Goal: Task Accomplishment & Management: Complete application form

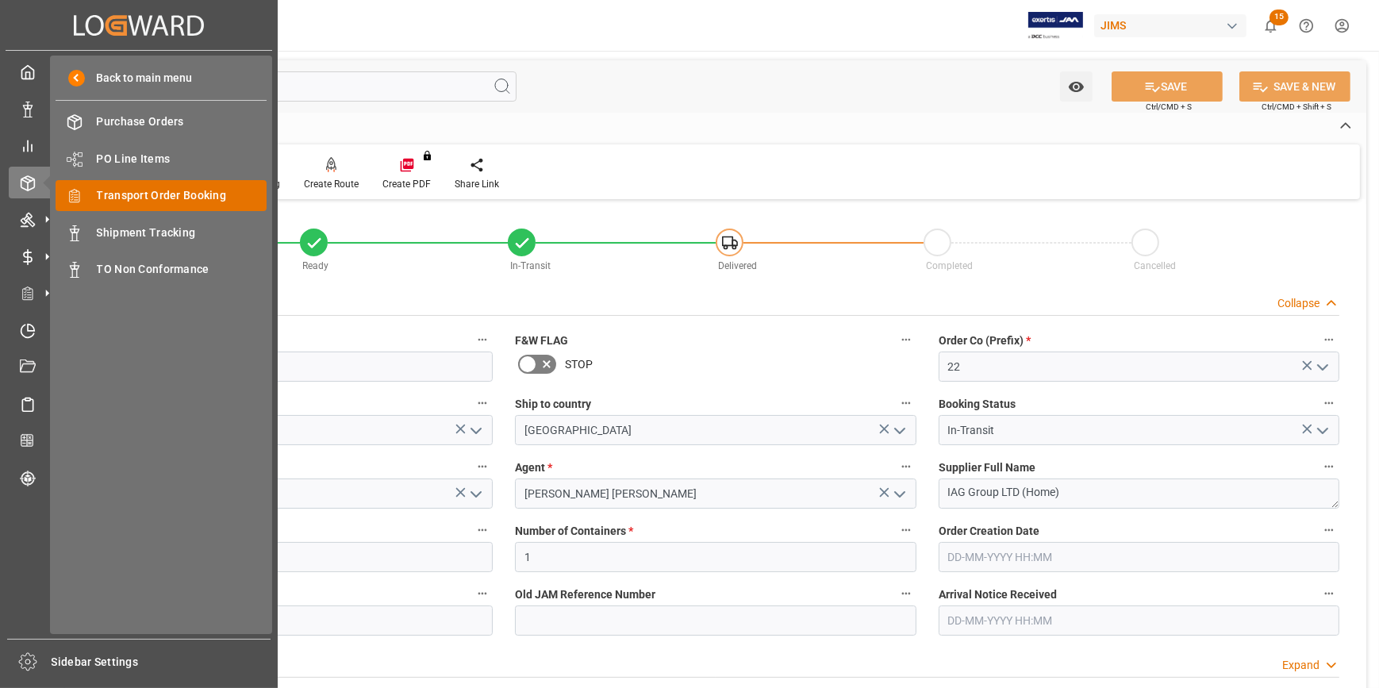
click at [140, 188] on span "Transport Order Booking" at bounding box center [182, 195] width 171 height 17
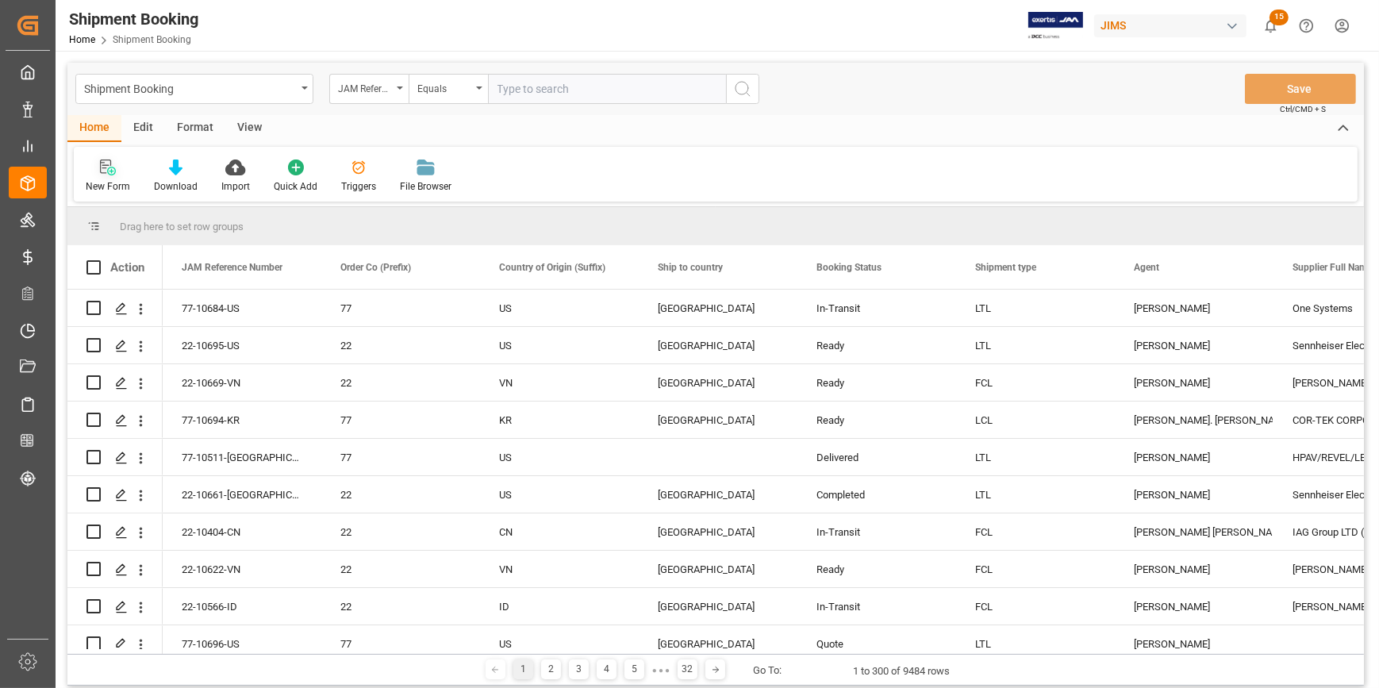
click at [106, 173] on icon at bounding box center [108, 167] width 16 height 16
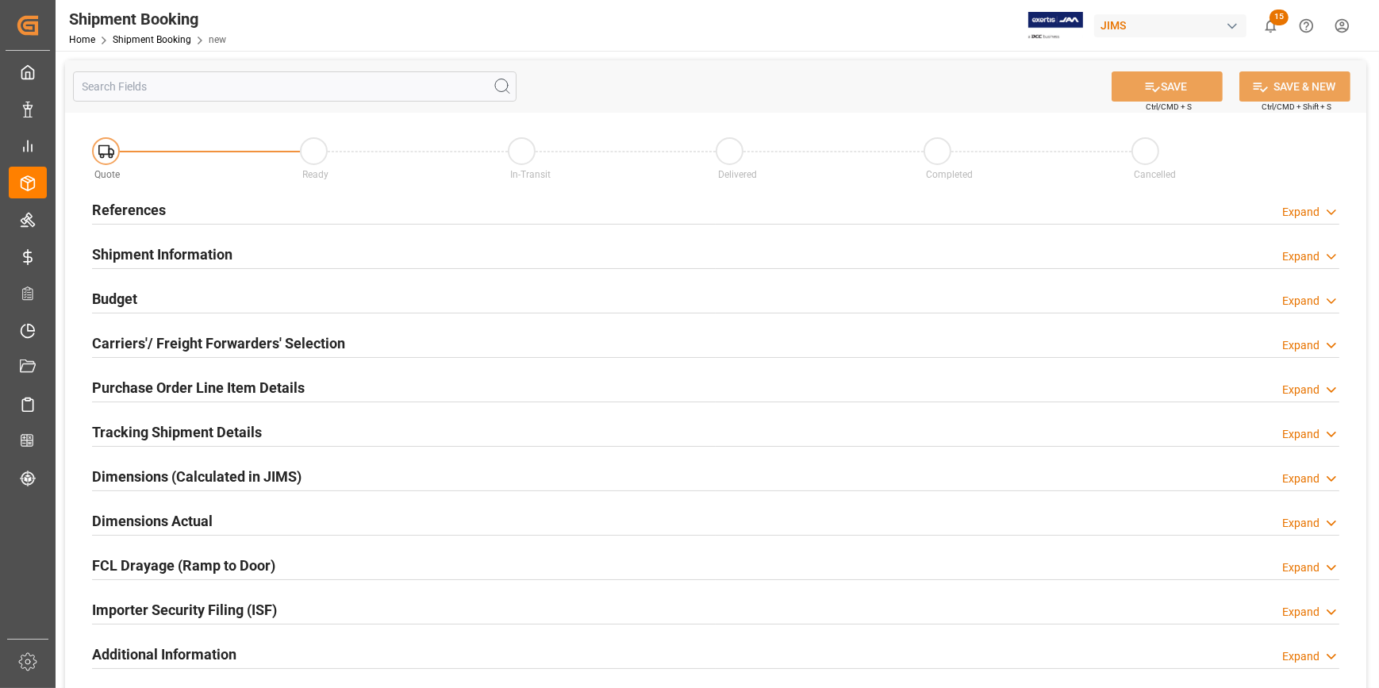
click at [252, 208] on div "References Expand" at bounding box center [715, 209] width 1247 height 30
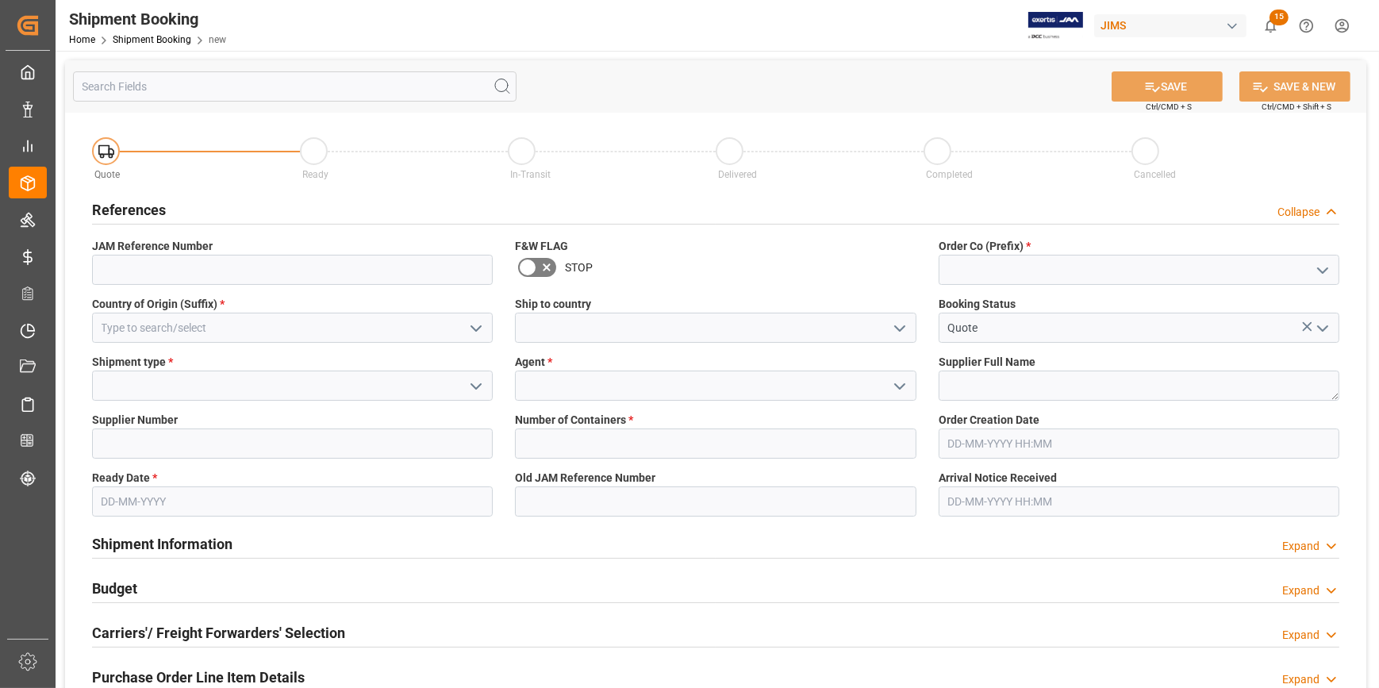
click at [477, 327] on icon "open menu" at bounding box center [476, 328] width 19 height 19
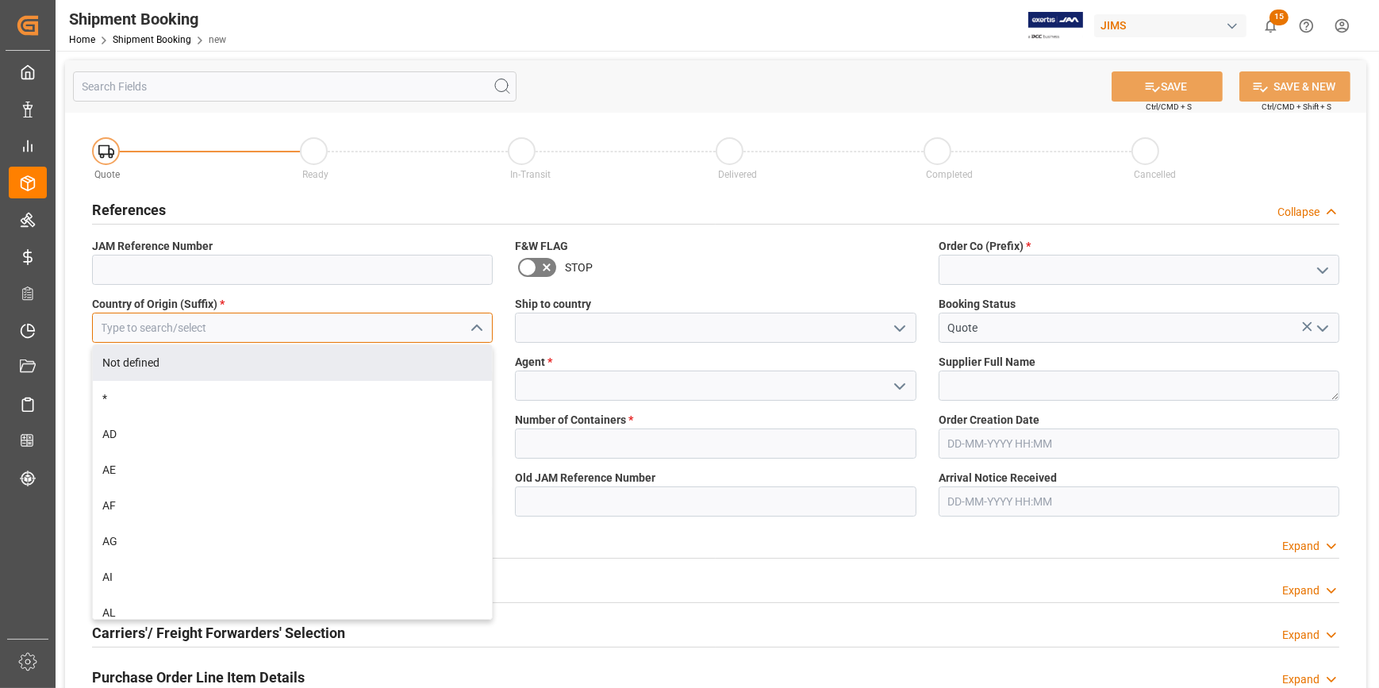
click at [393, 326] on input at bounding box center [292, 328] width 401 height 30
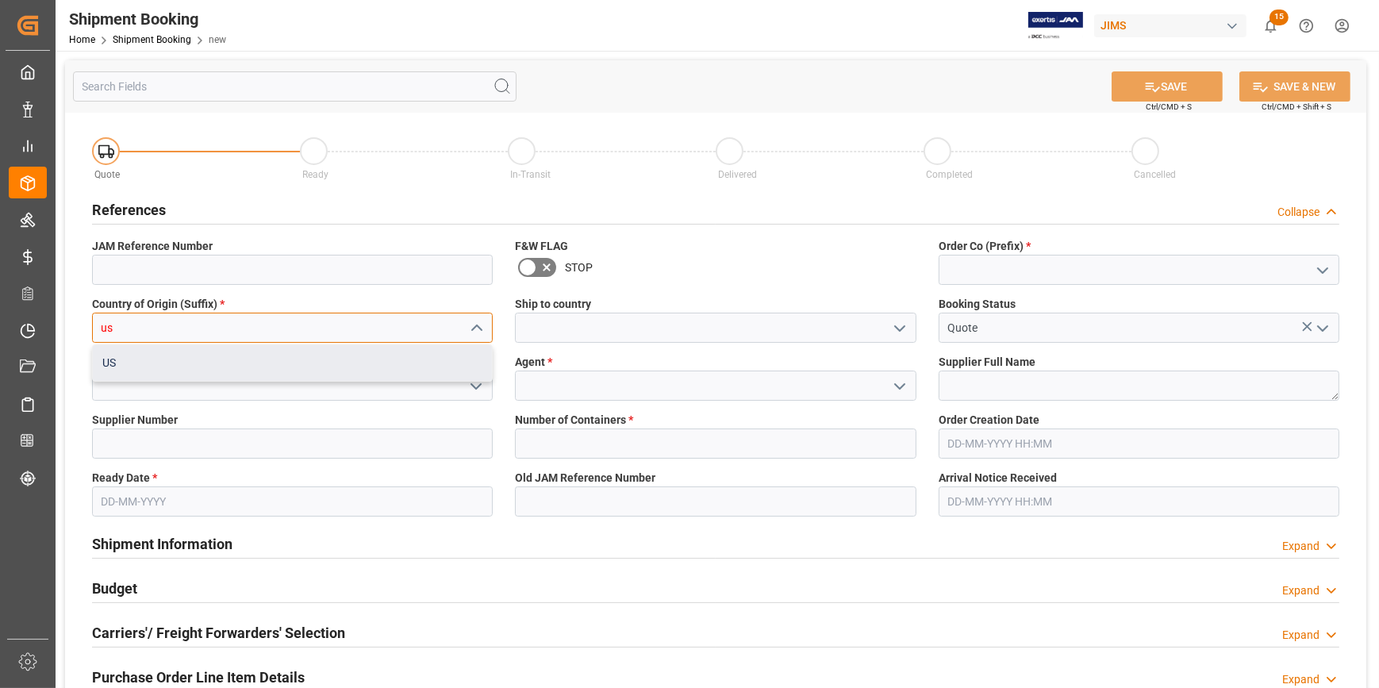
click at [382, 351] on div "US" at bounding box center [292, 363] width 399 height 36
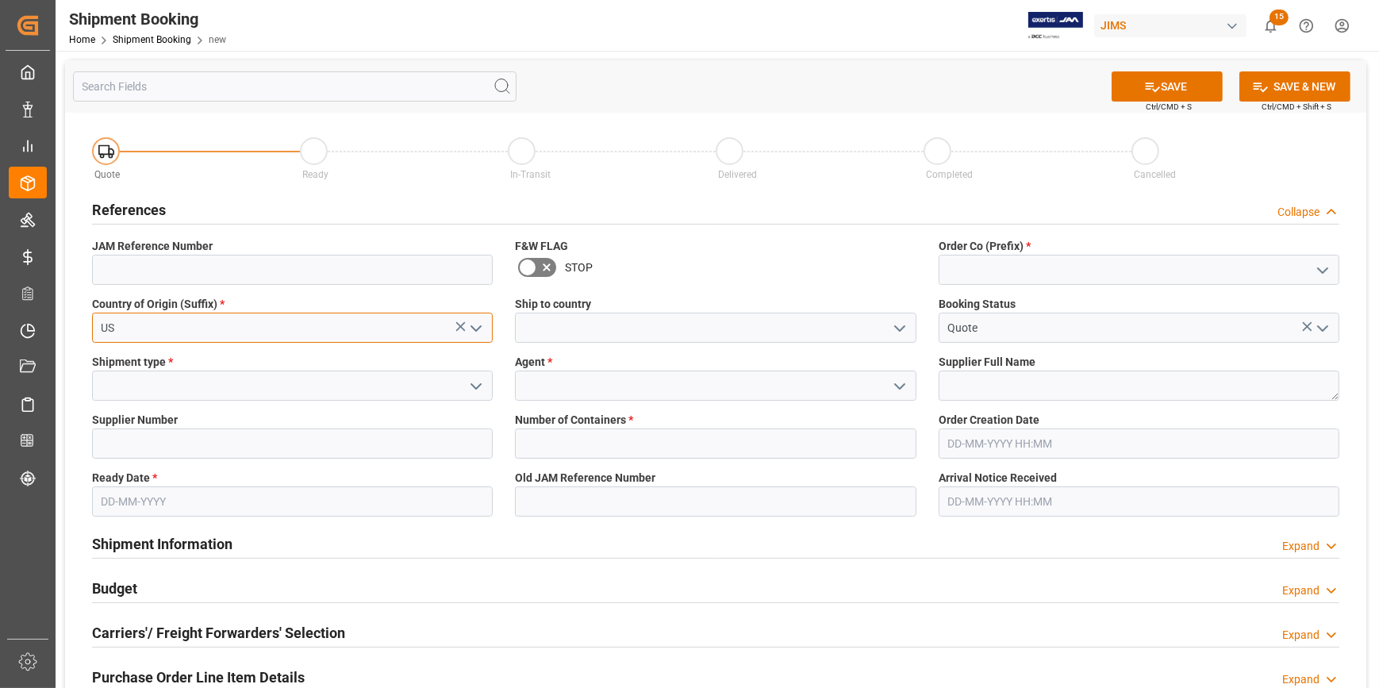
type input "US"
drag, startPoint x: 1324, startPoint y: 262, endPoint x: 1270, endPoint y: 285, distance: 57.9
click at [1324, 261] on icon "open menu" at bounding box center [1322, 270] width 19 height 19
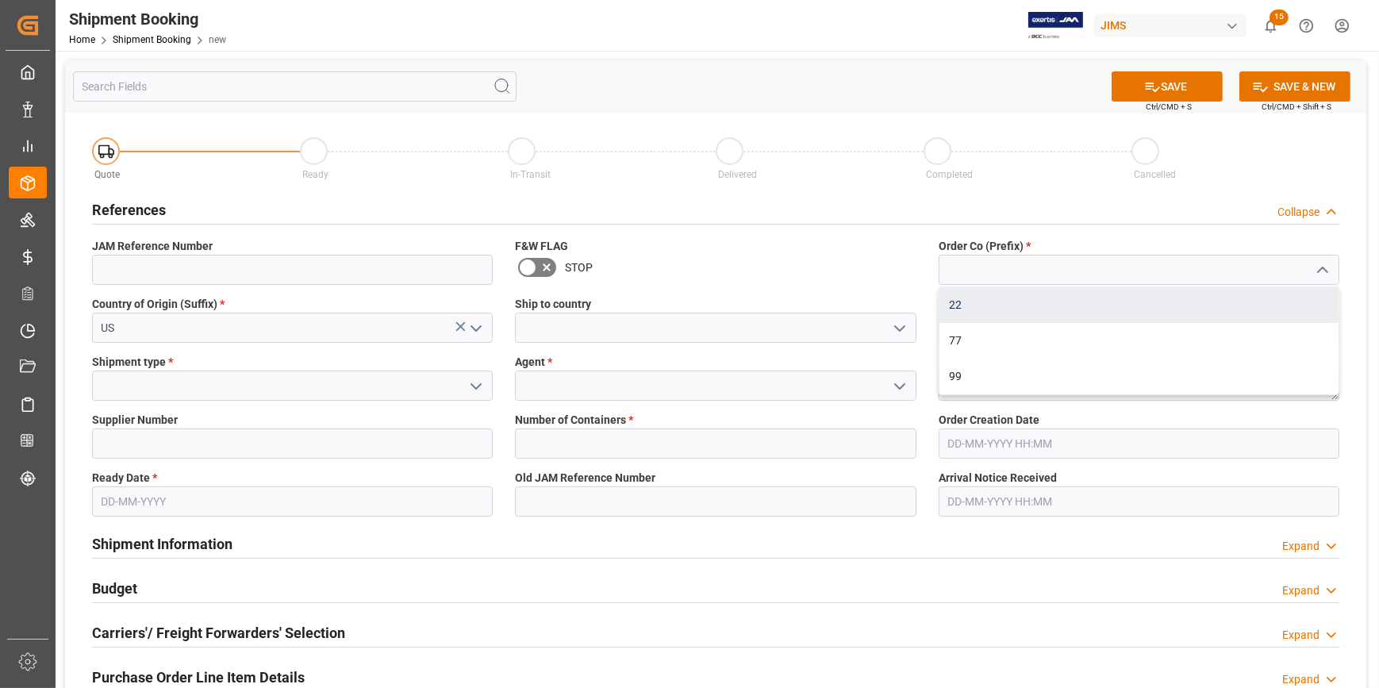
click at [1162, 309] on div "22" at bounding box center [1139, 305] width 399 height 36
type input "22"
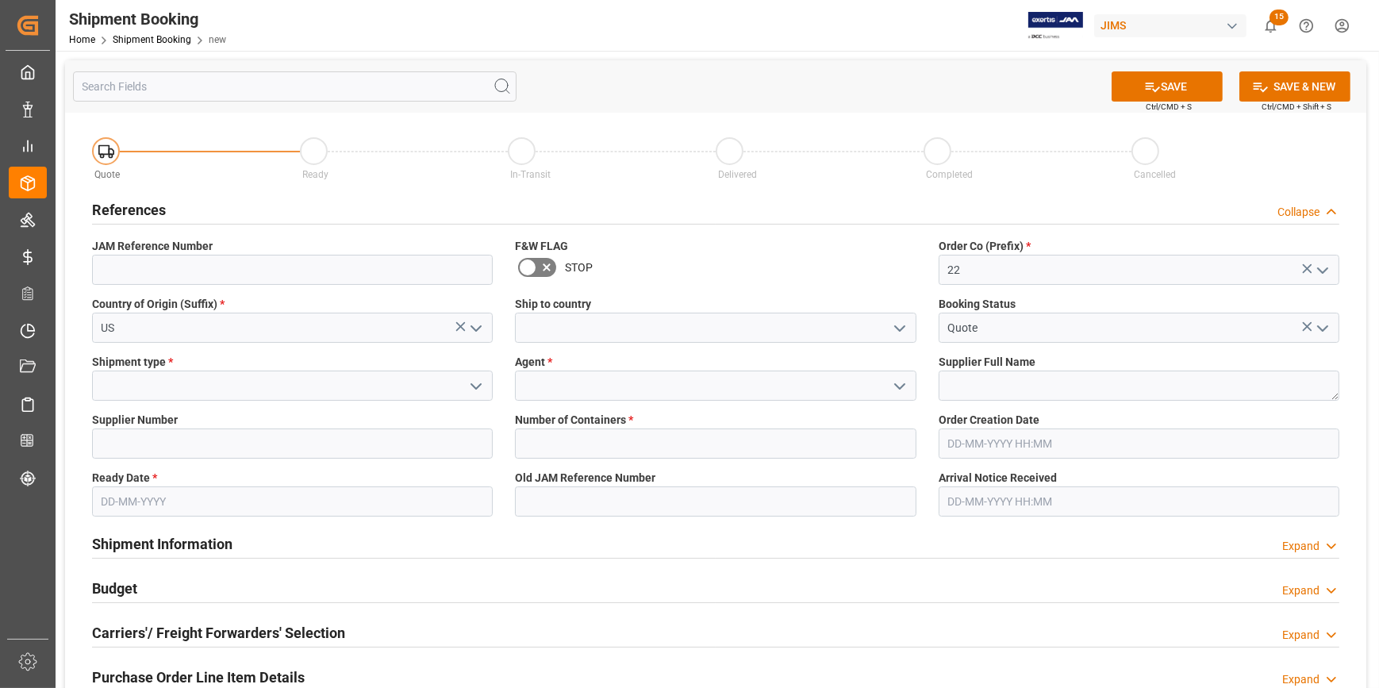
click at [897, 329] on polyline "open menu" at bounding box center [900, 328] width 10 height 5
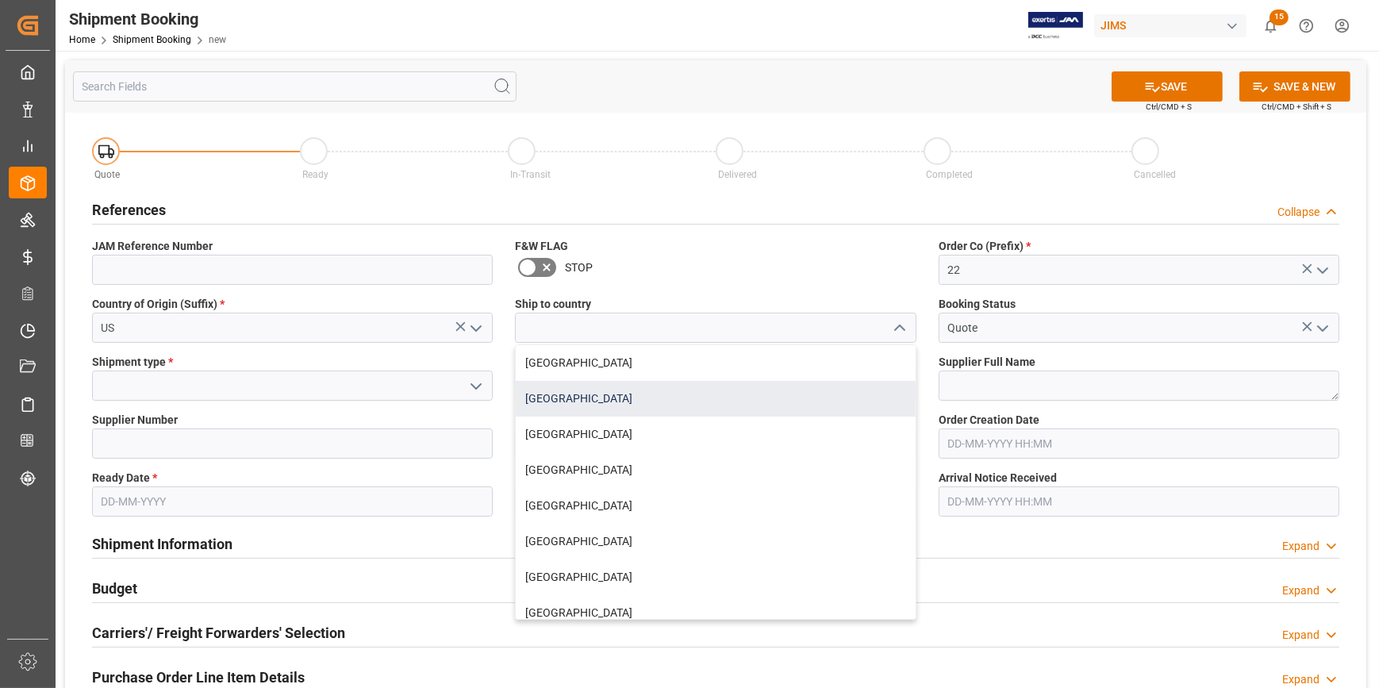
click at [740, 398] on div "[GEOGRAPHIC_DATA]" at bounding box center [715, 399] width 399 height 36
type input "[GEOGRAPHIC_DATA]"
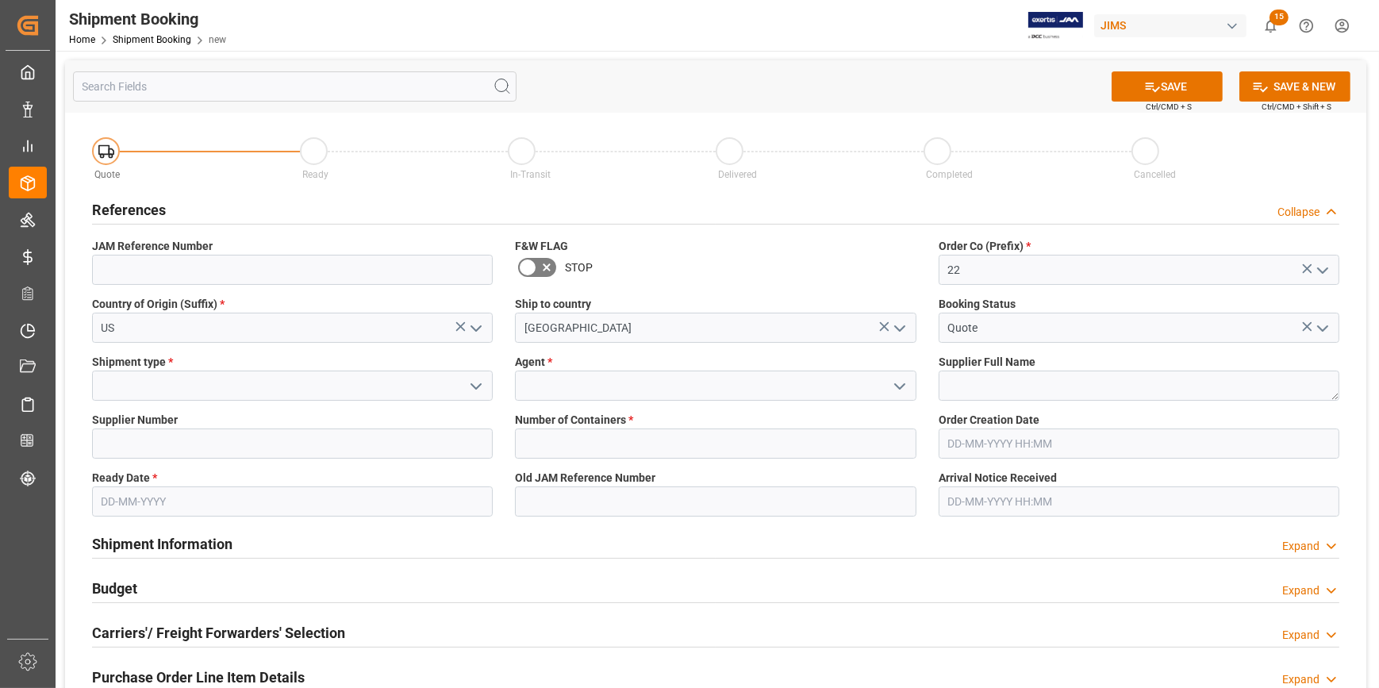
click at [474, 381] on icon "open menu" at bounding box center [476, 386] width 19 height 19
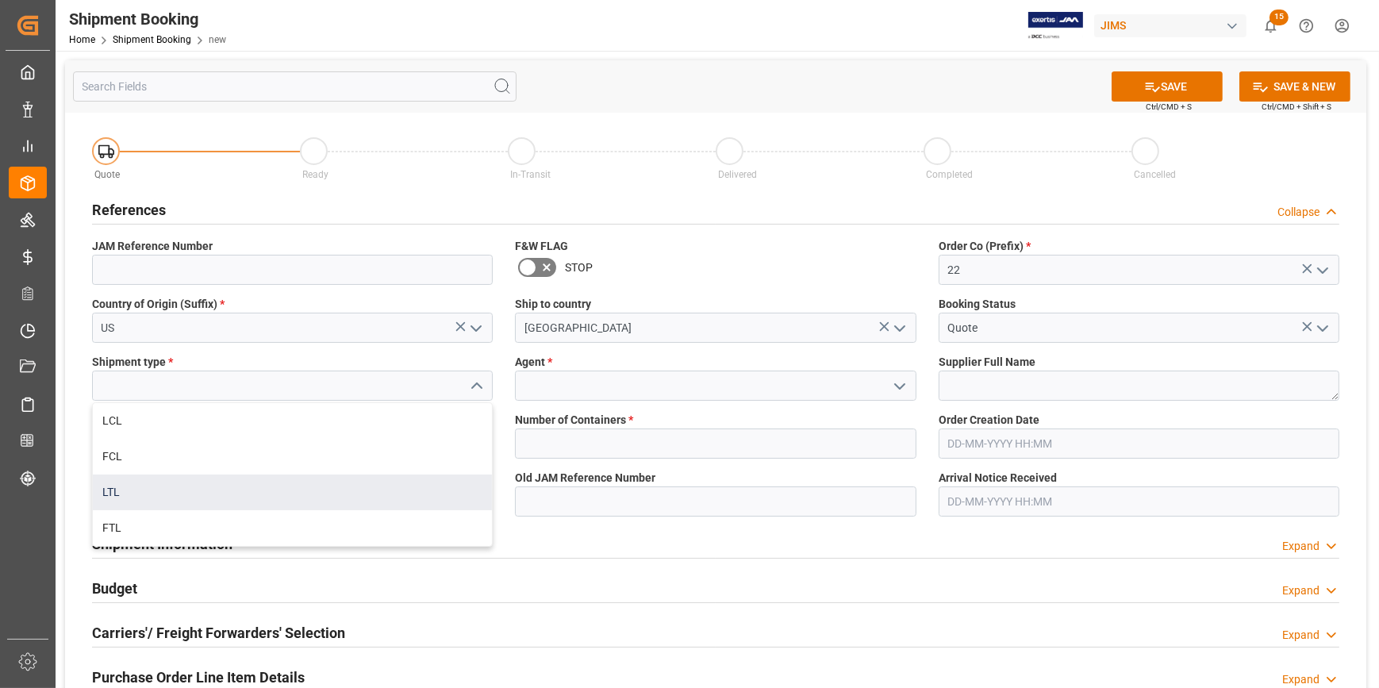
click at [334, 484] on div "LTL" at bounding box center [292, 493] width 399 height 36
type input "LTL"
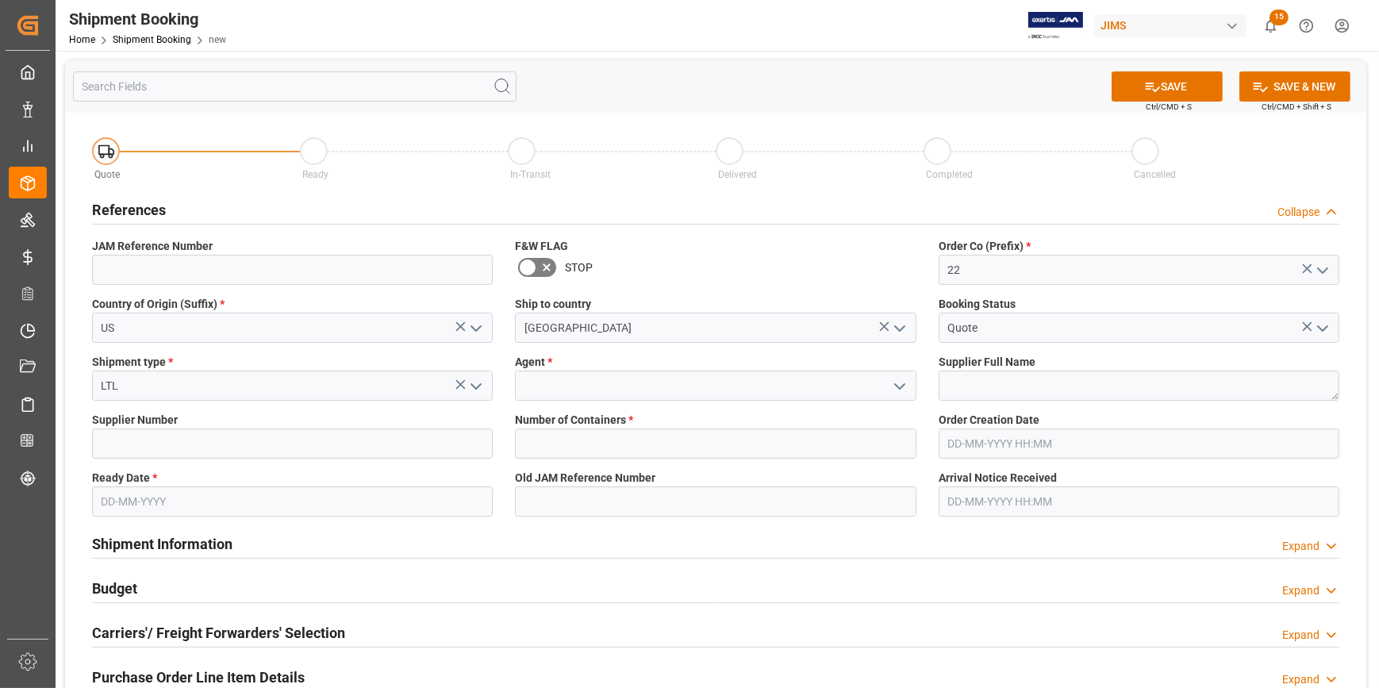
click at [903, 384] on polyline "open menu" at bounding box center [900, 386] width 10 height 5
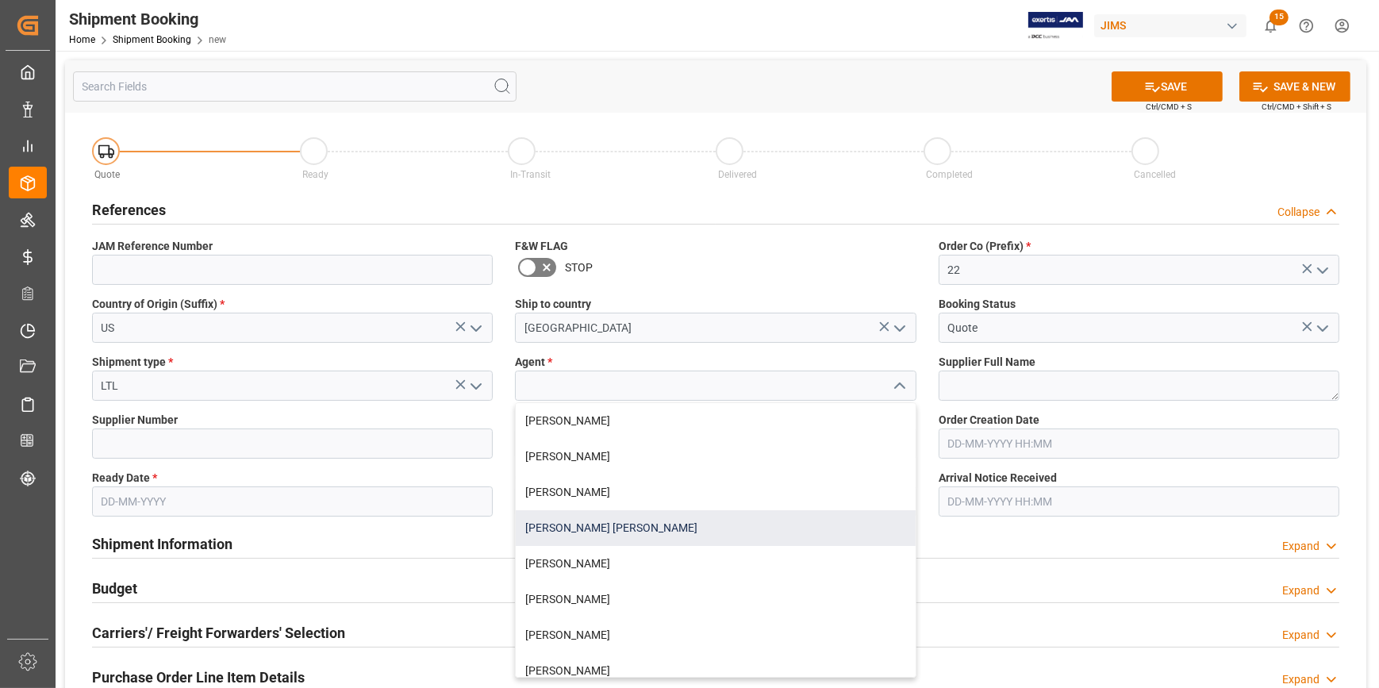
click at [654, 517] on div "[PERSON_NAME] [PERSON_NAME]" at bounding box center [715, 528] width 399 height 36
type input "[PERSON_NAME] [PERSON_NAME]"
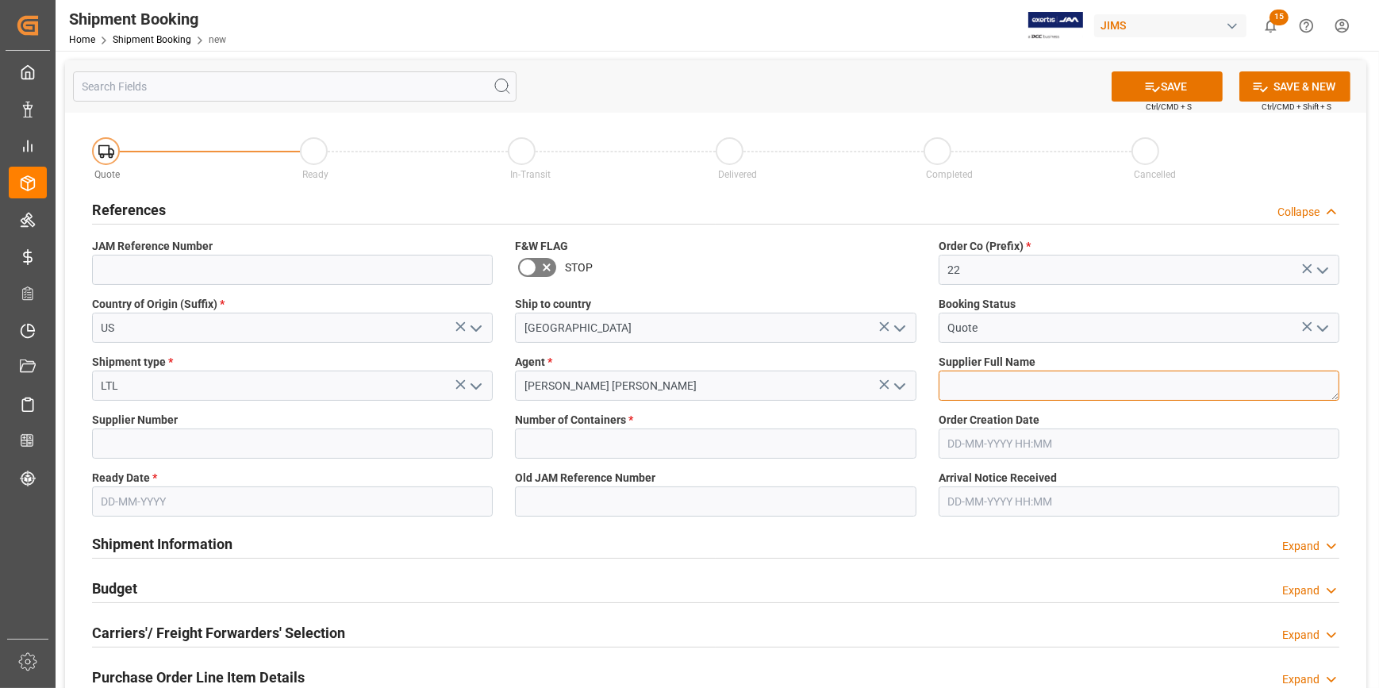
click at [957, 388] on textarea at bounding box center [1139, 386] width 401 height 30
paste textarea "Guillemot Inc.(Hercules DJ)"
type textarea "Guillemot Inc.(Hercules DJ)"
click at [539, 436] on input "text" at bounding box center [715, 444] width 401 height 30
type input "0"
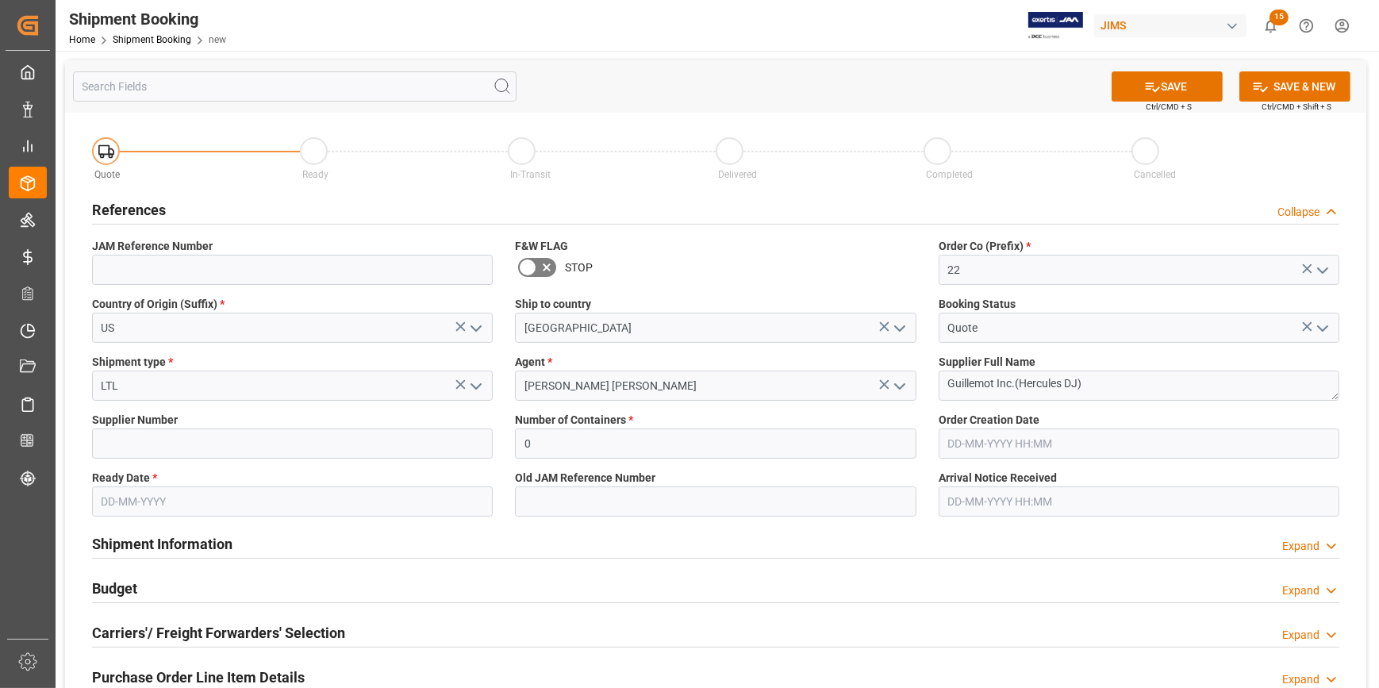
click at [210, 514] on input "text" at bounding box center [292, 501] width 401 height 30
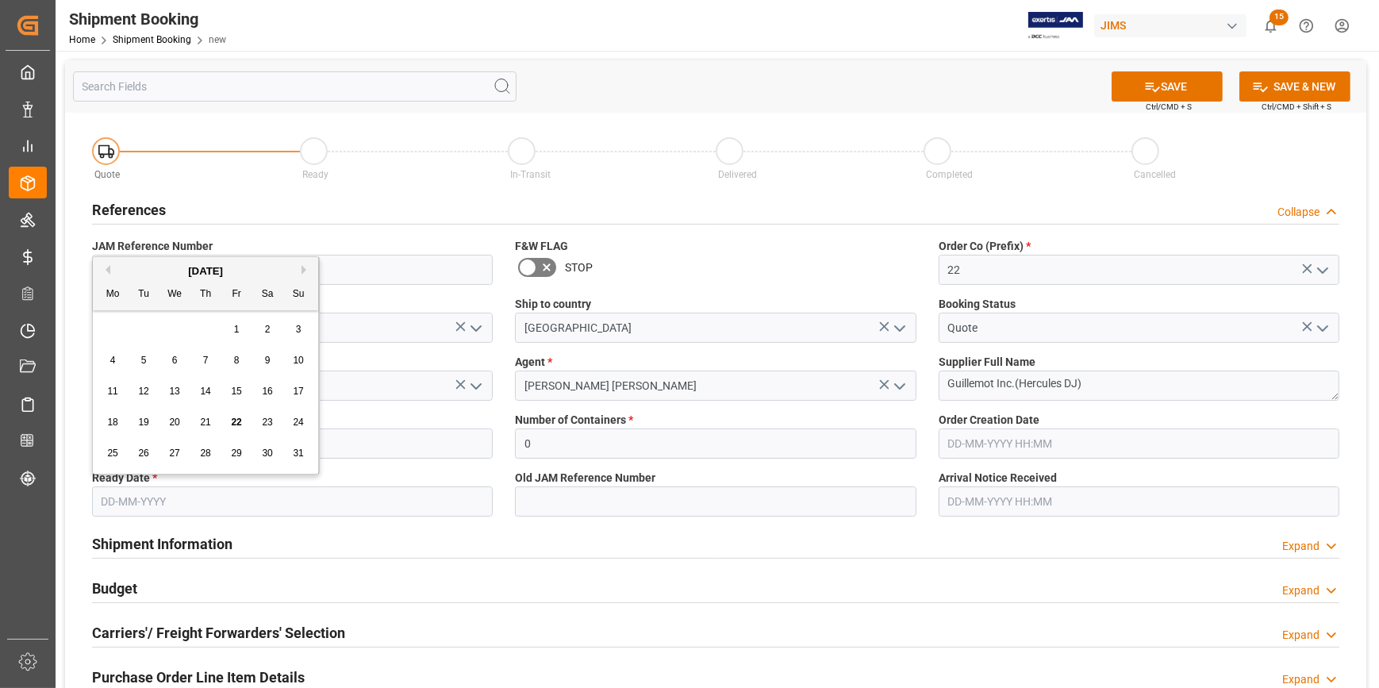
click at [305, 267] on button "Next Month" at bounding box center [307, 270] width 10 height 10
click at [231, 329] on div "5" at bounding box center [237, 330] width 20 height 19
type input "[DATE]"
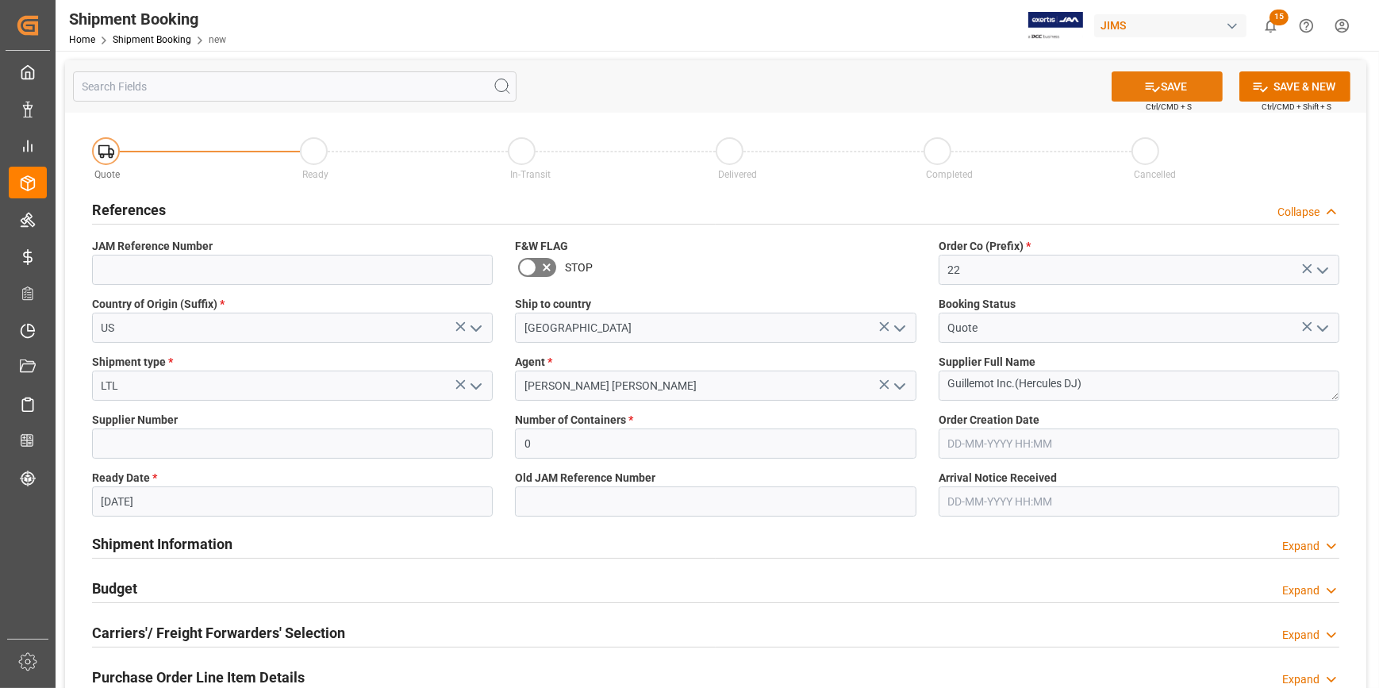
click at [1155, 80] on icon at bounding box center [1152, 87] width 17 height 17
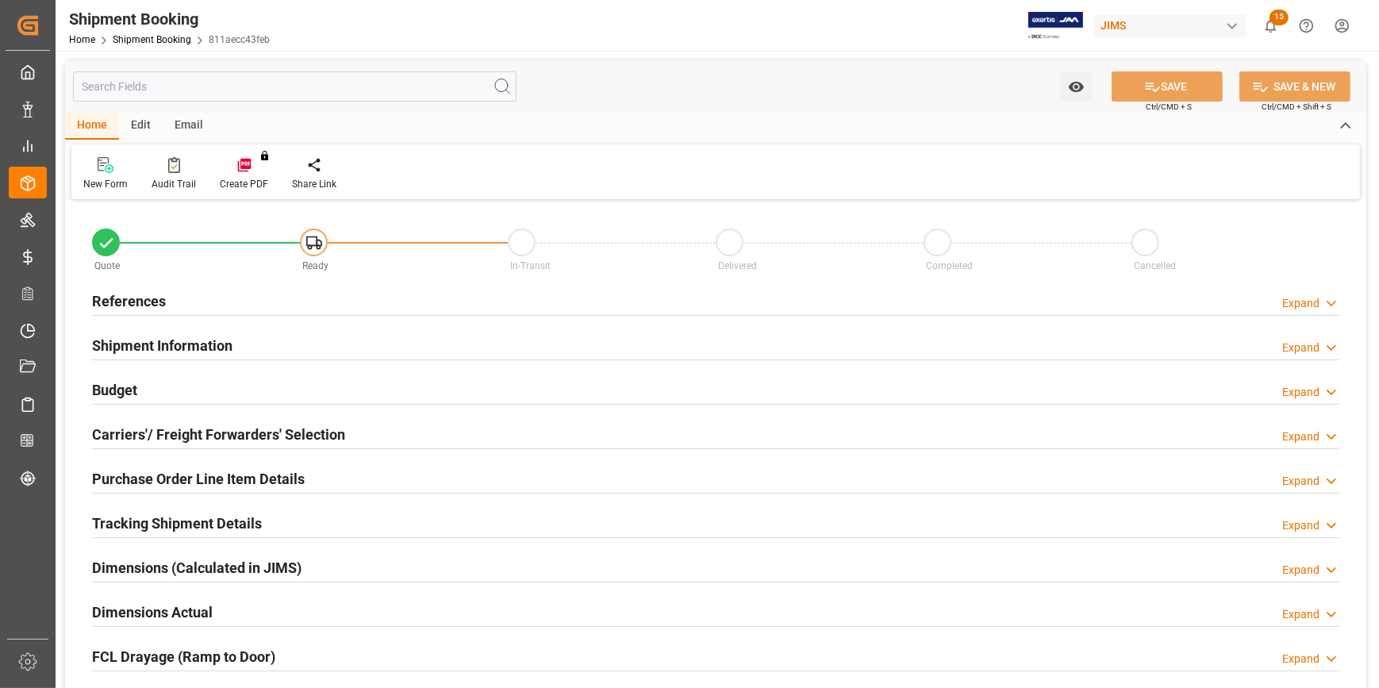
type input "0"
type input "[DATE]"
click at [305, 302] on div "References Expand" at bounding box center [715, 300] width 1247 height 30
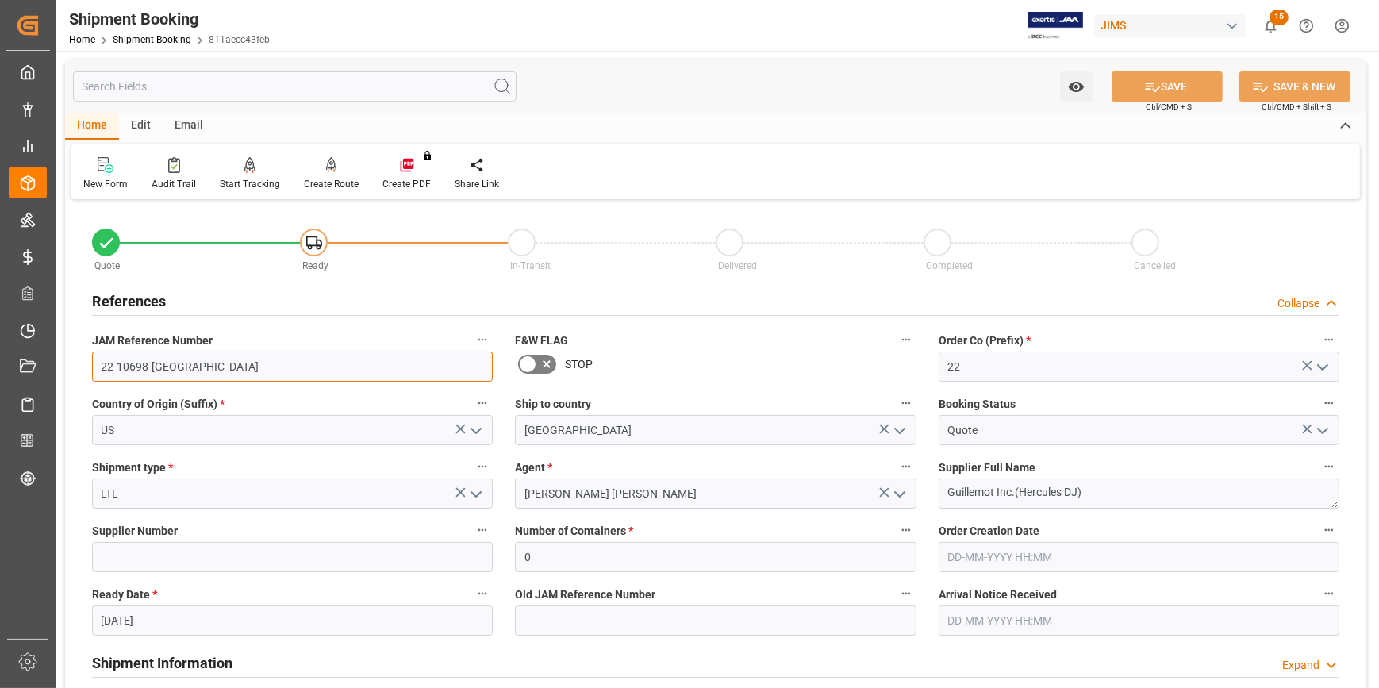
drag, startPoint x: 175, startPoint y: 365, endPoint x: 85, endPoint y: 367, distance: 90.5
click at [85, 367] on div "JAM Reference Number 22-10698-US" at bounding box center [292, 355] width 423 height 63
click at [159, 363] on input "22-10698-US" at bounding box center [292, 367] width 401 height 30
drag, startPoint x: 174, startPoint y: 367, endPoint x: 83, endPoint y: 359, distance: 91.5
click at [83, 359] on div "JAM Reference Number 22-10698-US" at bounding box center [292, 355] width 423 height 63
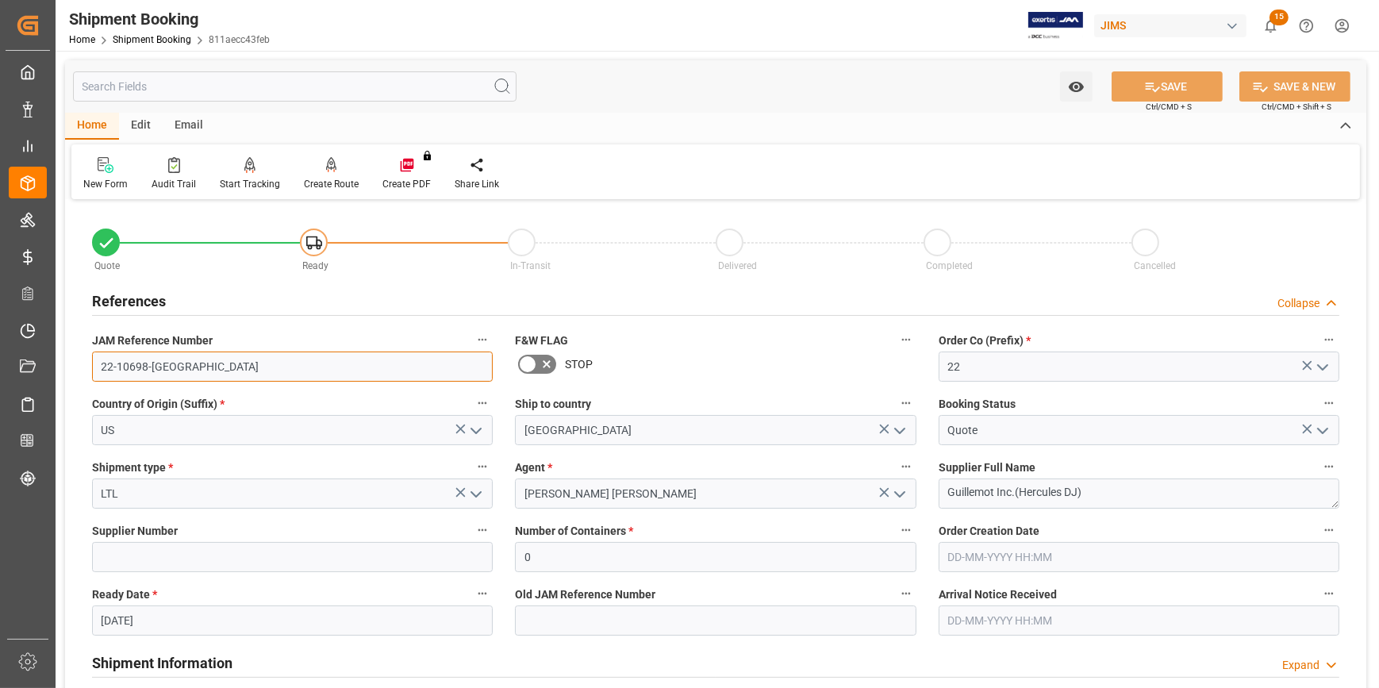
click at [188, 375] on input "22-10698-US" at bounding box center [292, 367] width 401 height 30
drag, startPoint x: 97, startPoint y: 365, endPoint x: 75, endPoint y: 365, distance: 21.4
click at [75, 365] on div "Quote Ready In-Transit Delivered Completed Cancelled References Collapse JAM Re…" at bounding box center [715, 697] width 1301 height 986
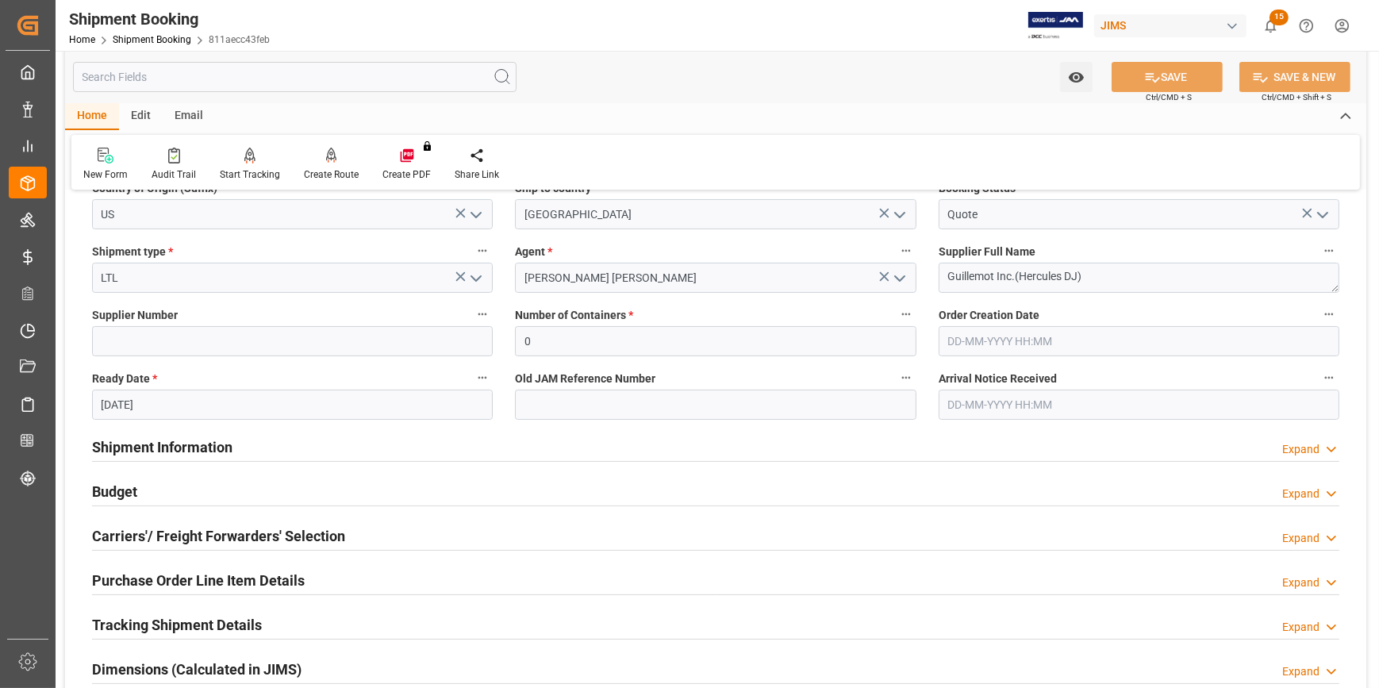
scroll to position [288, 0]
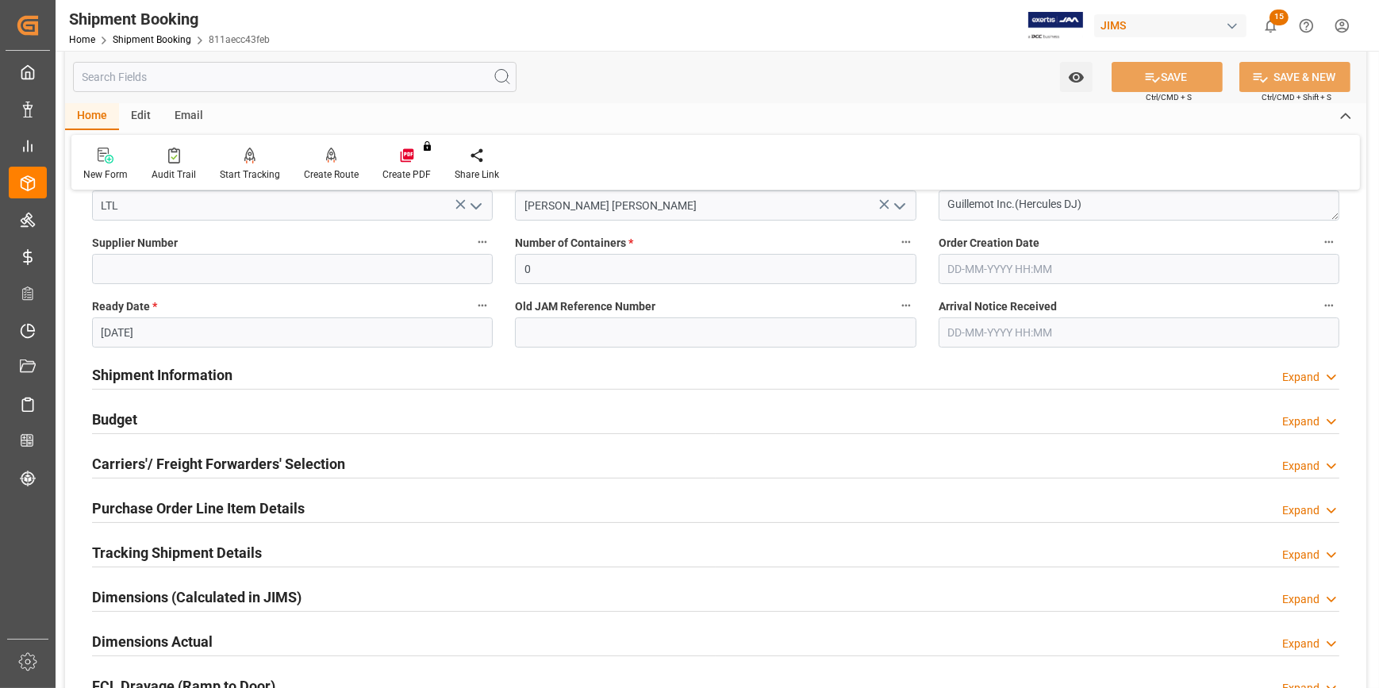
click at [329, 462] on h2 "Carriers'/ Freight Forwarders' Selection" at bounding box center [218, 463] width 253 height 21
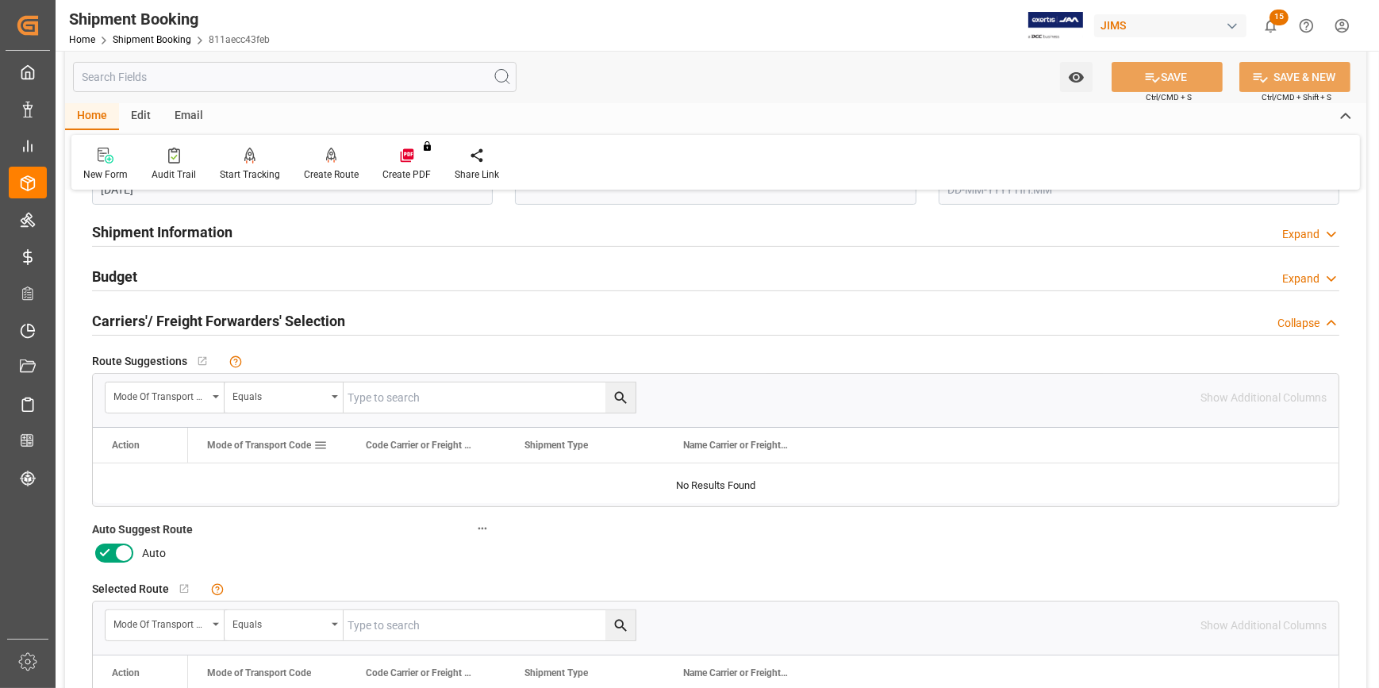
scroll to position [432, 0]
drag, startPoint x: 107, startPoint y: 553, endPoint x: 125, endPoint y: 553, distance: 17.5
click at [107, 552] on icon at bounding box center [104, 551] width 19 height 19
click at [0, 0] on input "checkbox" at bounding box center [0, 0] width 0 height 0
click at [1170, 71] on button "SAVE" at bounding box center [1167, 77] width 111 height 30
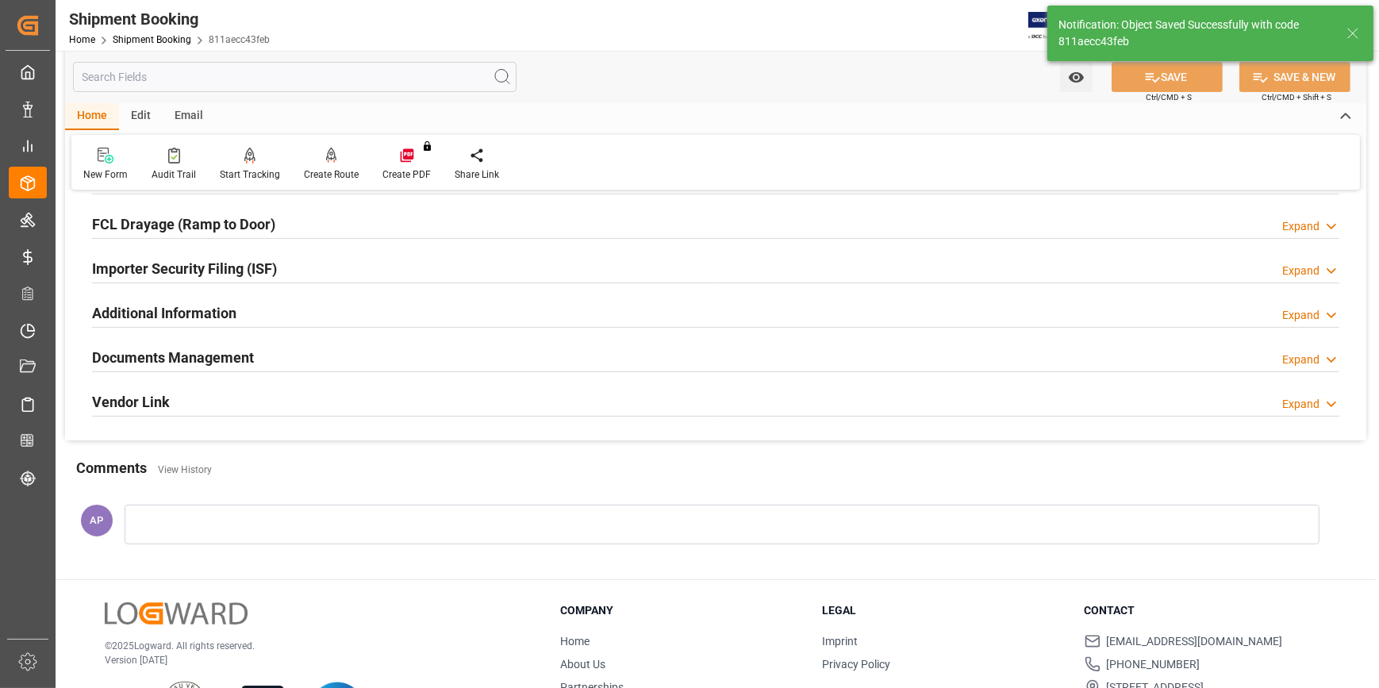
scroll to position [115, 0]
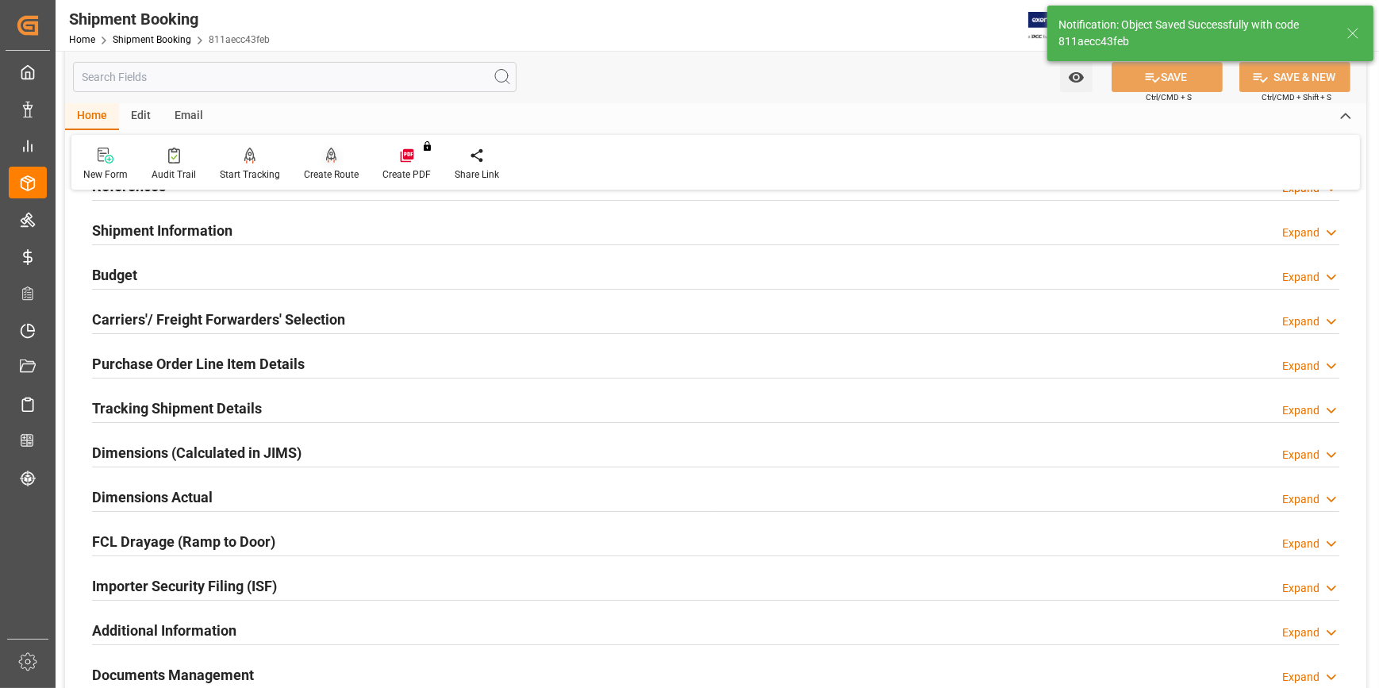
click at [332, 157] on icon at bounding box center [331, 156] width 11 height 16
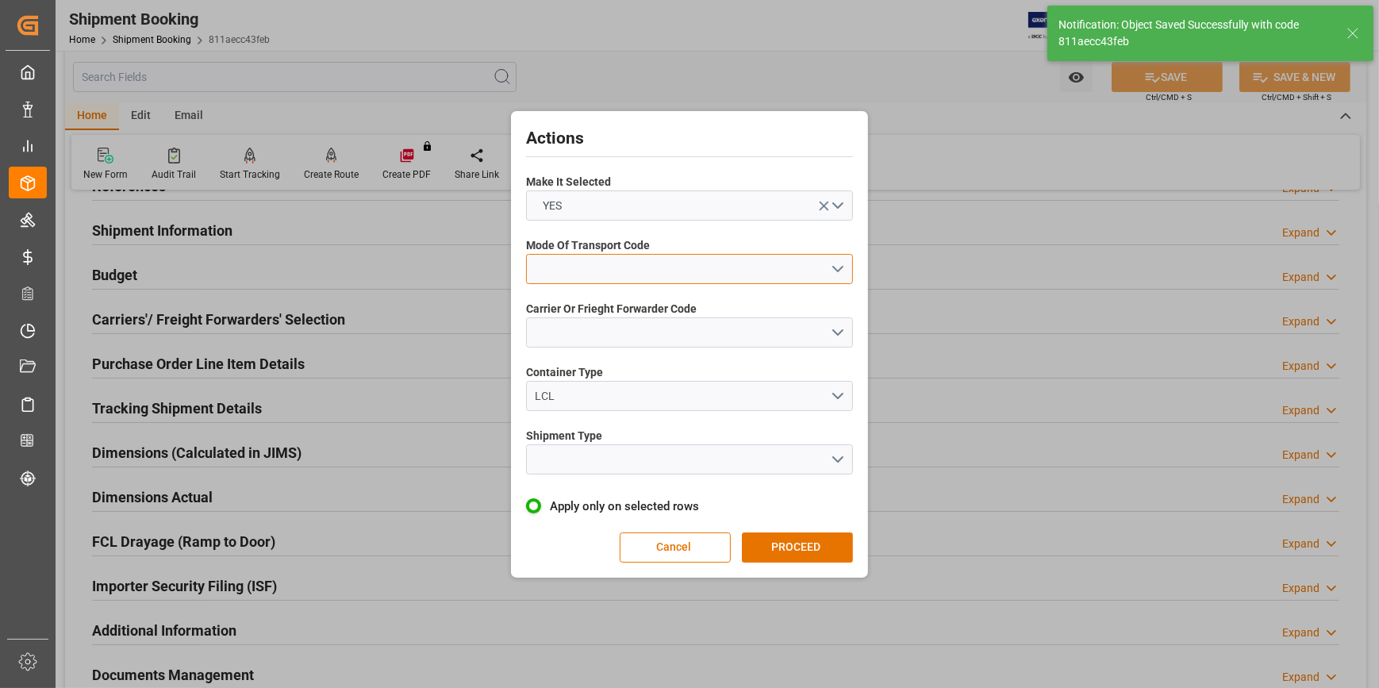
click at [837, 260] on button "open menu" at bounding box center [689, 269] width 327 height 30
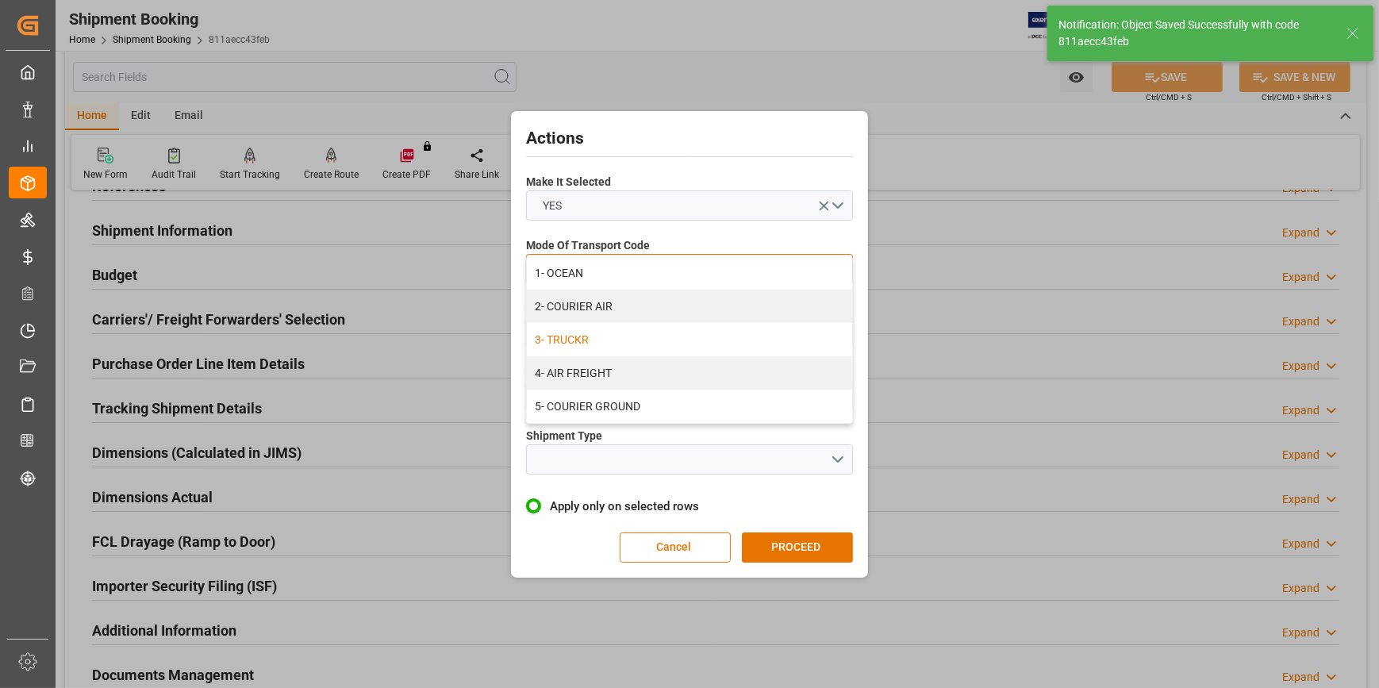
click at [641, 343] on div "3- TRUCKR" at bounding box center [689, 339] width 325 height 33
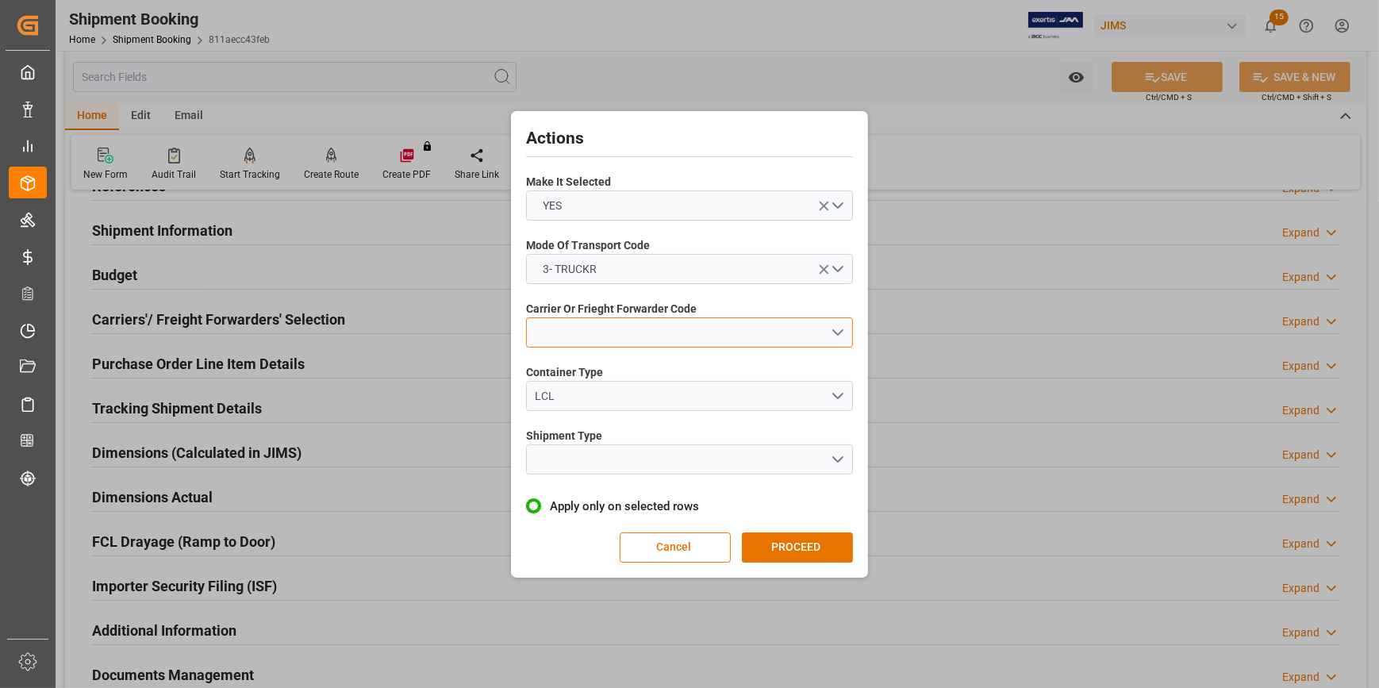
click at [833, 331] on button "open menu" at bounding box center [689, 332] width 327 height 30
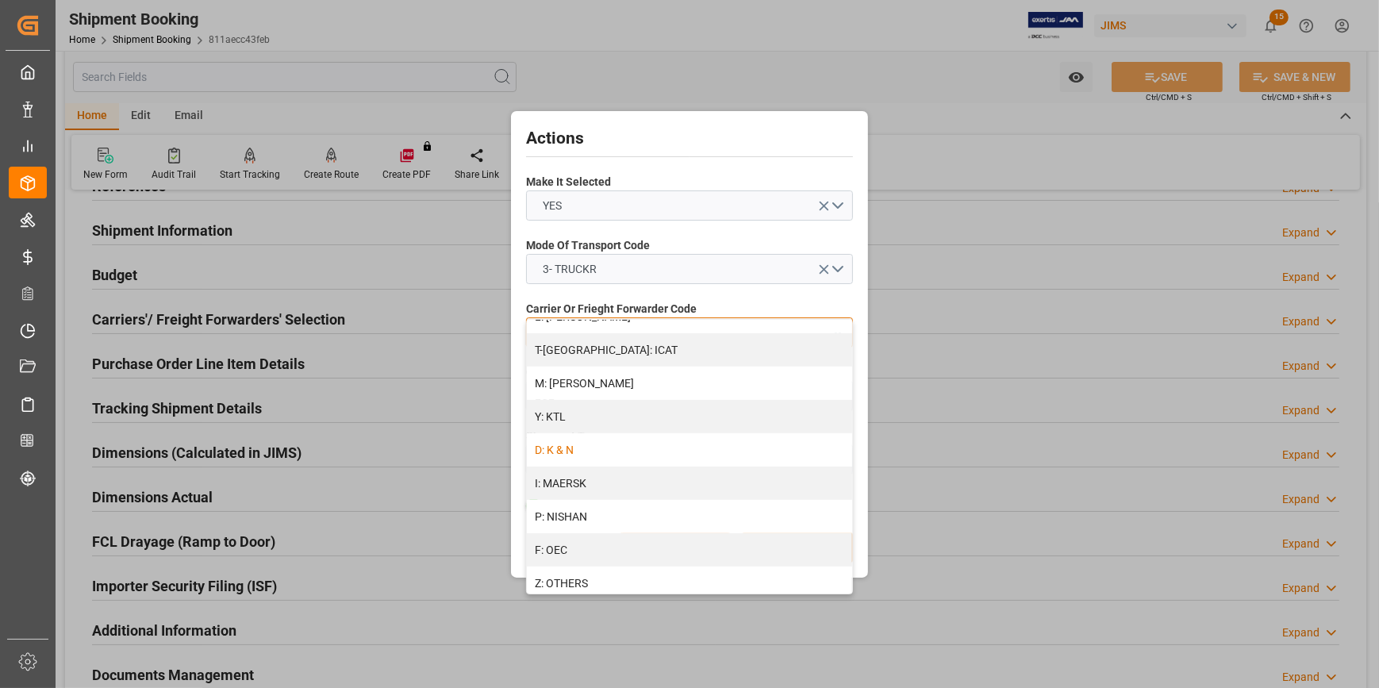
scroll to position [721, 0]
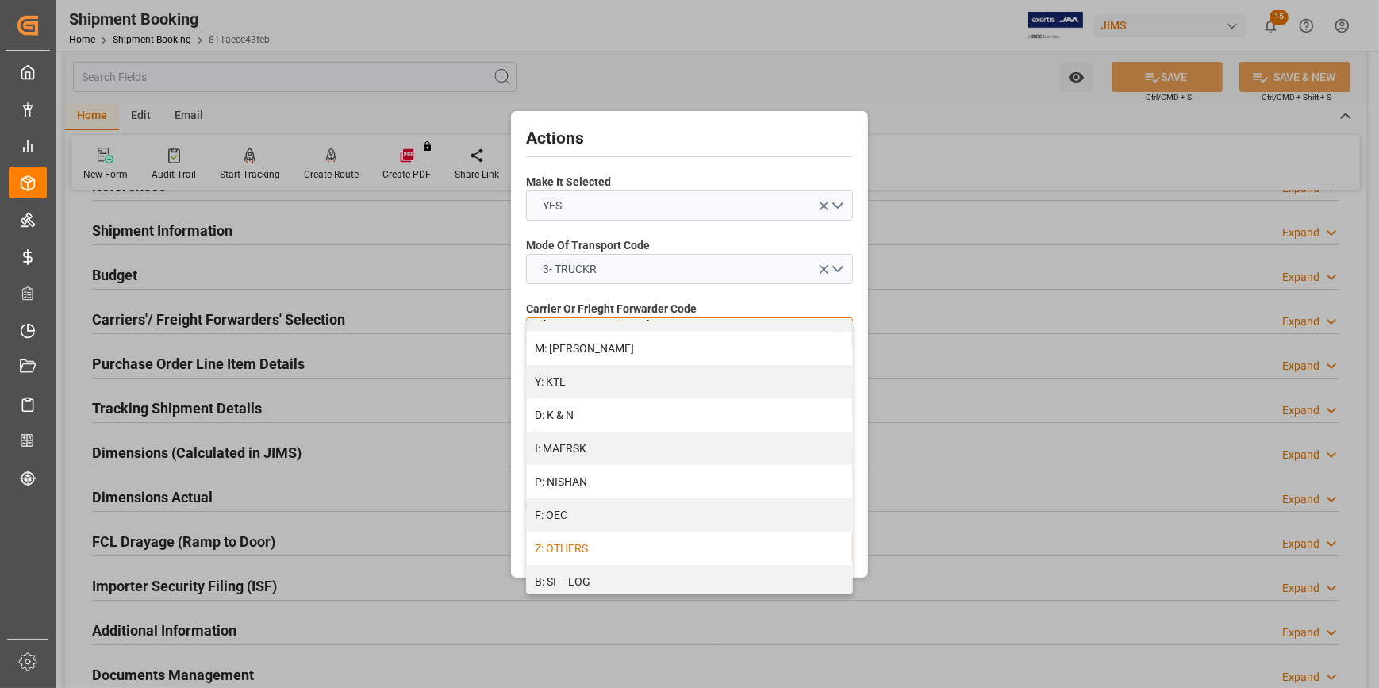
click at [644, 552] on div "Z: OTHERS" at bounding box center [689, 548] width 325 height 33
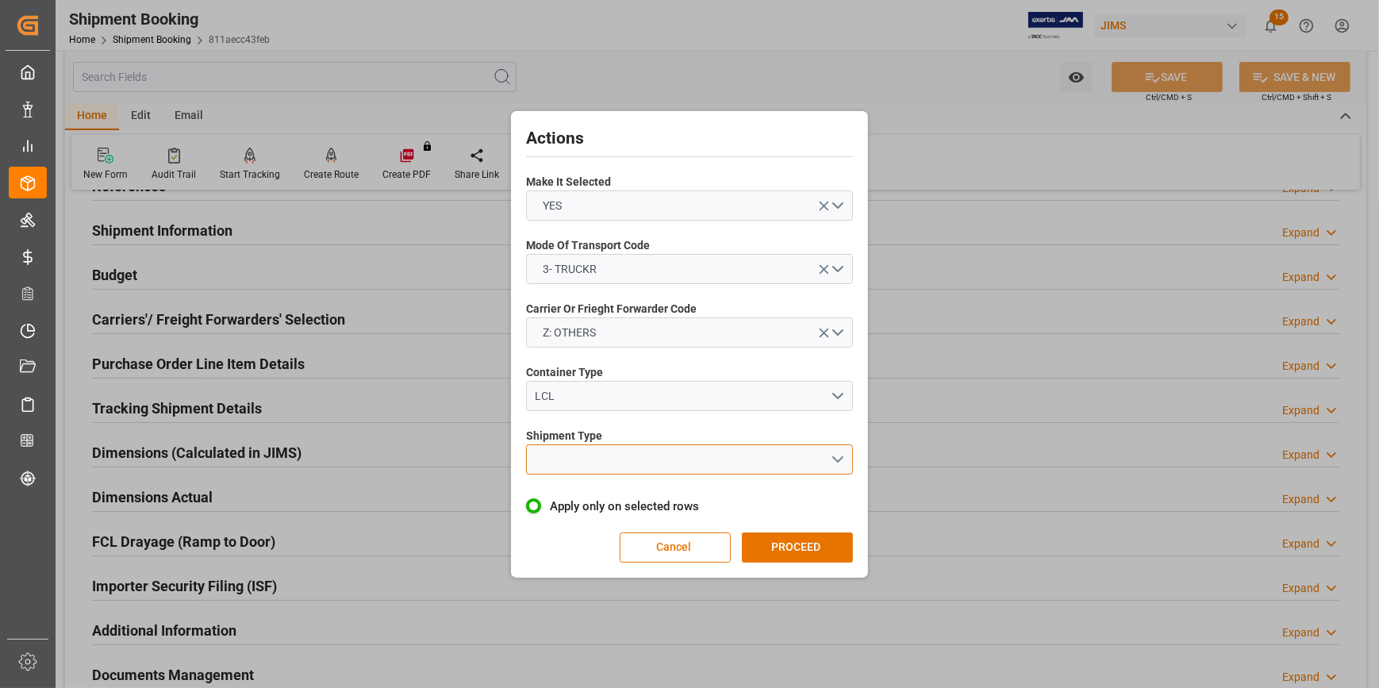
click at [840, 461] on button "open menu" at bounding box center [689, 459] width 327 height 30
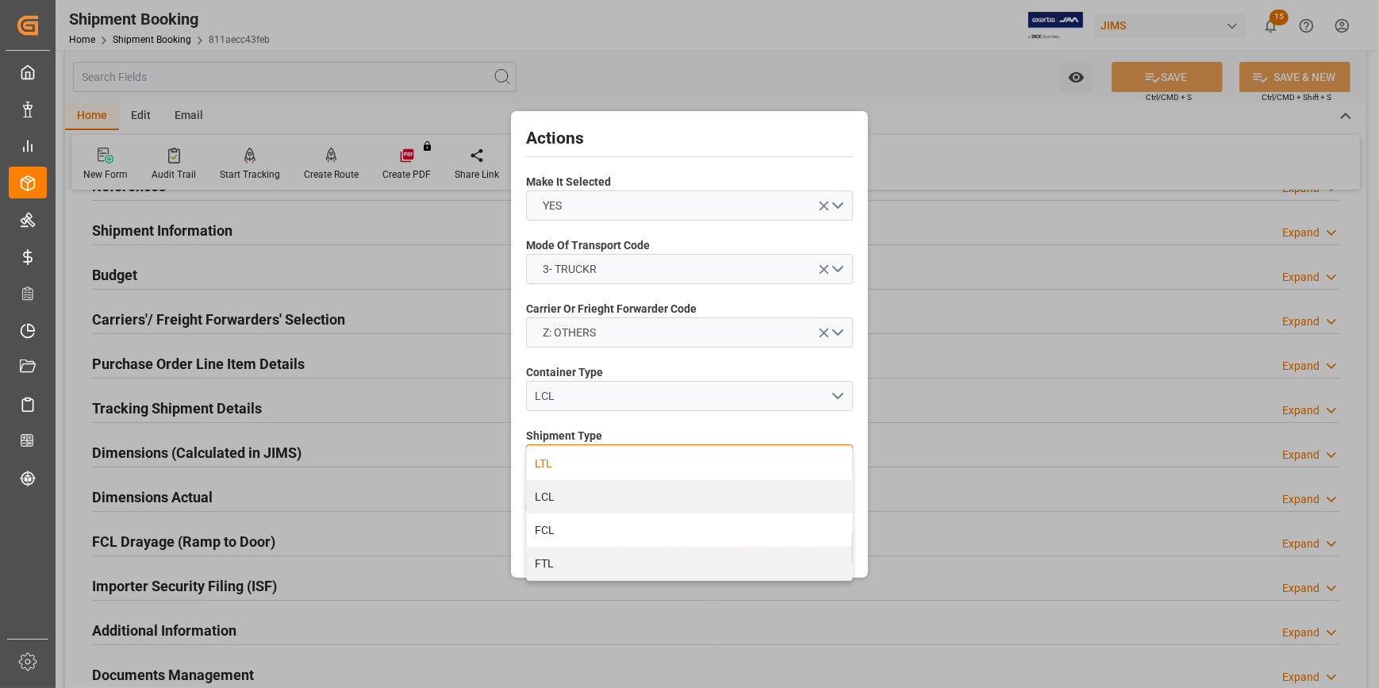
click at [609, 468] on div "LTL" at bounding box center [689, 463] width 325 height 33
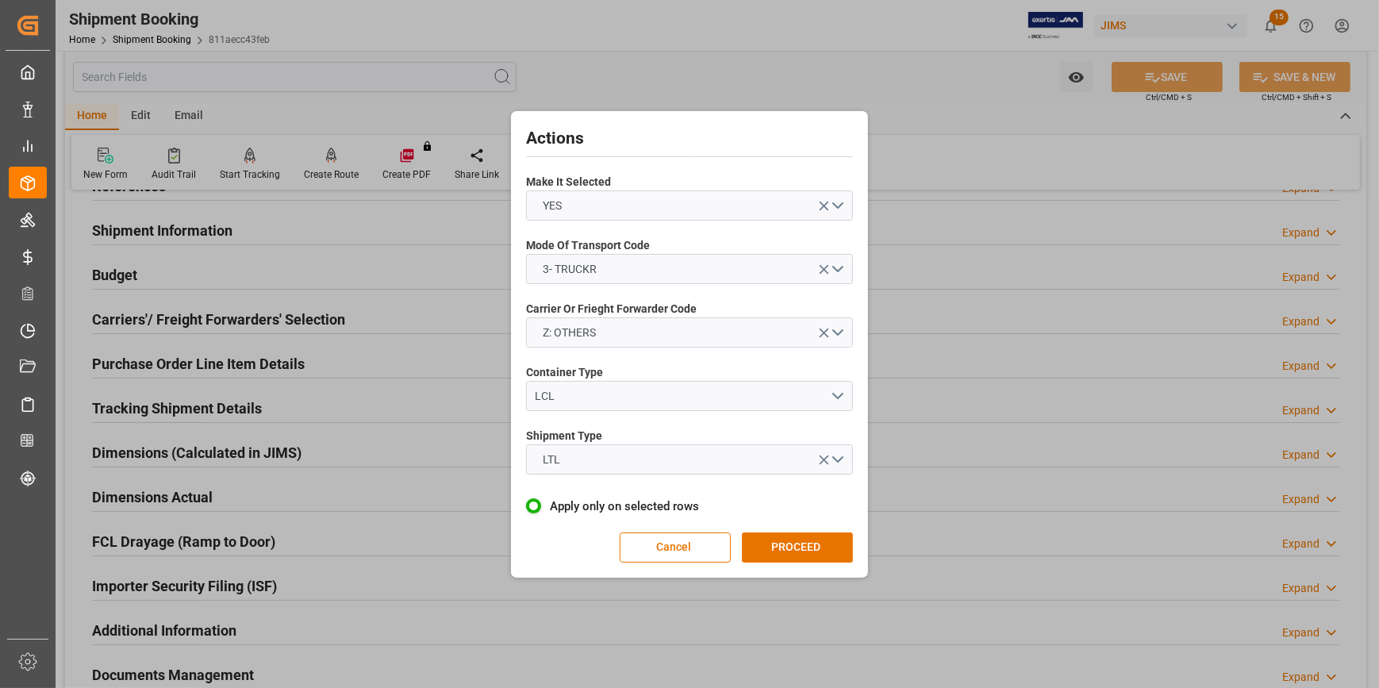
click at [798, 542] on button "PROCEED" at bounding box center [797, 547] width 111 height 30
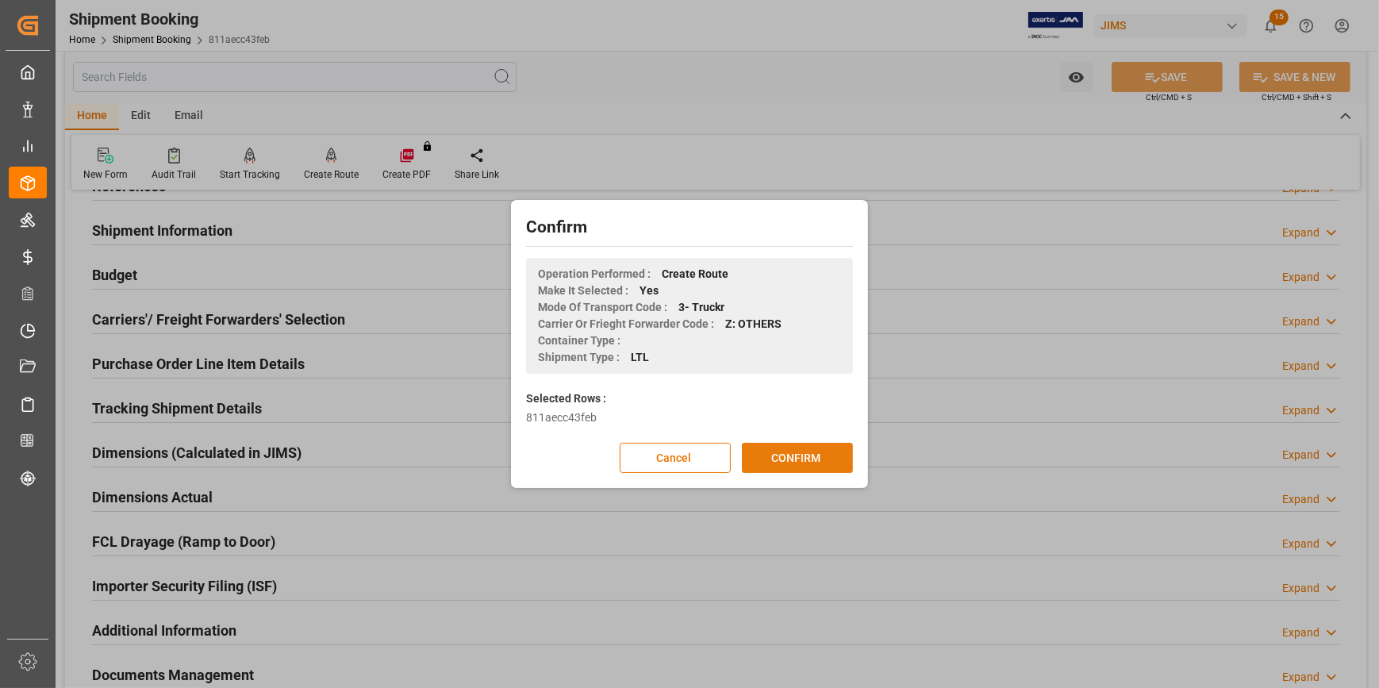
click at [802, 457] on button "CONFIRM" at bounding box center [797, 458] width 111 height 30
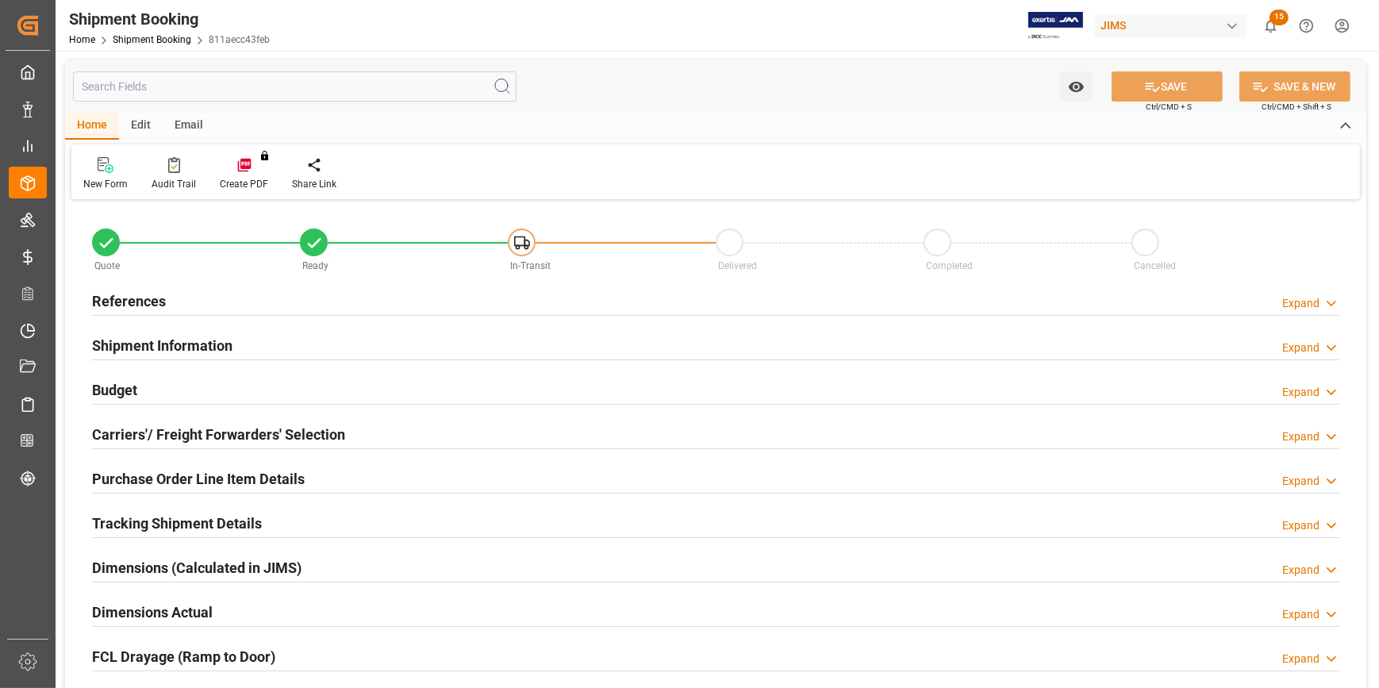
type input "0"
type input "[DATE]"
click at [335, 305] on div "References Expand" at bounding box center [715, 300] width 1247 height 30
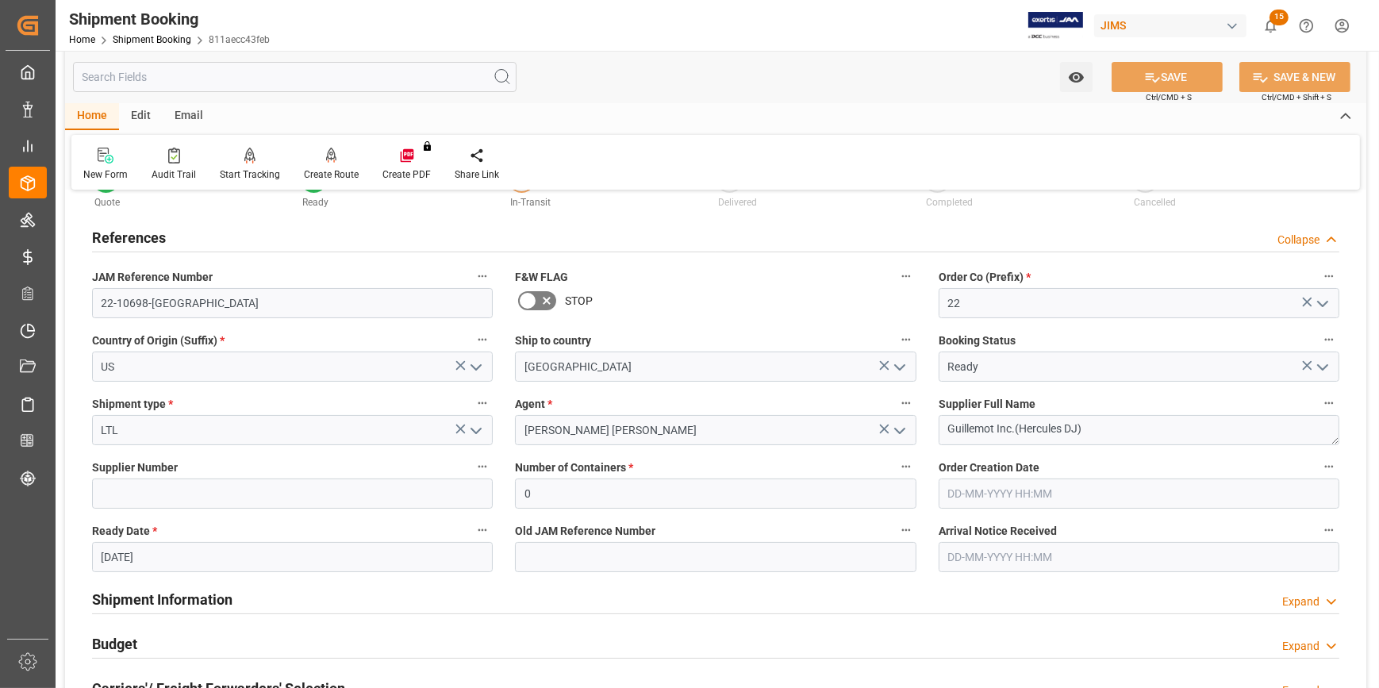
scroll to position [144, 0]
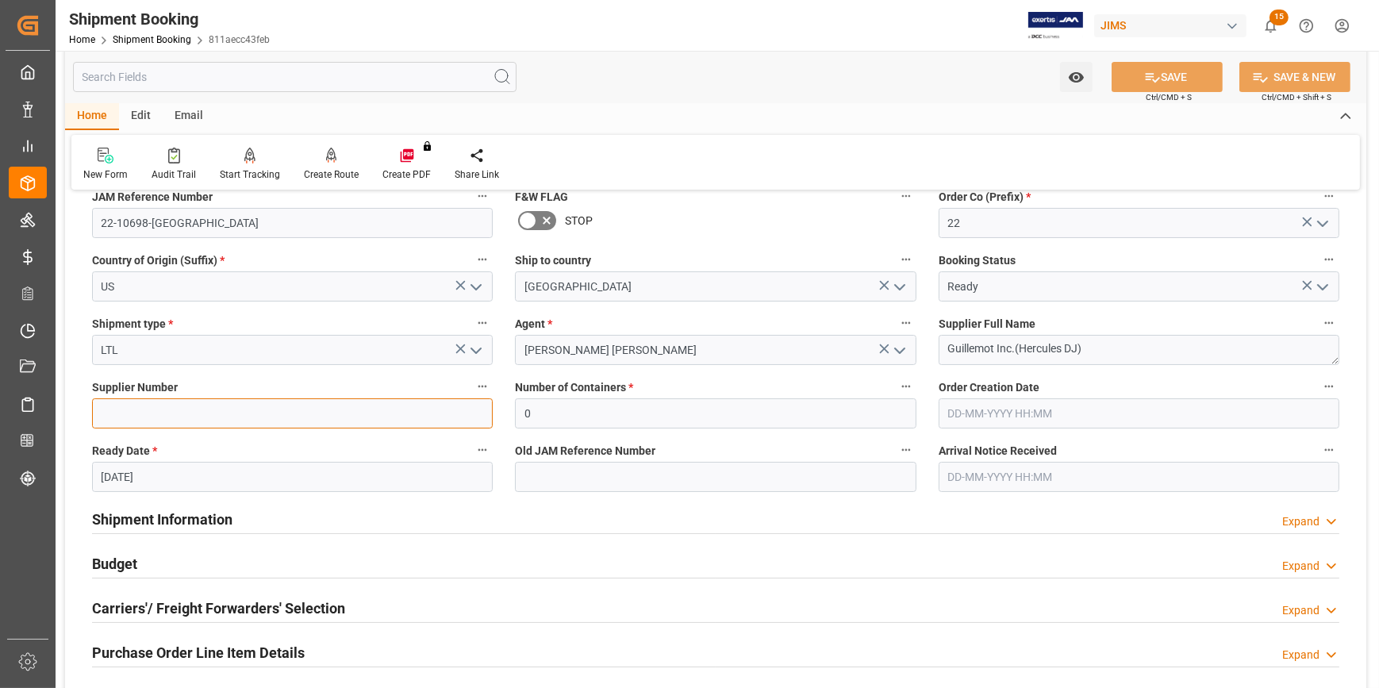
drag, startPoint x: 171, startPoint y: 409, endPoint x: 194, endPoint y: 409, distance: 23.8
click at [171, 409] on input at bounding box center [292, 413] width 401 height 30
paste input "439767"
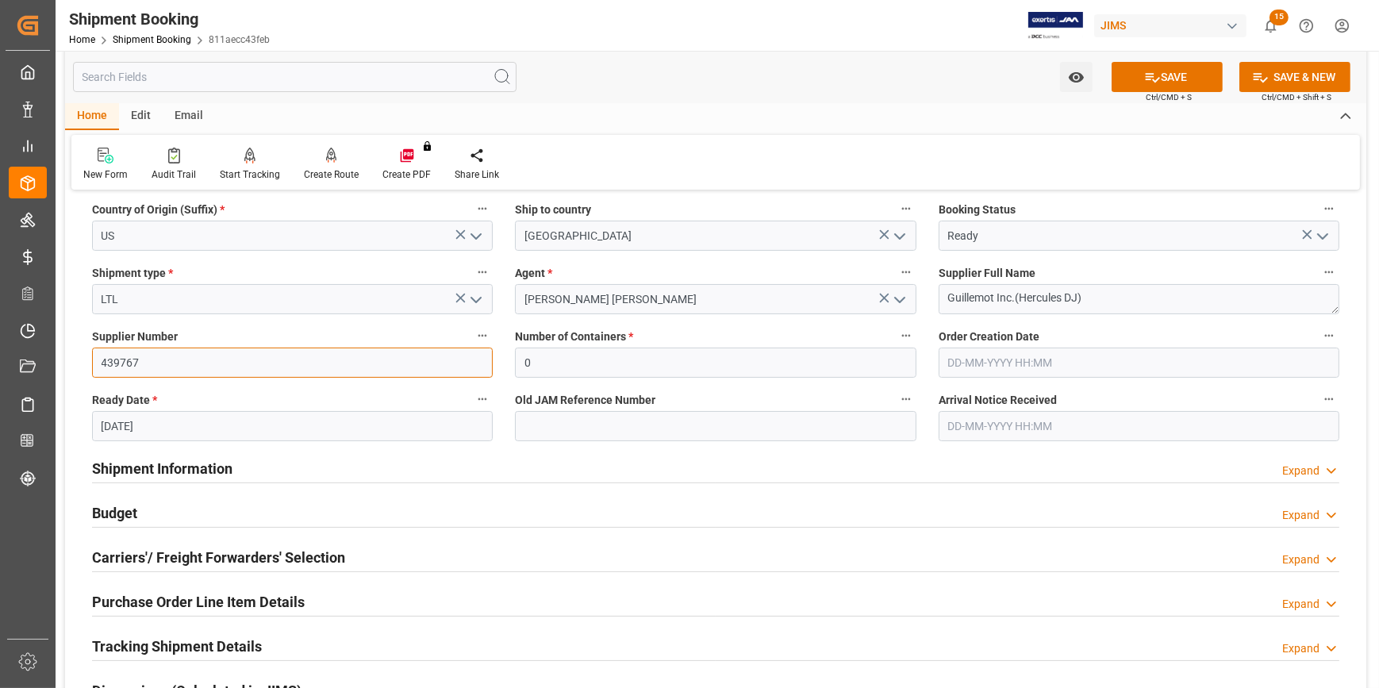
scroll to position [216, 0]
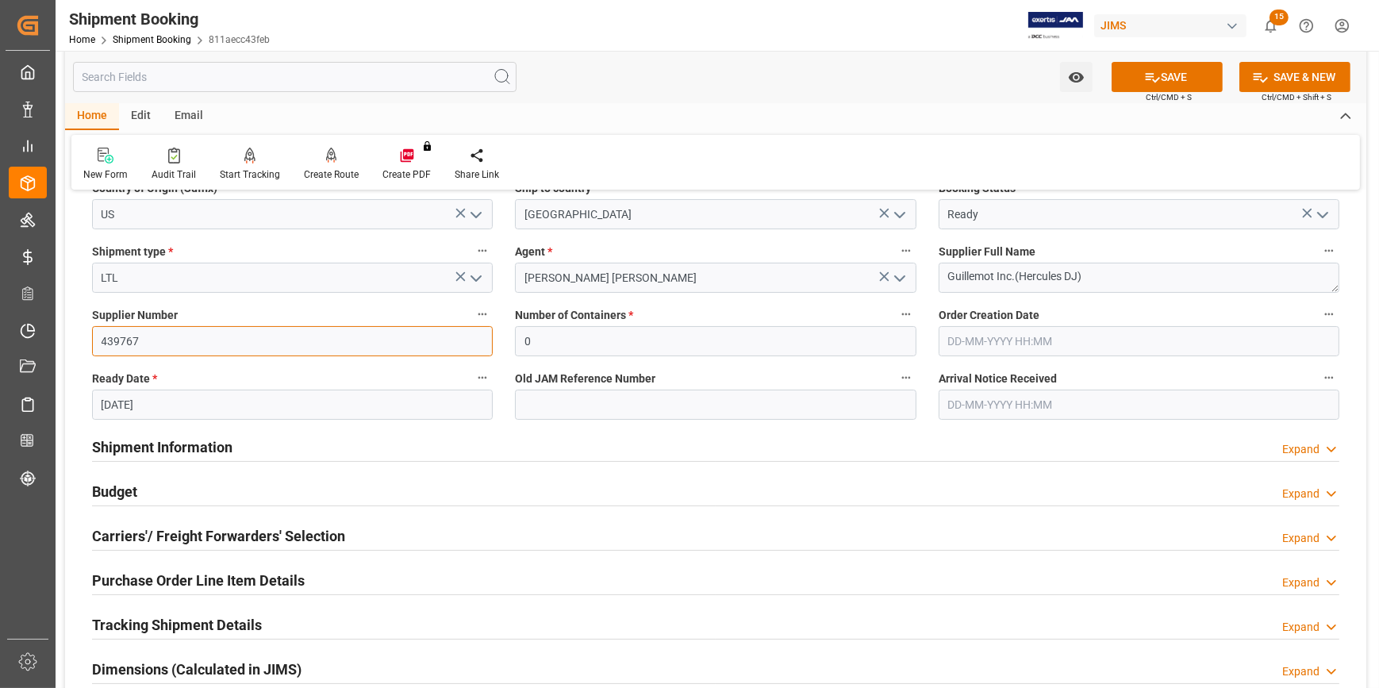
type input "439767"
click at [382, 448] on div "Shipment Information Expand" at bounding box center [715, 446] width 1247 height 30
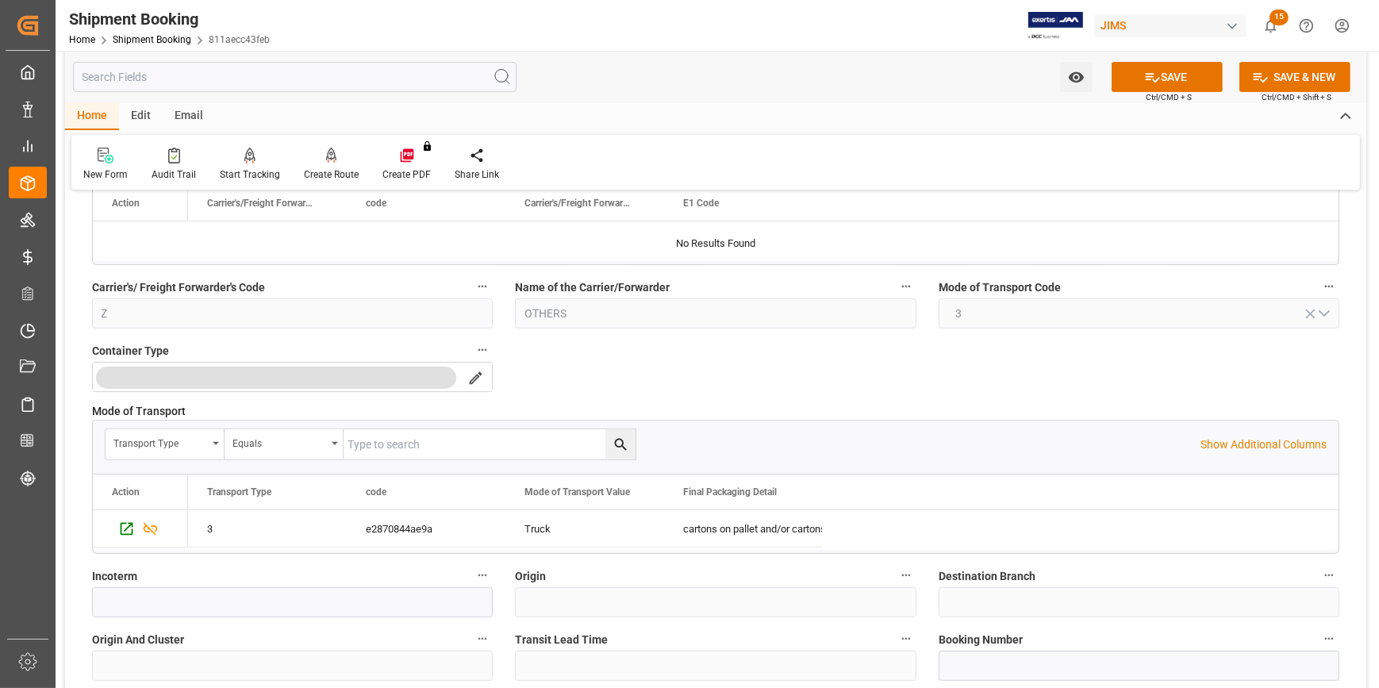
scroll to position [649, 0]
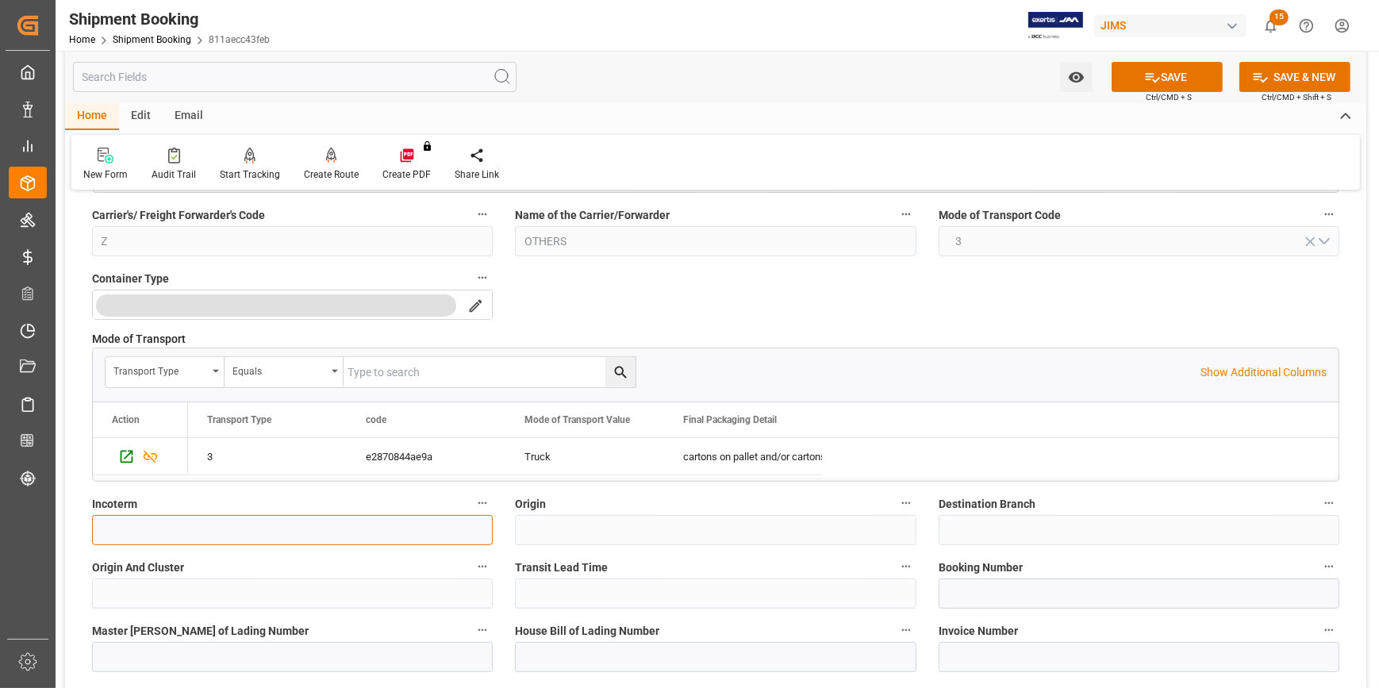
click at [242, 528] on input at bounding box center [292, 530] width 401 height 30
drag, startPoint x: 207, startPoint y: 525, endPoint x: 88, endPoint y: 516, distance: 119.4
click at [88, 516] on div "Incoterm DDP Southaven USA" at bounding box center [292, 518] width 423 height 63
type input "DDP Southaven USA"
click at [1160, 84] on button "SAVE" at bounding box center [1167, 77] width 111 height 30
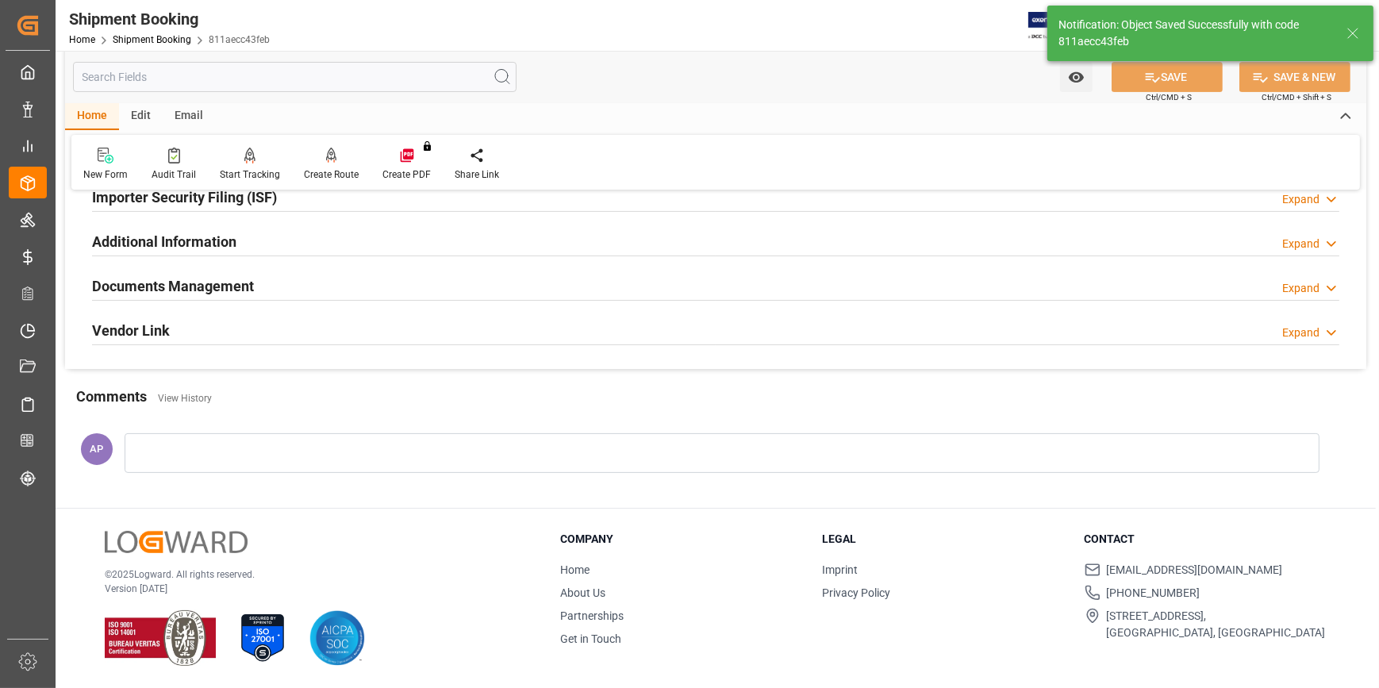
scroll to position [0, 0]
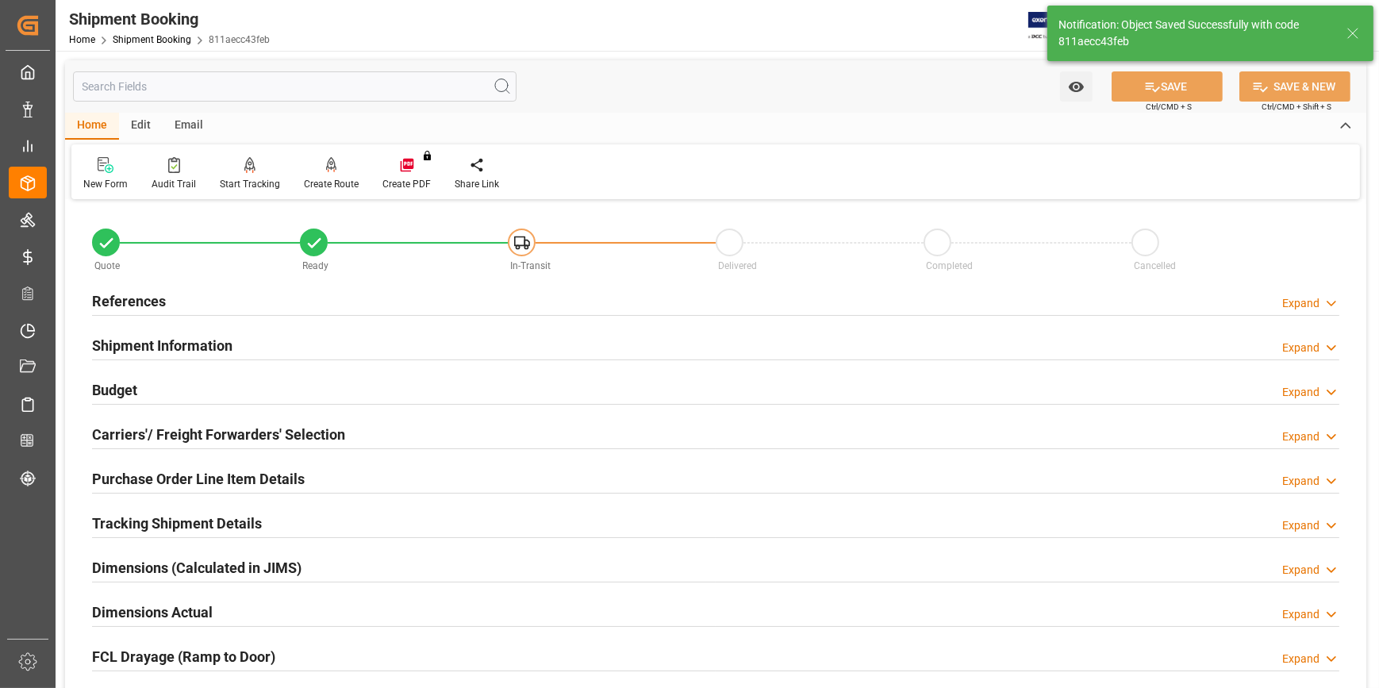
click at [298, 349] on div "Shipment Information Expand" at bounding box center [715, 344] width 1247 height 30
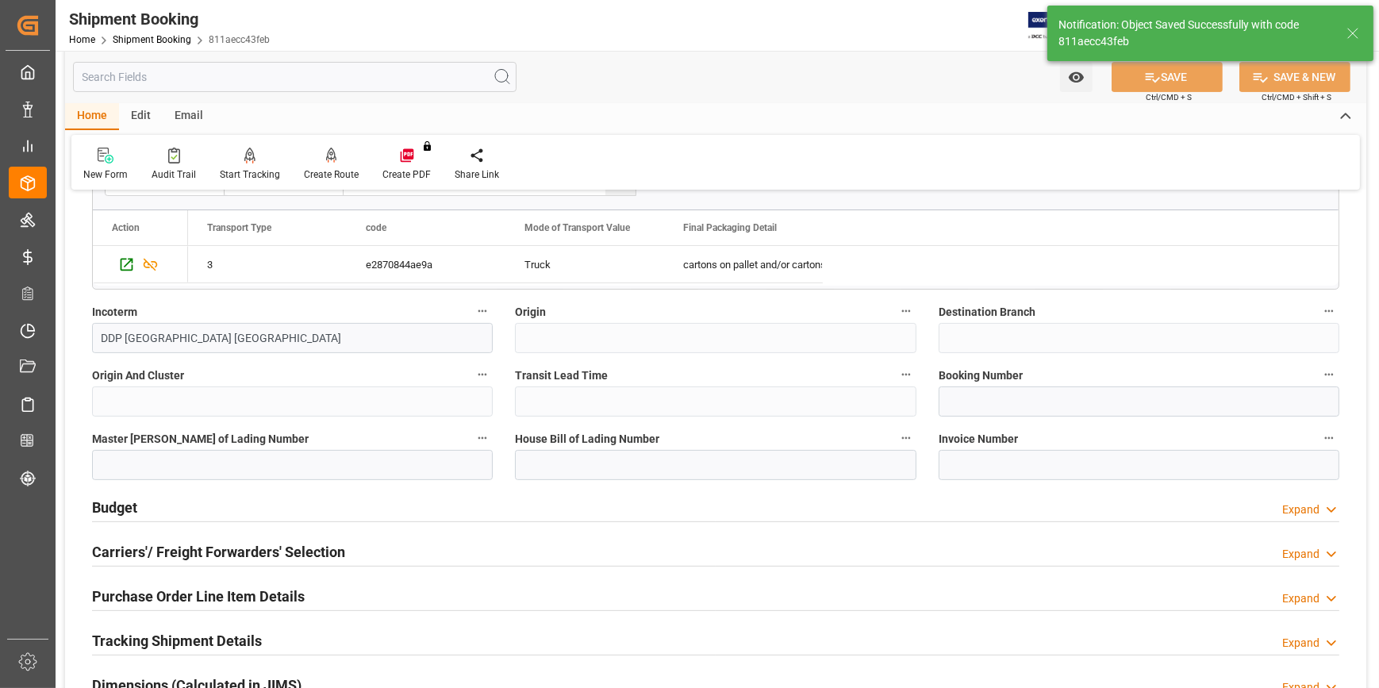
scroll to position [649, 0]
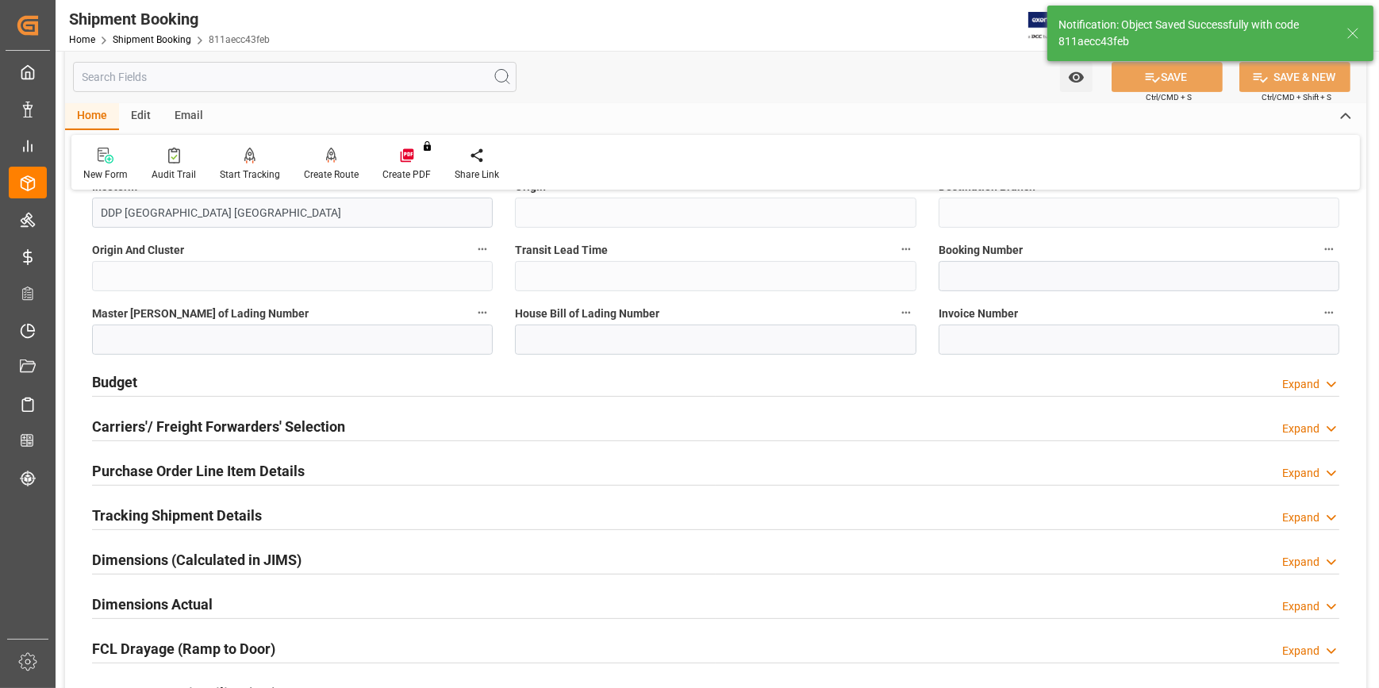
click at [303, 378] on div "Budget Expand" at bounding box center [715, 381] width 1247 height 30
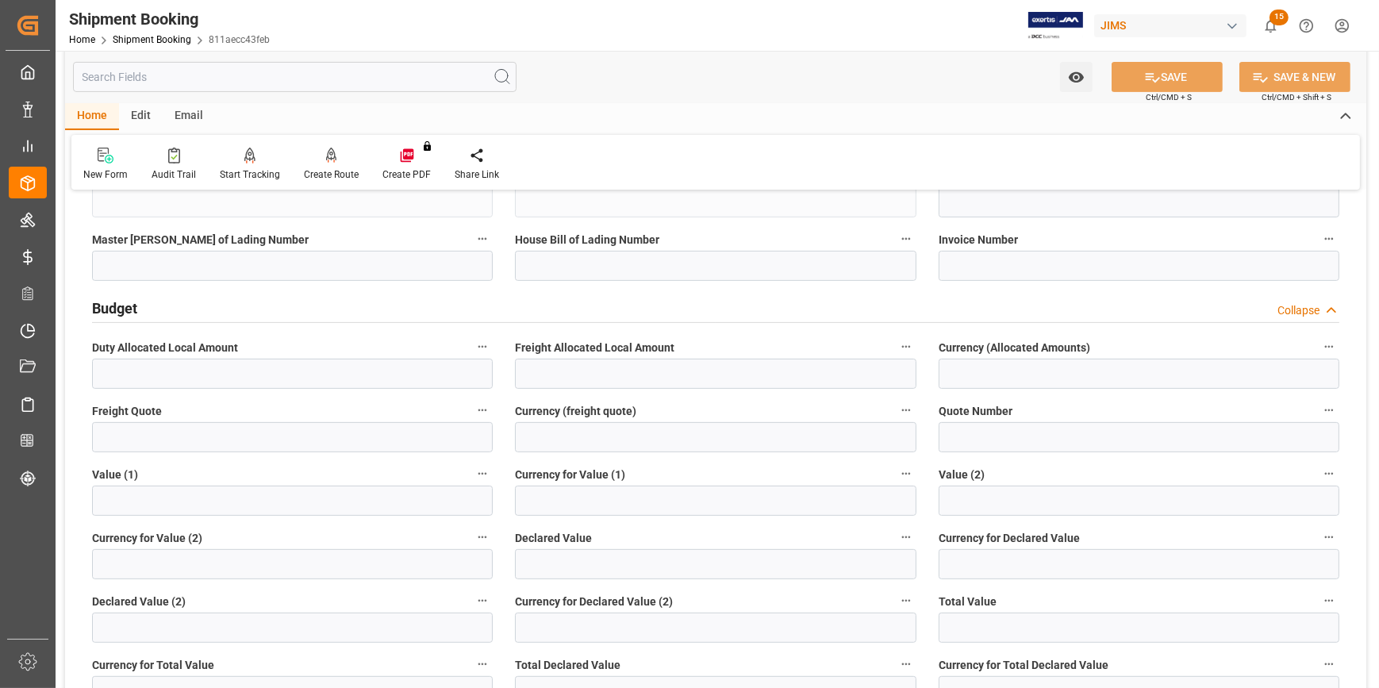
scroll to position [794, 0]
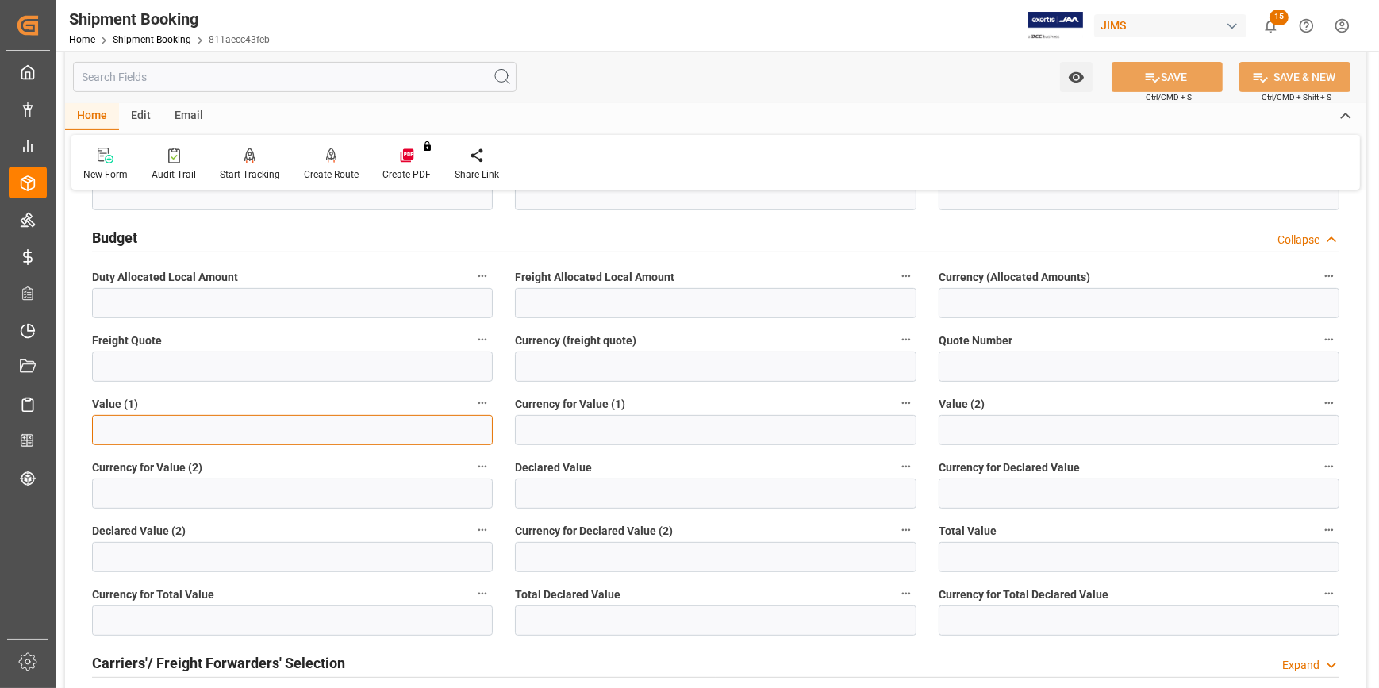
click at [150, 425] on input "text" at bounding box center [292, 430] width 401 height 30
paste input "192430"
type input "192430"
click at [611, 421] on input at bounding box center [715, 430] width 401 height 30
type input "u"
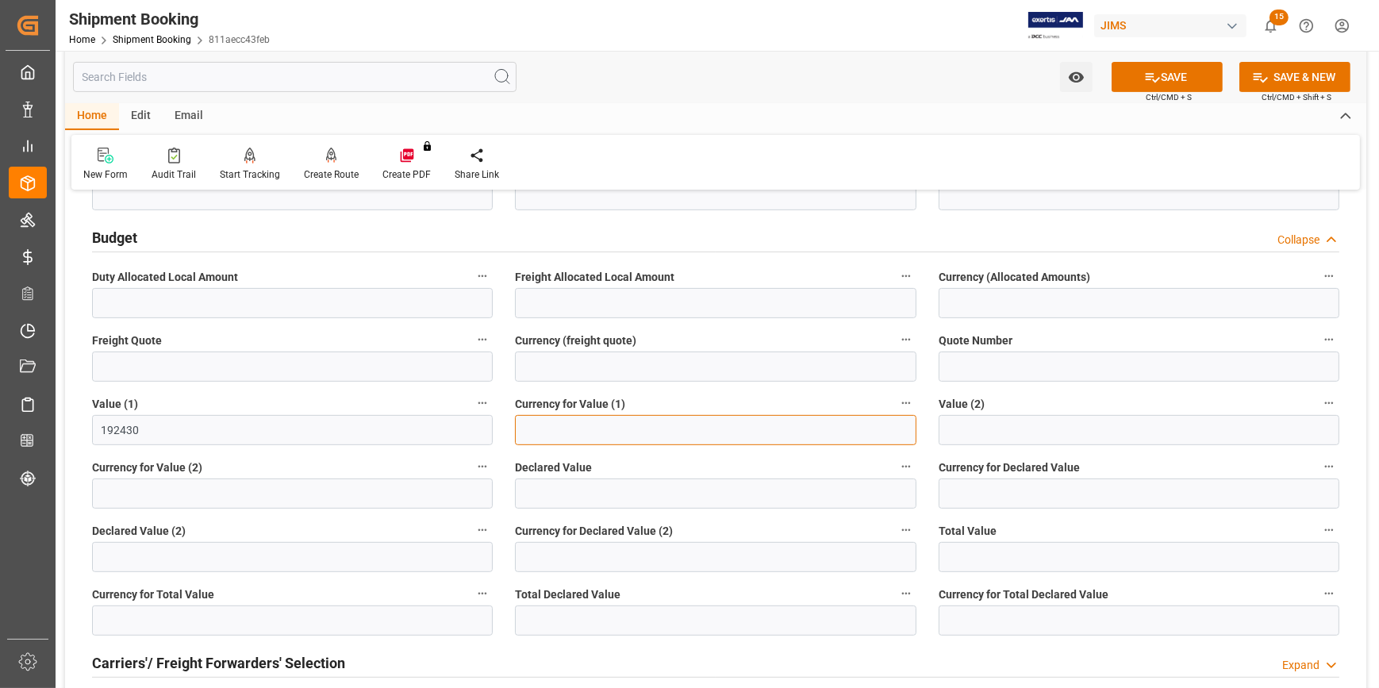
type input "S"
type input "USD"
click at [1160, 71] on button "SAVE" at bounding box center [1167, 77] width 111 height 30
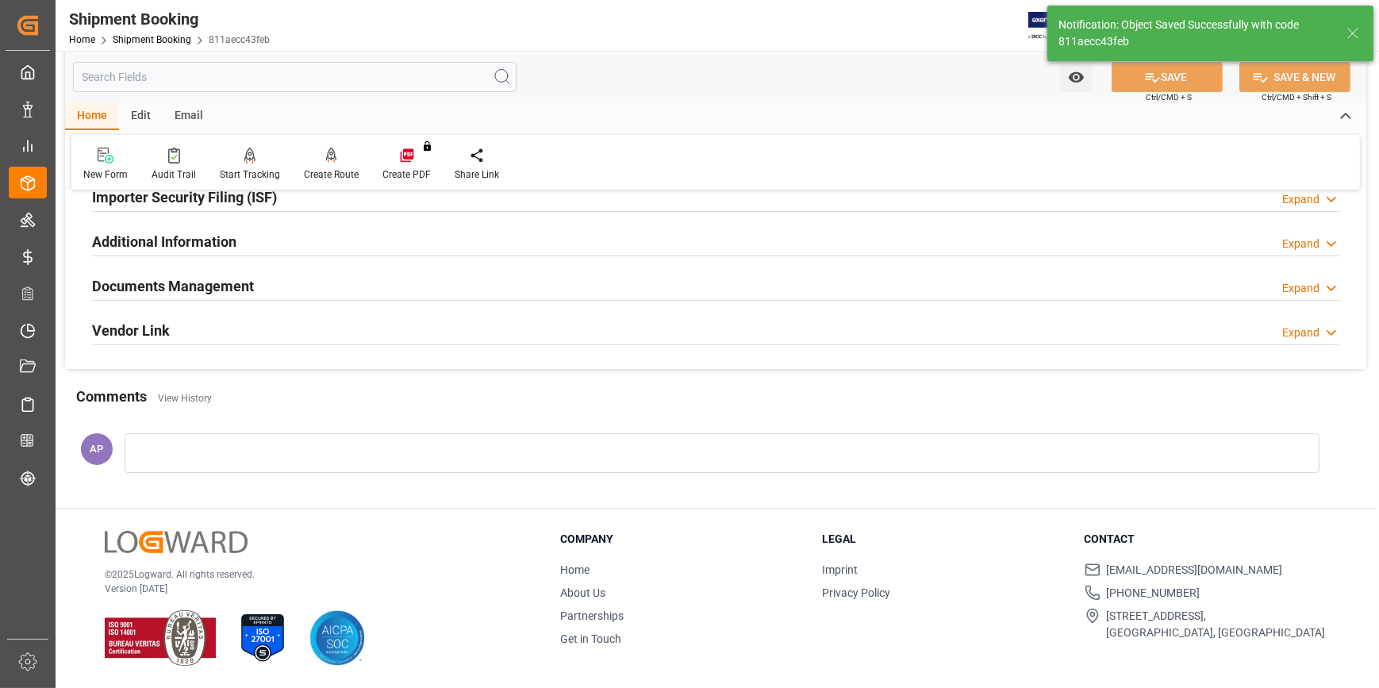
scroll to position [152, 0]
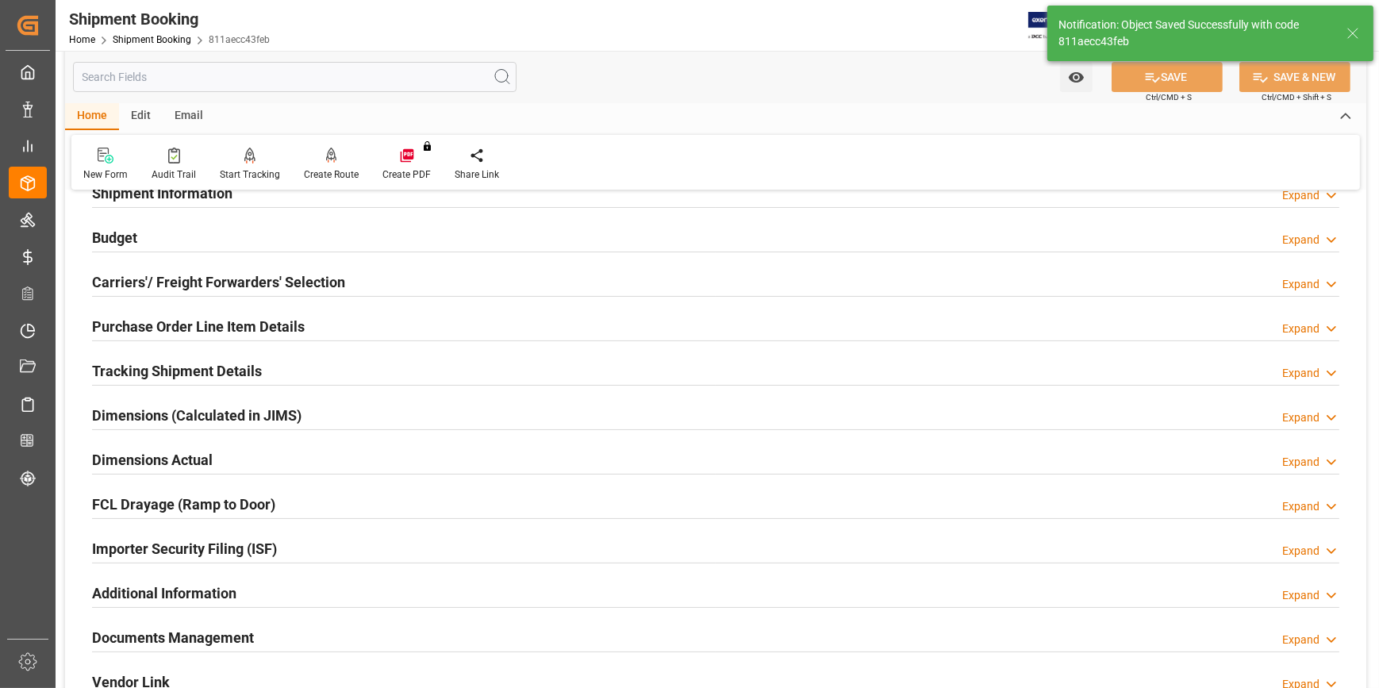
click at [298, 373] on div "Tracking Shipment Details Expand" at bounding box center [715, 370] width 1247 height 30
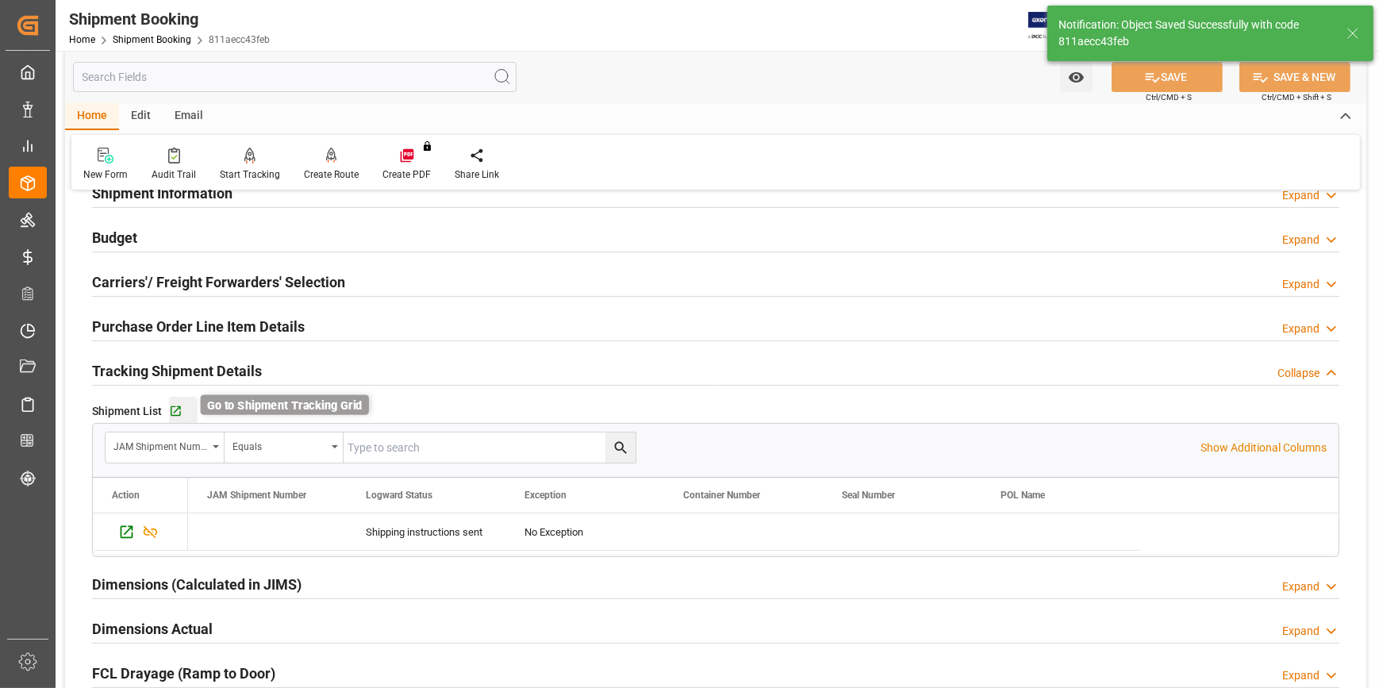
click at [178, 410] on icon "button" at bounding box center [175, 411] width 13 height 13
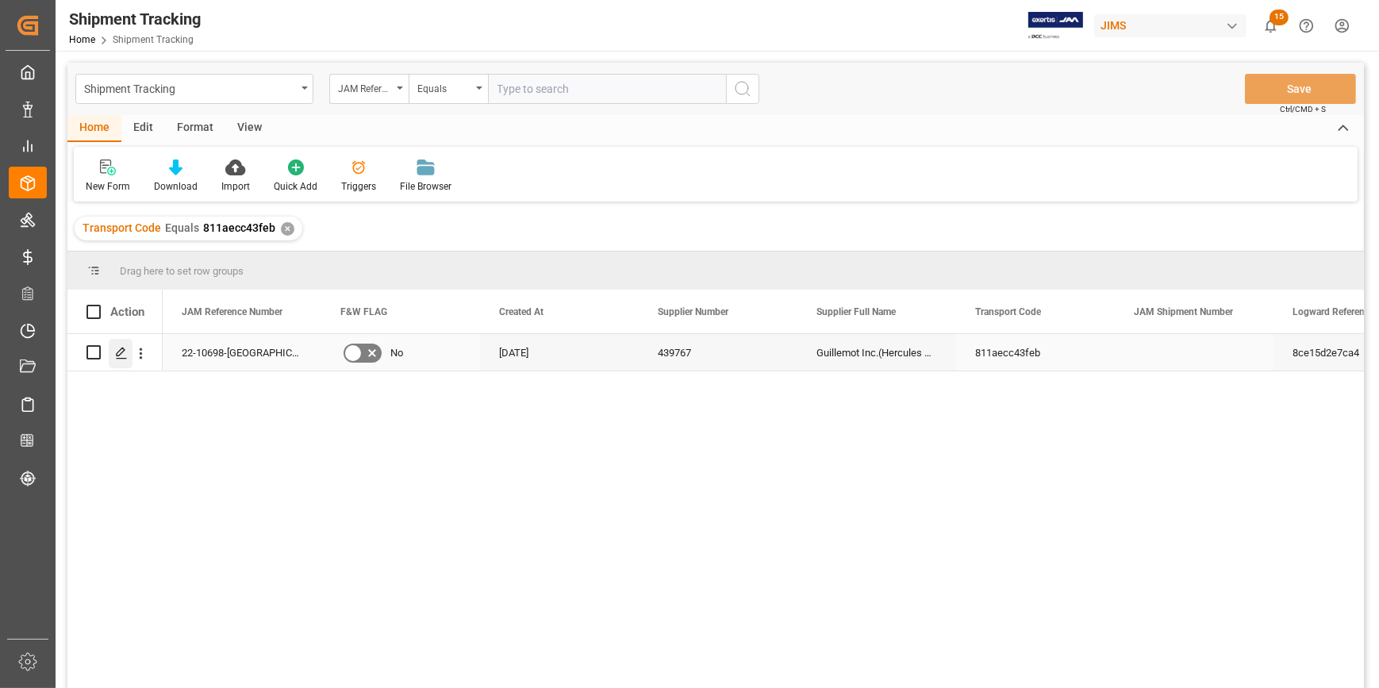
click at [119, 354] on polygon "Press SPACE to select this row." at bounding box center [121, 352] width 8 height 8
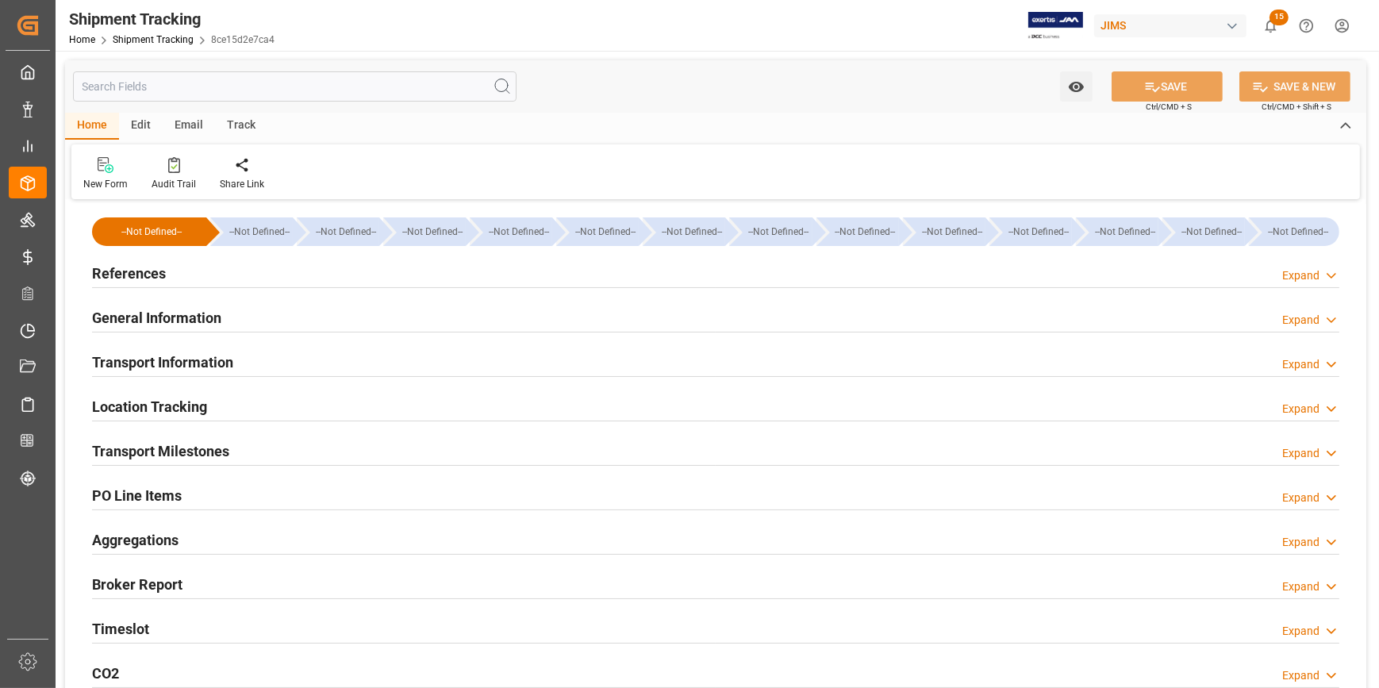
type input "22-08-2025"
click at [262, 270] on div "References Expand" at bounding box center [715, 272] width 1247 height 30
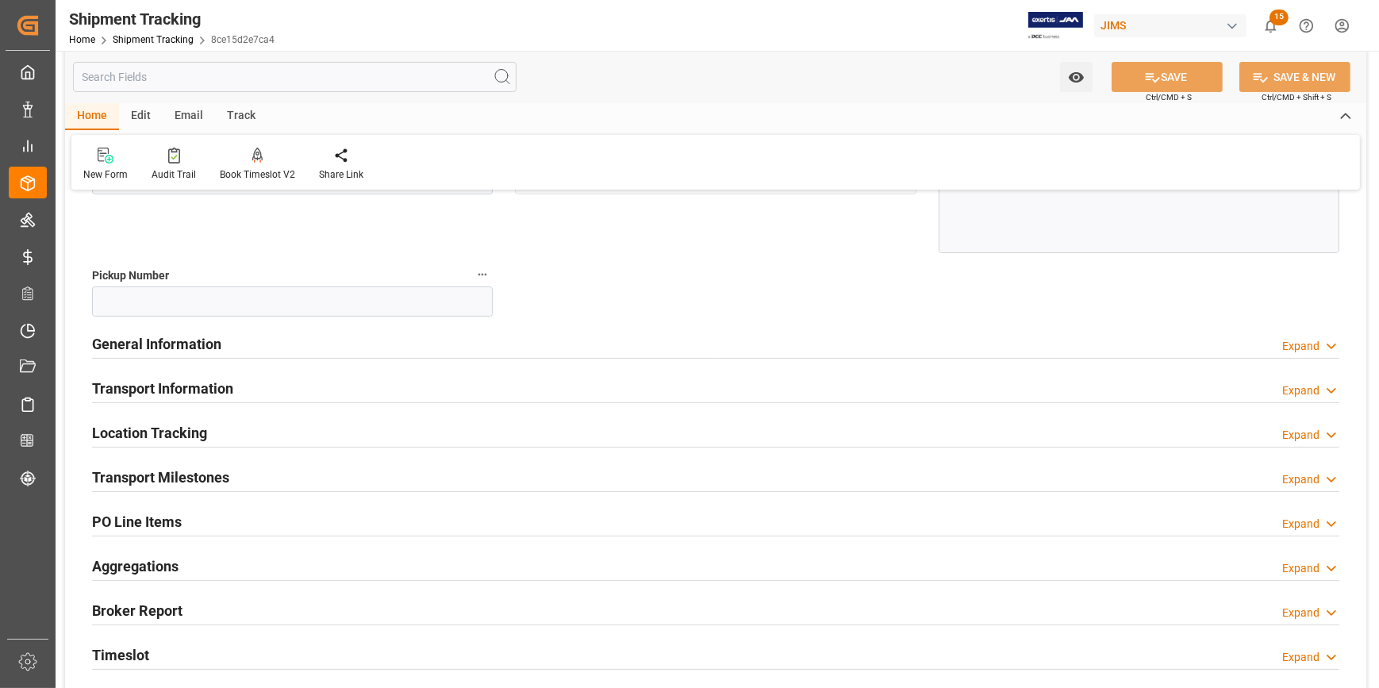
scroll to position [288, 0]
click at [290, 336] on div "General Information Expand" at bounding box center [715, 341] width 1247 height 30
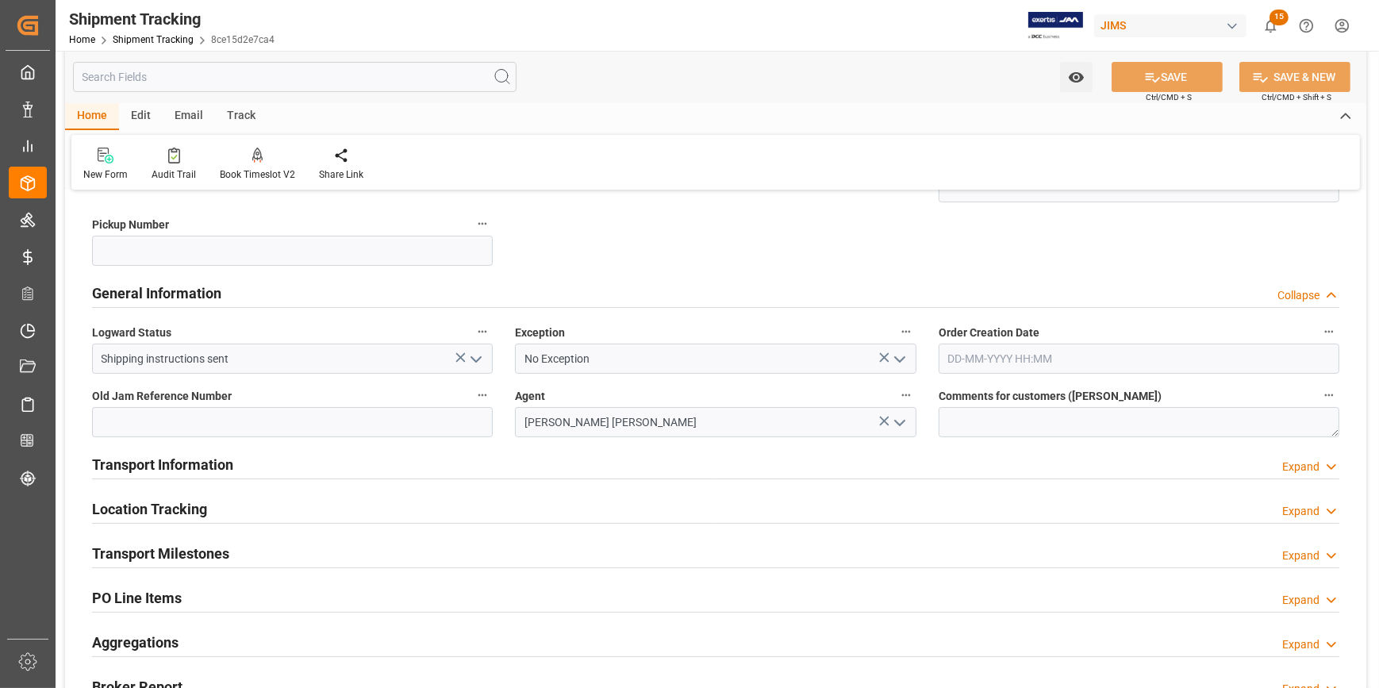
scroll to position [360, 0]
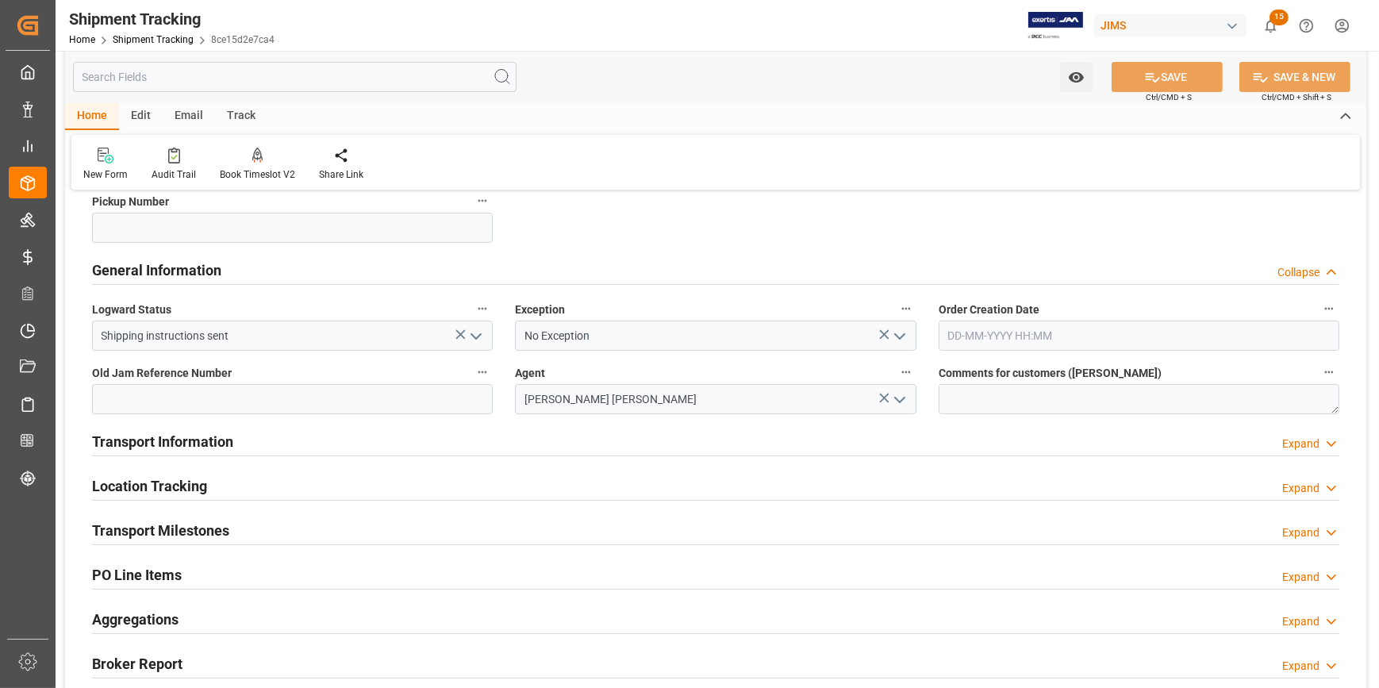
click at [471, 444] on div "Transport Information Expand" at bounding box center [715, 440] width 1247 height 30
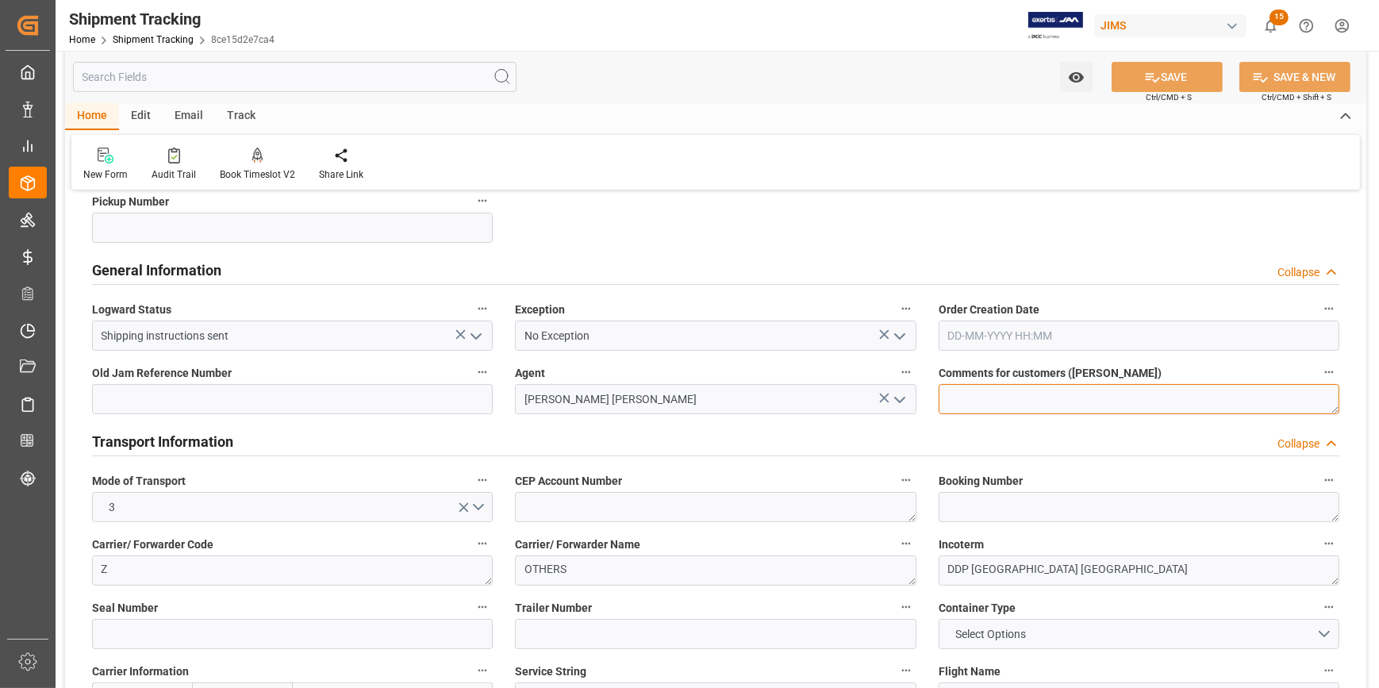
click at [988, 402] on textarea at bounding box center [1139, 399] width 401 height 30
paste textarea "Trade War update 05/15/2025"
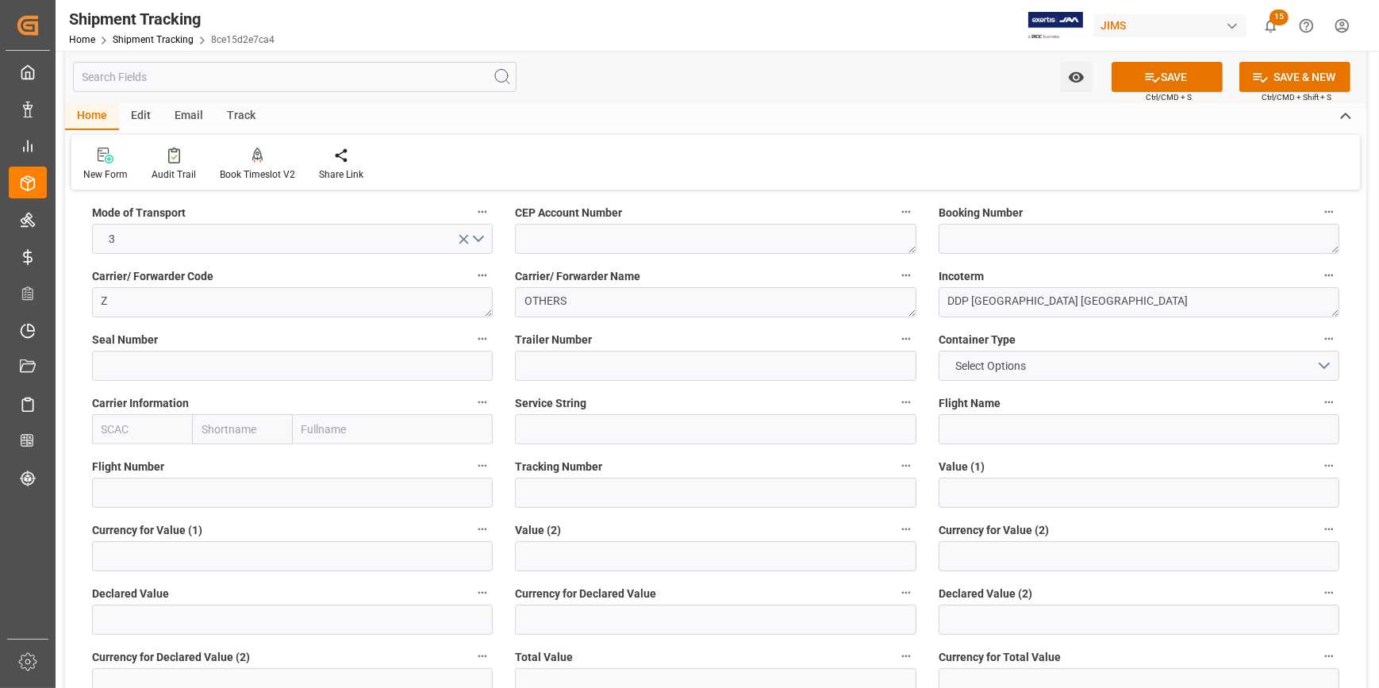
scroll to position [649, 0]
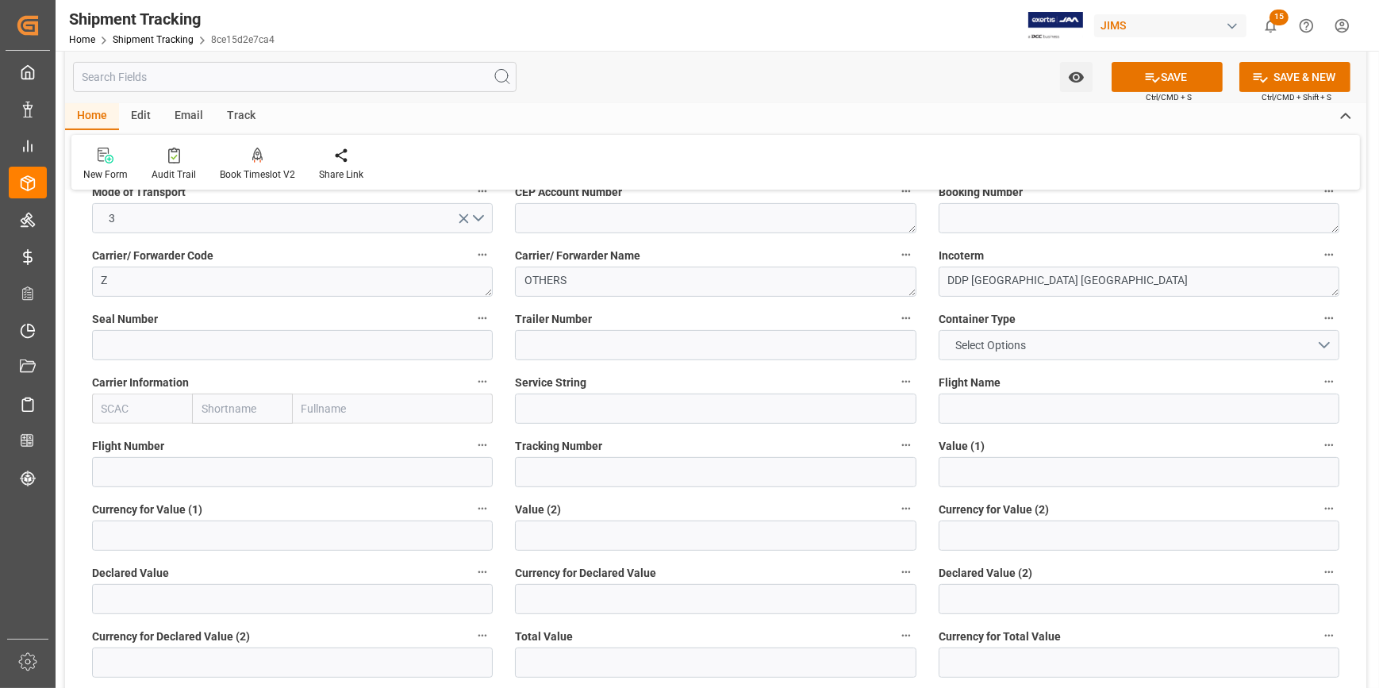
type textarea "Trade War update 05/15/2025 // DO NOT RECEIVE IN E1"
click at [1317, 346] on button "Select Options" at bounding box center [1139, 345] width 401 height 30
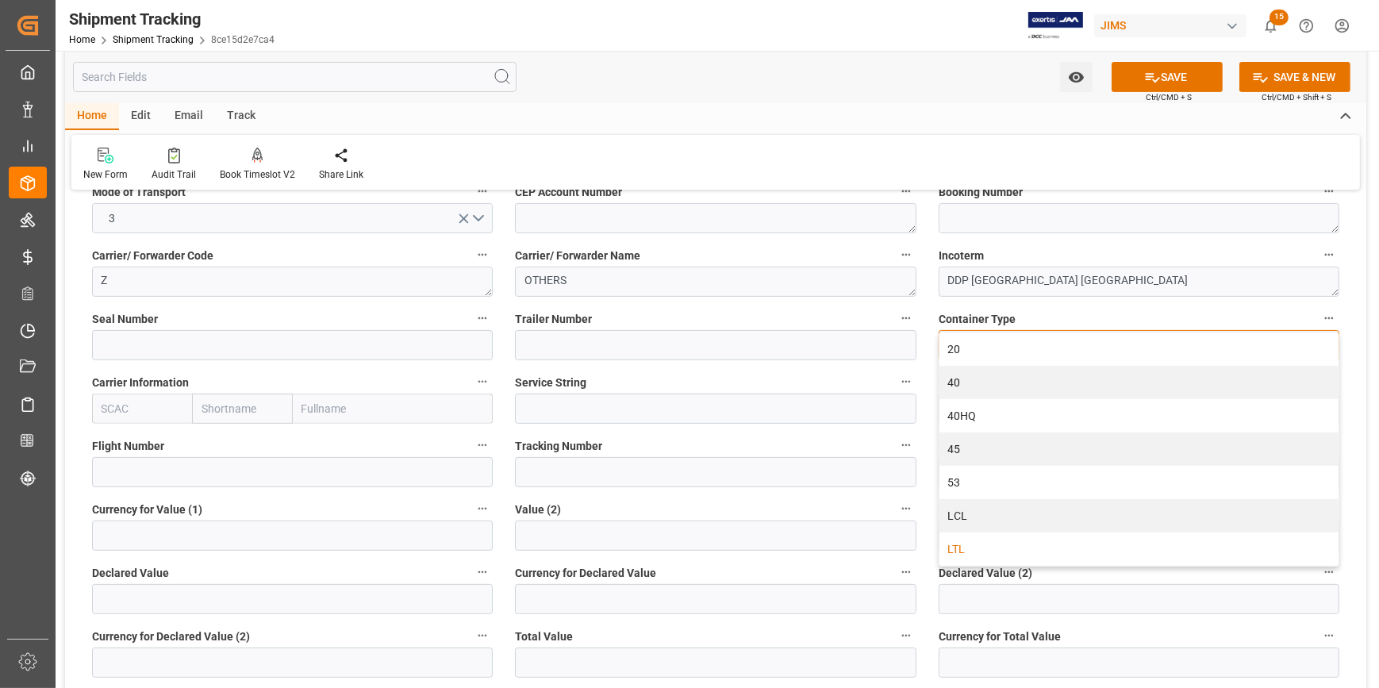
click at [1021, 549] on div "LTL" at bounding box center [1139, 548] width 399 height 33
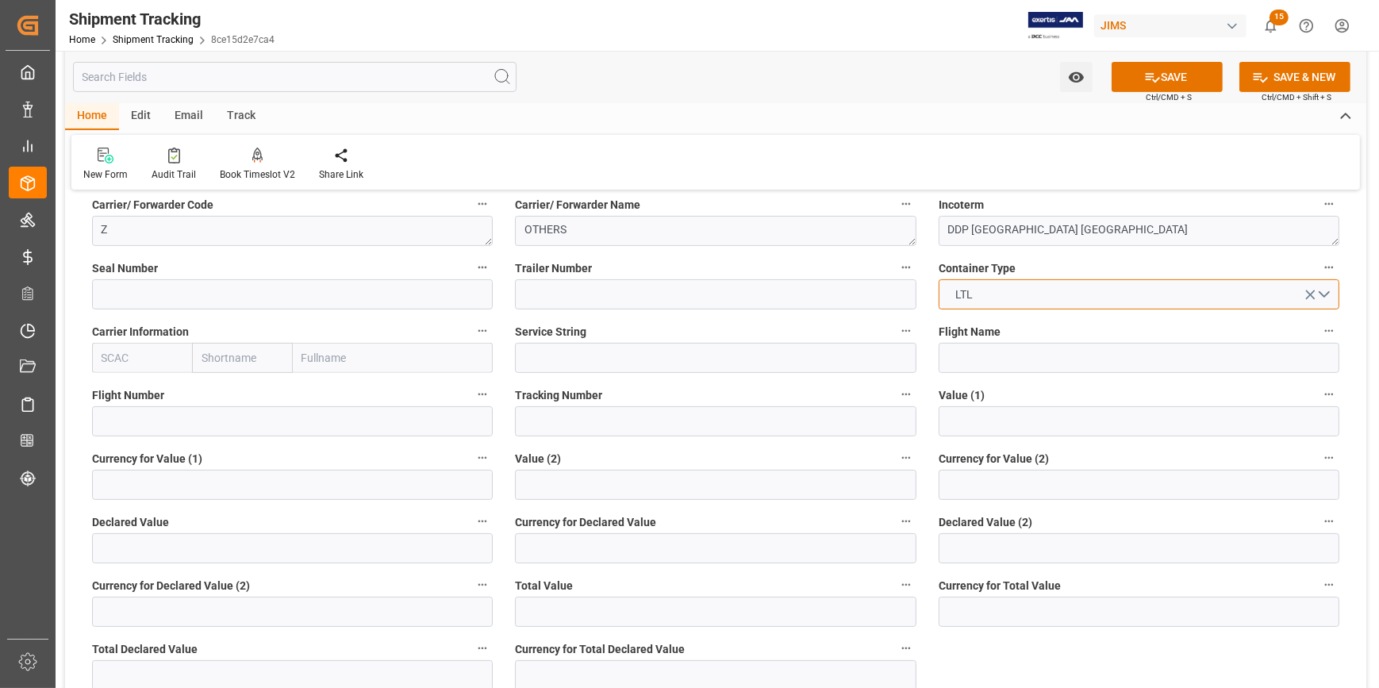
scroll to position [794, 0]
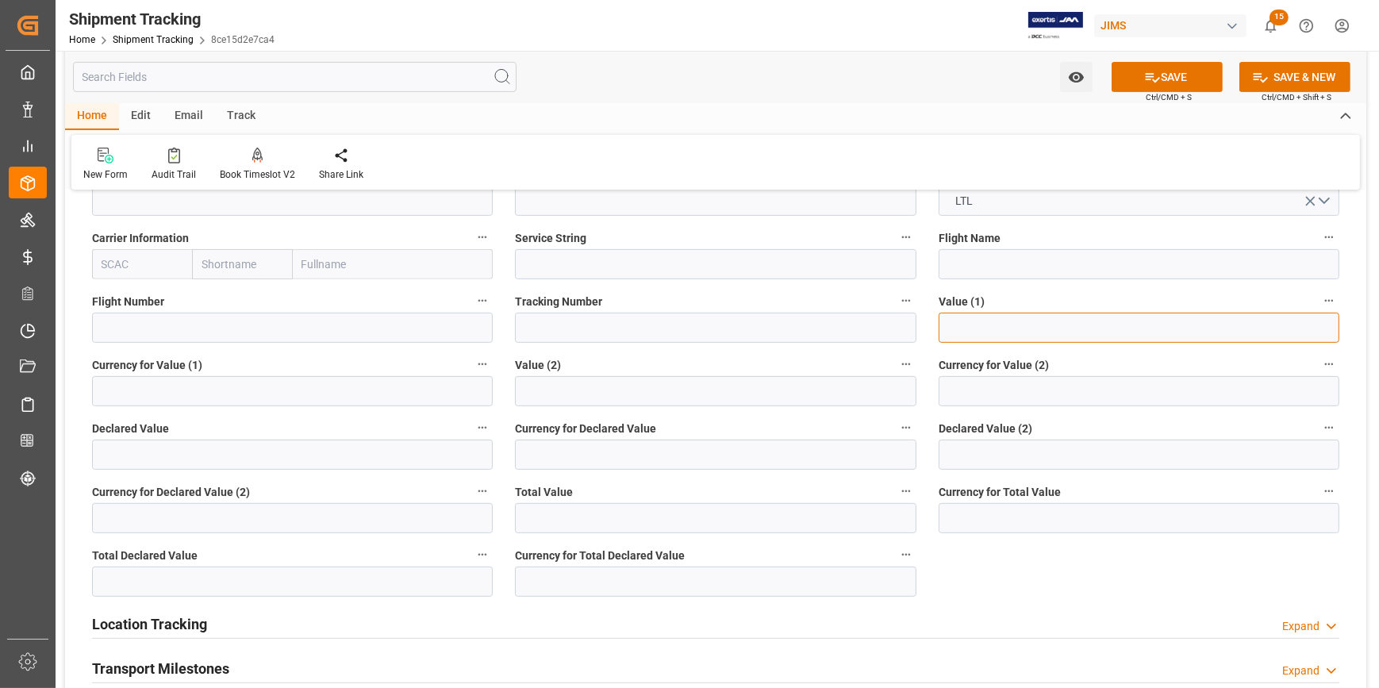
click at [967, 333] on input "text" at bounding box center [1139, 328] width 401 height 30
paste input "192430"
type input "192430"
click at [131, 385] on input at bounding box center [292, 391] width 401 height 30
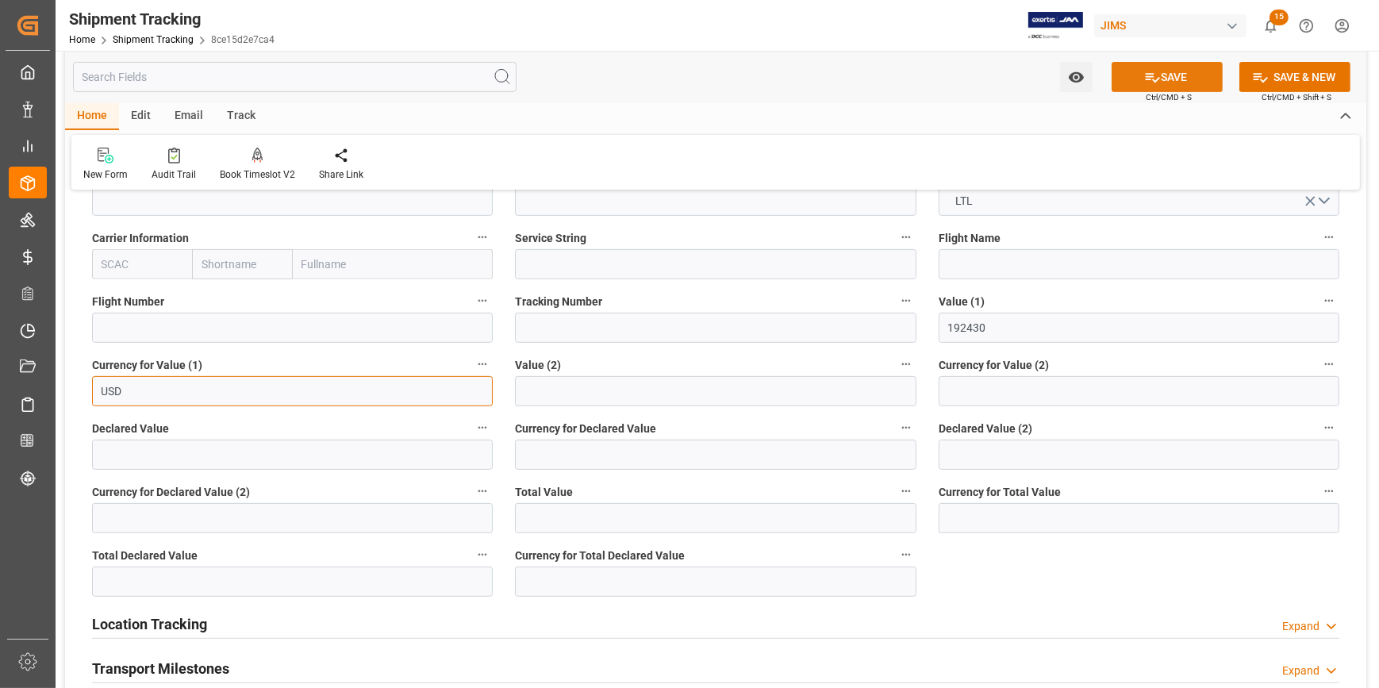
type input "USD"
click at [1182, 79] on button "SAVE" at bounding box center [1167, 77] width 111 height 30
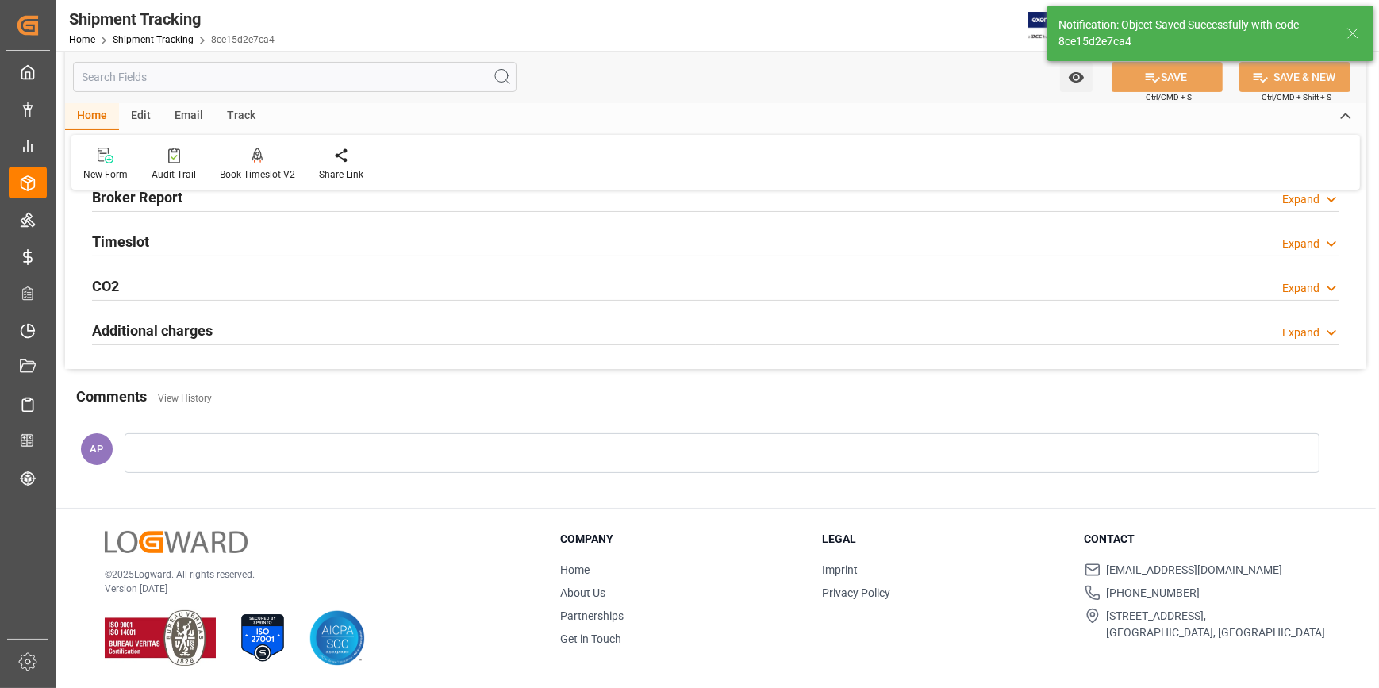
scroll to position [0, 0]
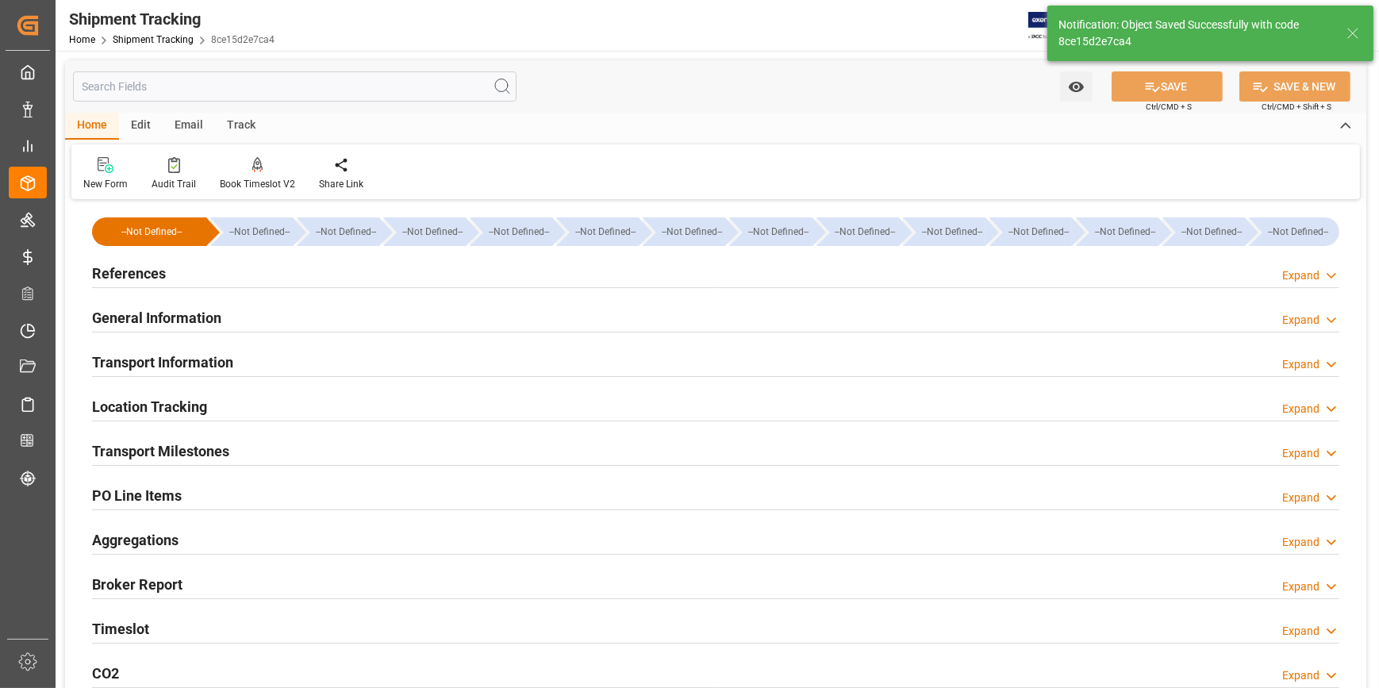
click at [274, 456] on div "Transport Milestones Expand" at bounding box center [715, 450] width 1247 height 30
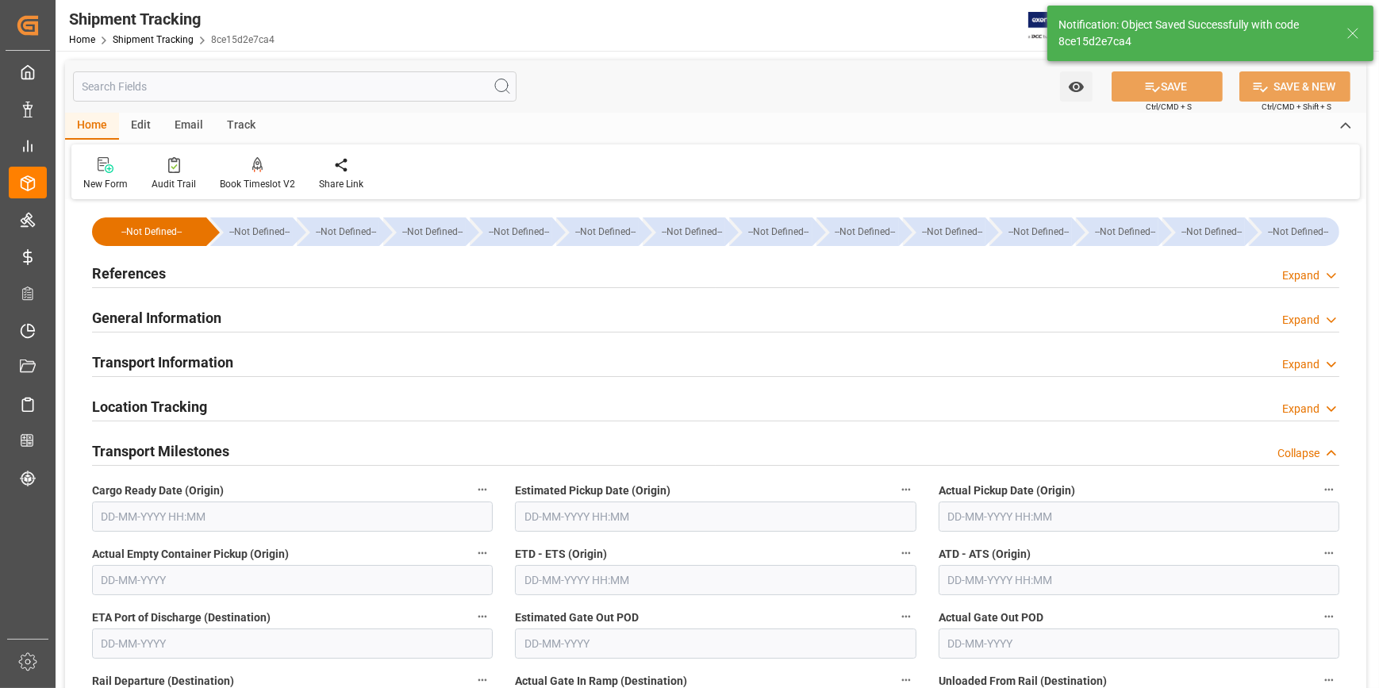
scroll to position [71, 0]
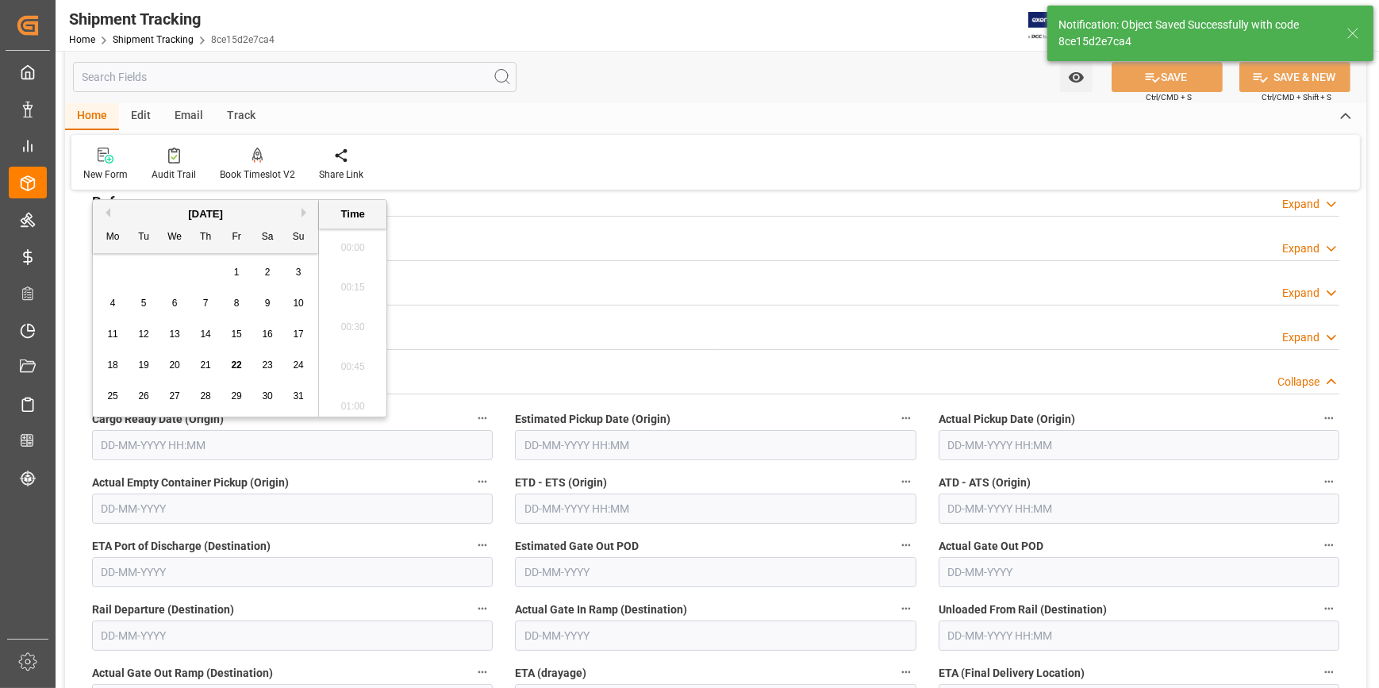
click at [256, 439] on input "text" at bounding box center [292, 445] width 401 height 30
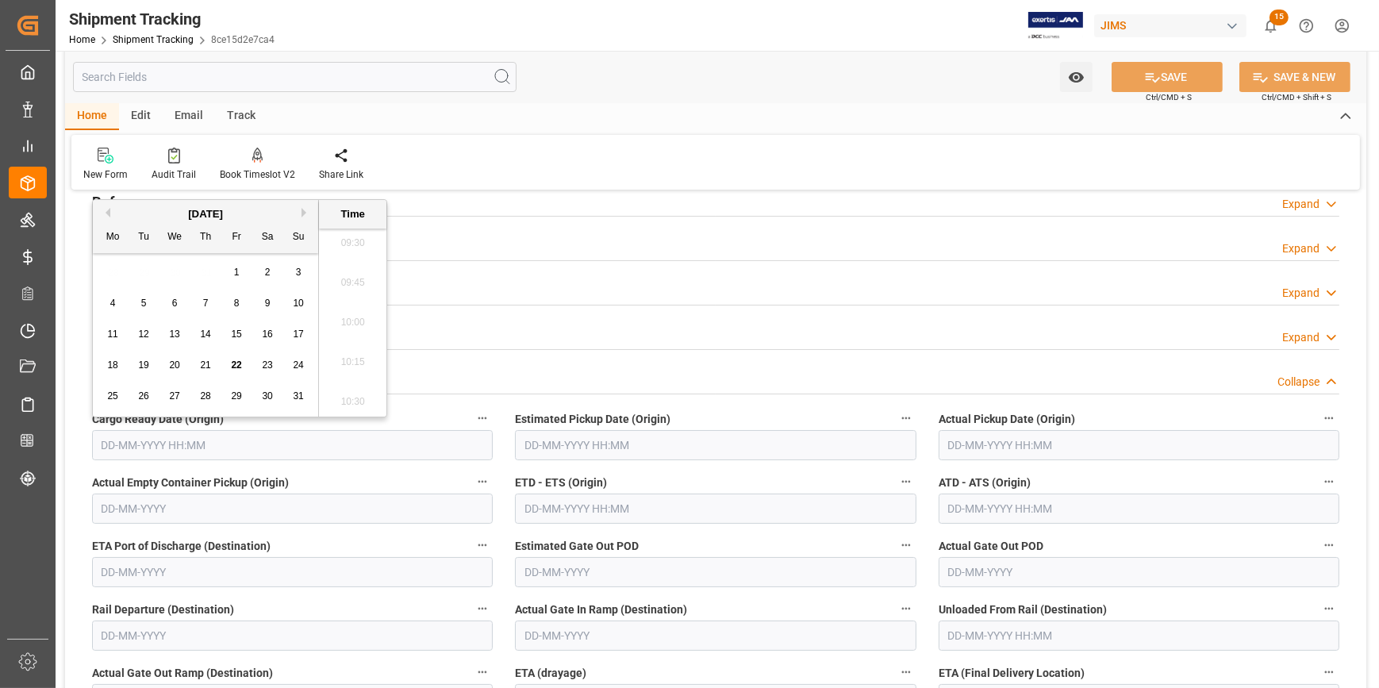
click at [302, 209] on button "Next Month" at bounding box center [307, 213] width 10 height 10
click at [236, 271] on span "5" at bounding box center [237, 272] width 6 height 11
type input "05-09-2025 00:00"
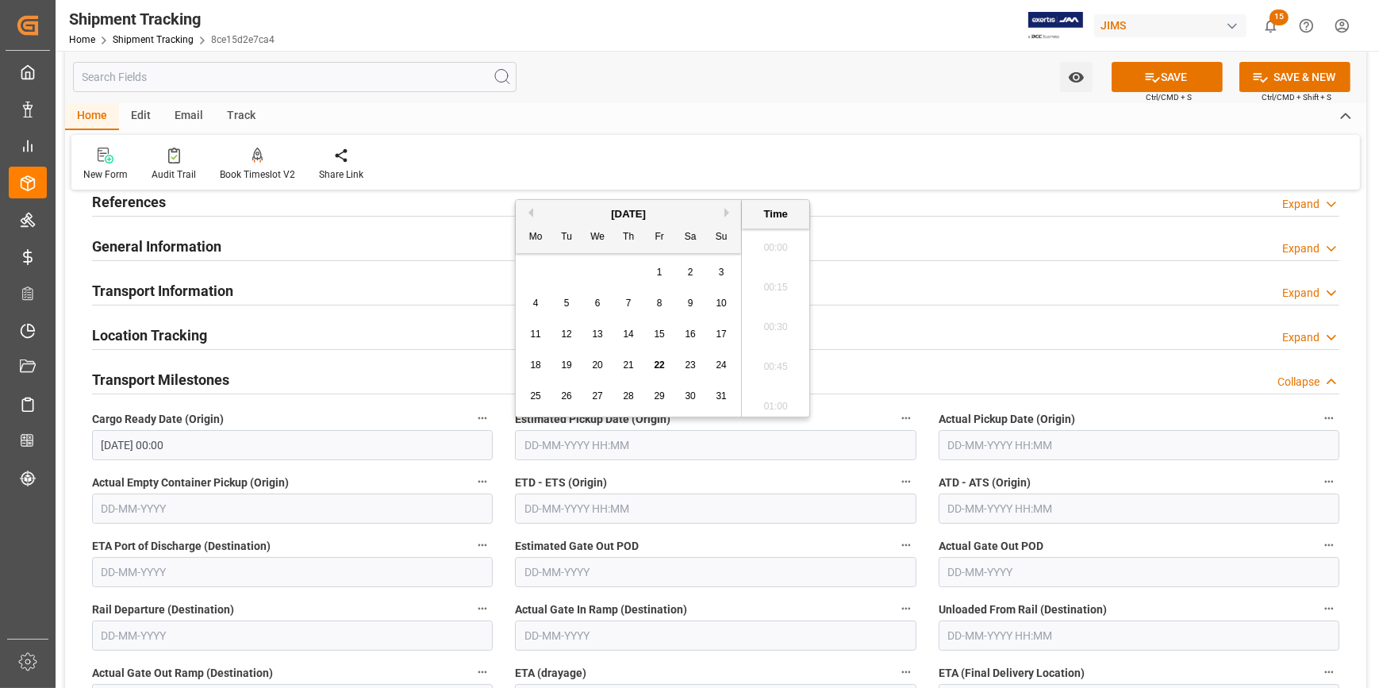
click at [630, 447] on input "text" at bounding box center [715, 445] width 401 height 30
click at [726, 211] on button "Next Month" at bounding box center [729, 213] width 10 height 10
click at [662, 272] on div "5" at bounding box center [660, 272] width 20 height 19
type input "05-09-2025 00:00"
click at [984, 504] on input "text" at bounding box center [1139, 509] width 401 height 30
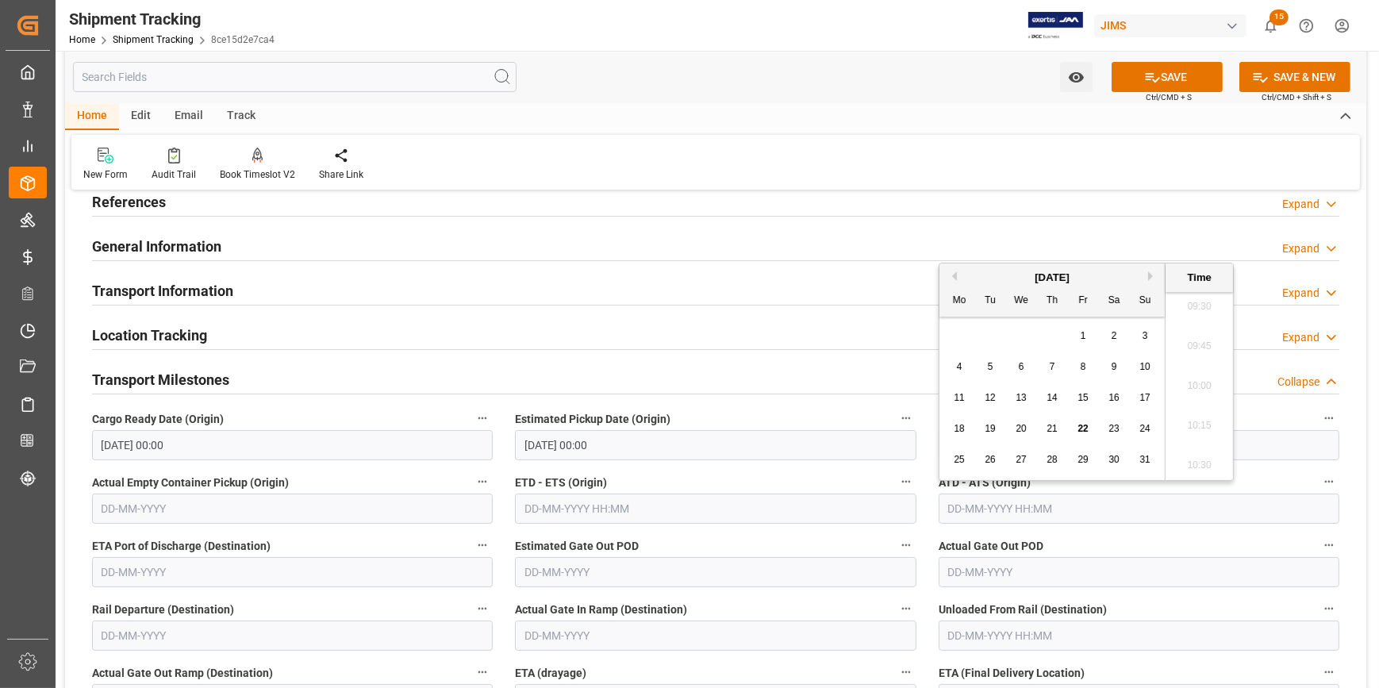
click at [656, 520] on input "text" at bounding box center [715, 509] width 401 height 30
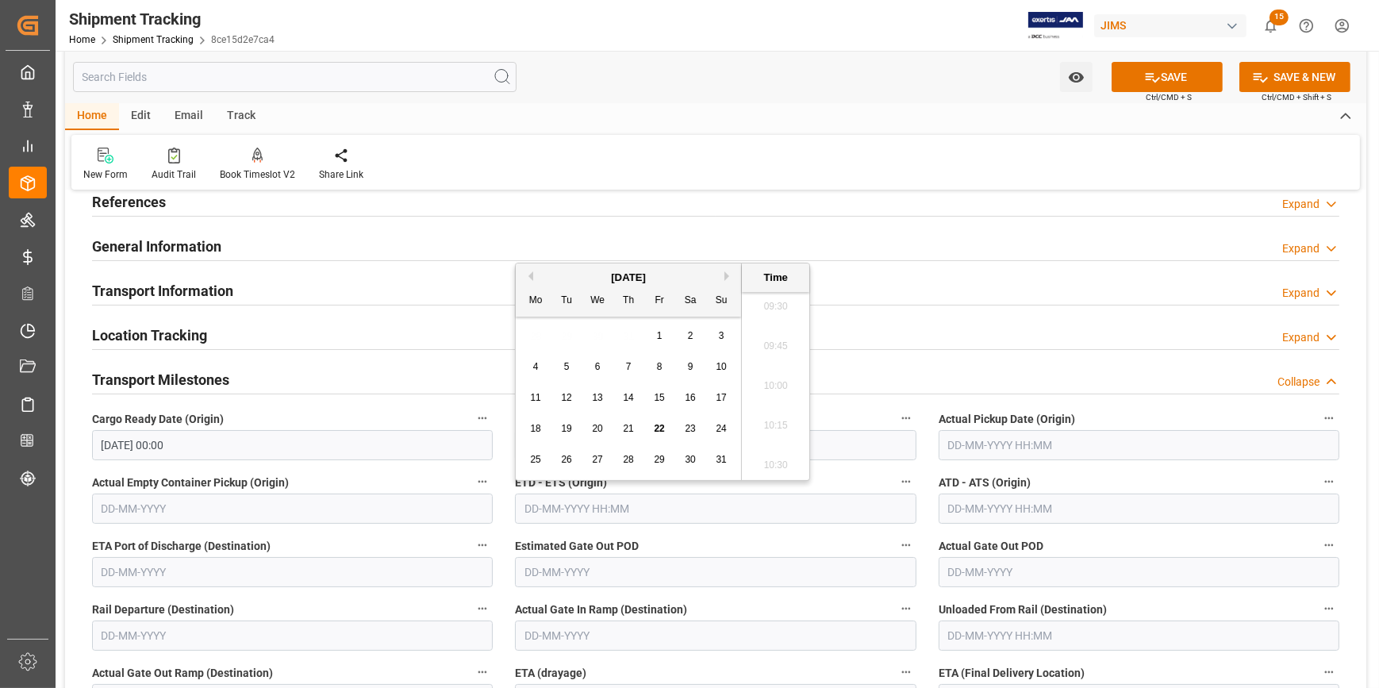
click at [725, 275] on button "Next Month" at bounding box center [729, 276] width 10 height 10
click at [664, 337] on div "5" at bounding box center [660, 336] width 20 height 19
type input "05-09-2025 00:00"
click at [821, 483] on label "ETD - ETS (Origin)" at bounding box center [715, 482] width 401 height 22
click at [896, 483] on button "ETD - ETS (Origin)" at bounding box center [906, 481] width 21 height 21
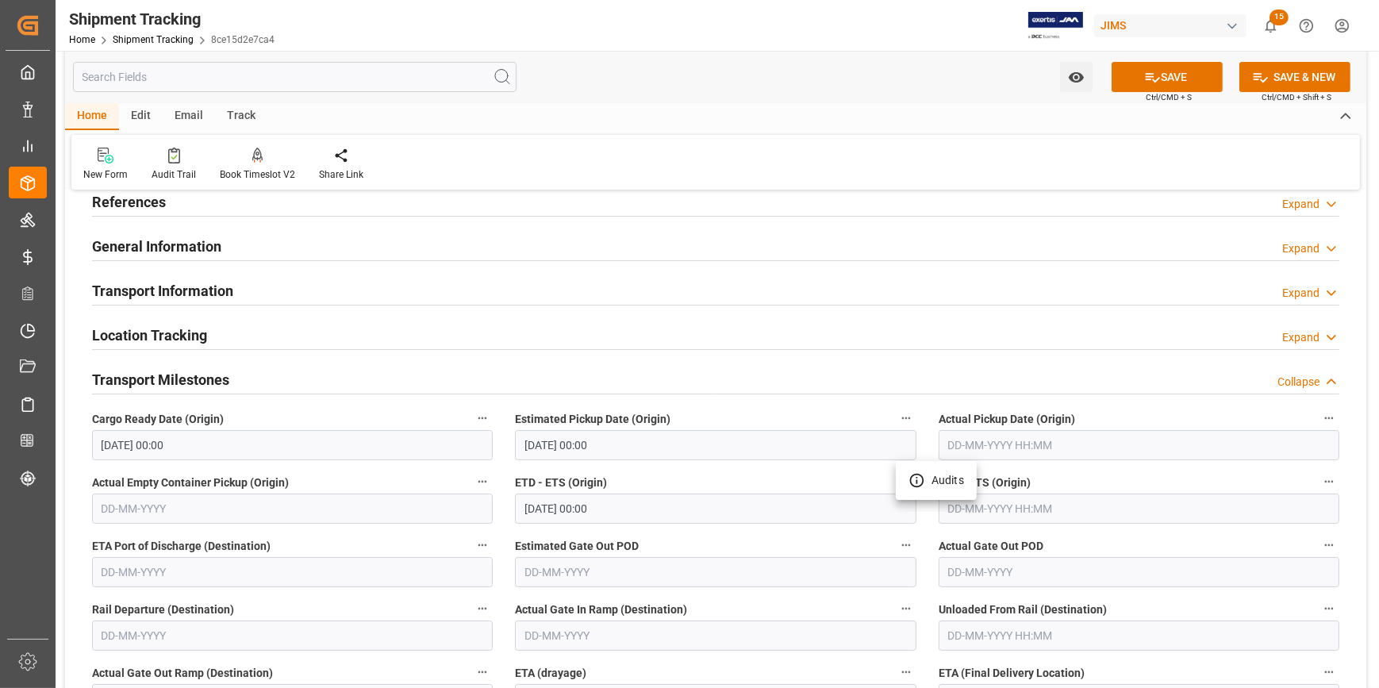
click at [781, 460] on div at bounding box center [689, 344] width 1379 height 688
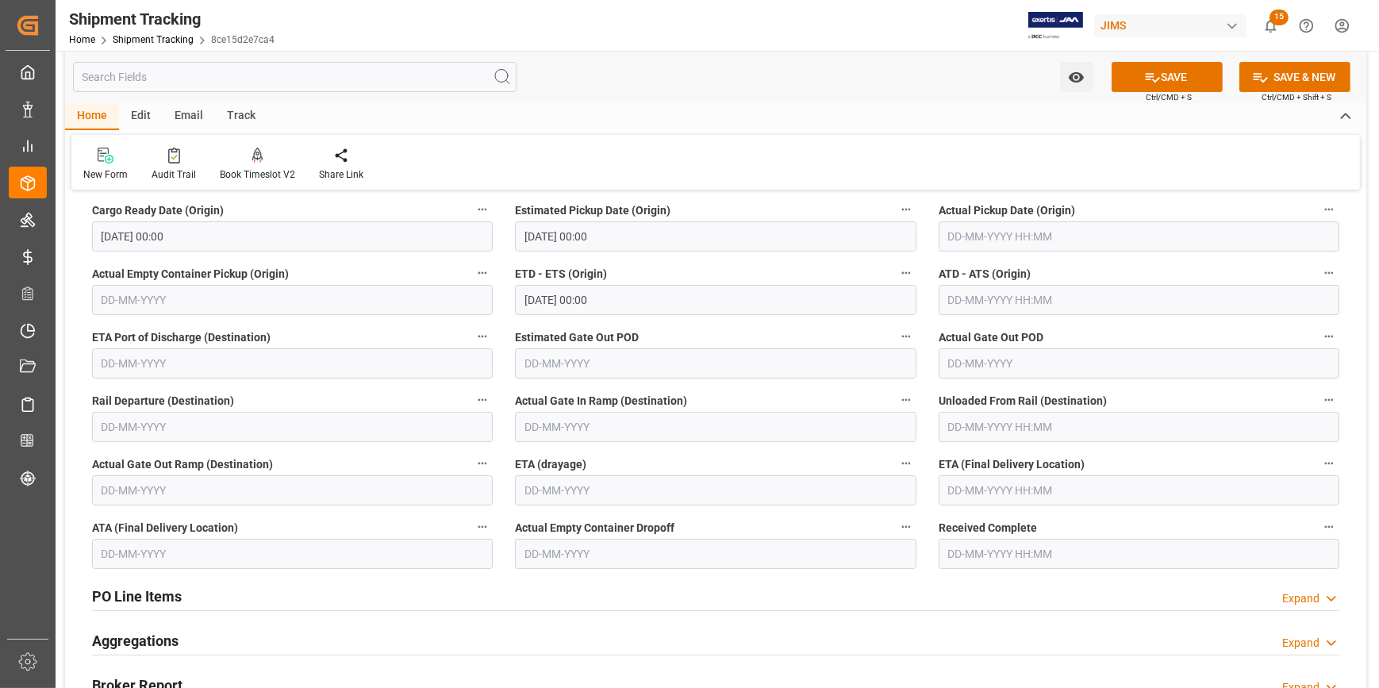
scroll to position [288, 0]
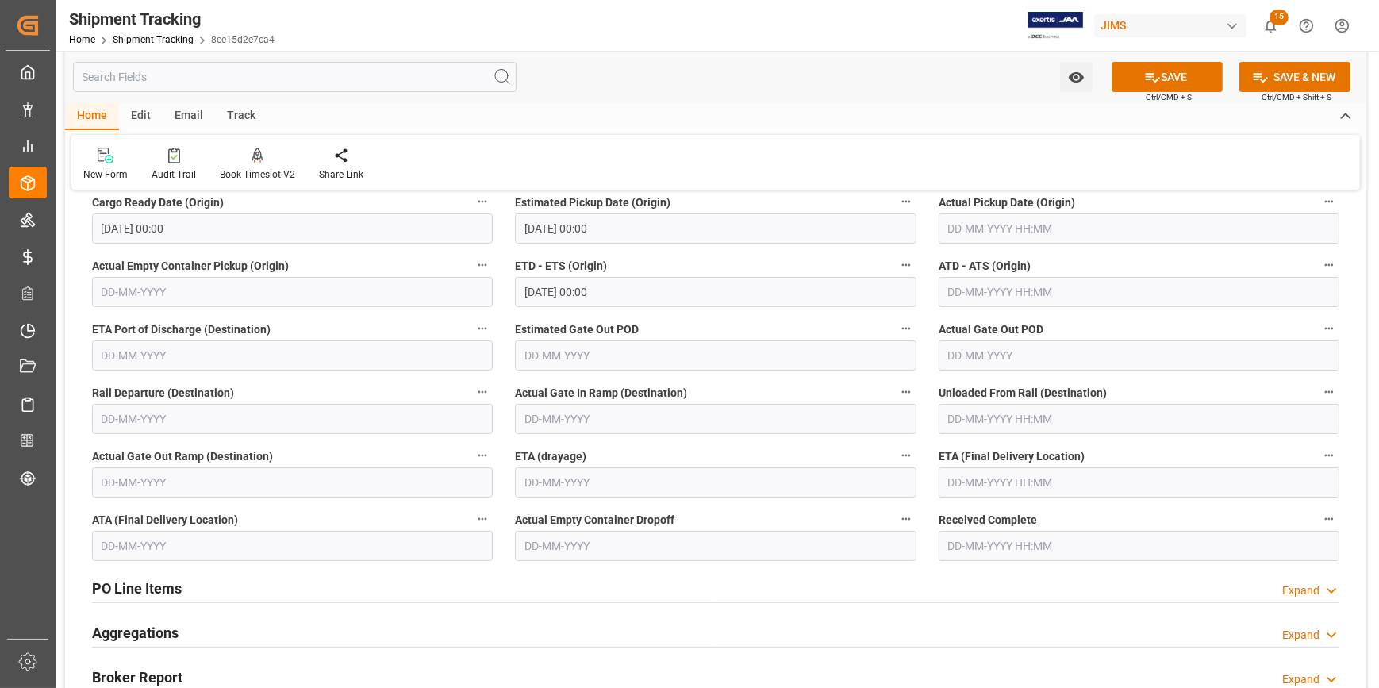
click at [982, 483] on input "text" at bounding box center [1139, 482] width 401 height 30
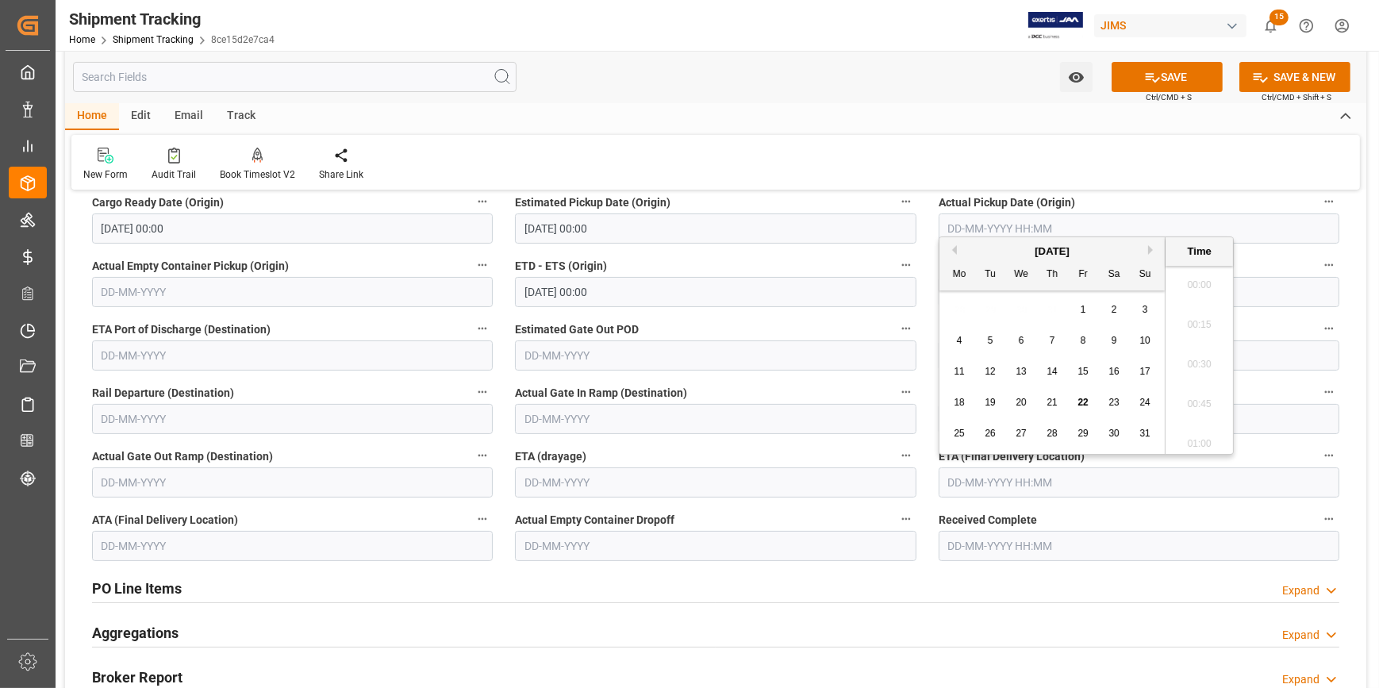
scroll to position [1512, 0]
click at [1151, 250] on button "Next Month" at bounding box center [1153, 250] width 10 height 10
click at [1111, 372] on span "20" at bounding box center [1114, 371] width 10 height 11
type input "20-09-2025 00:00"
click at [1163, 81] on button "SAVE" at bounding box center [1167, 77] width 111 height 30
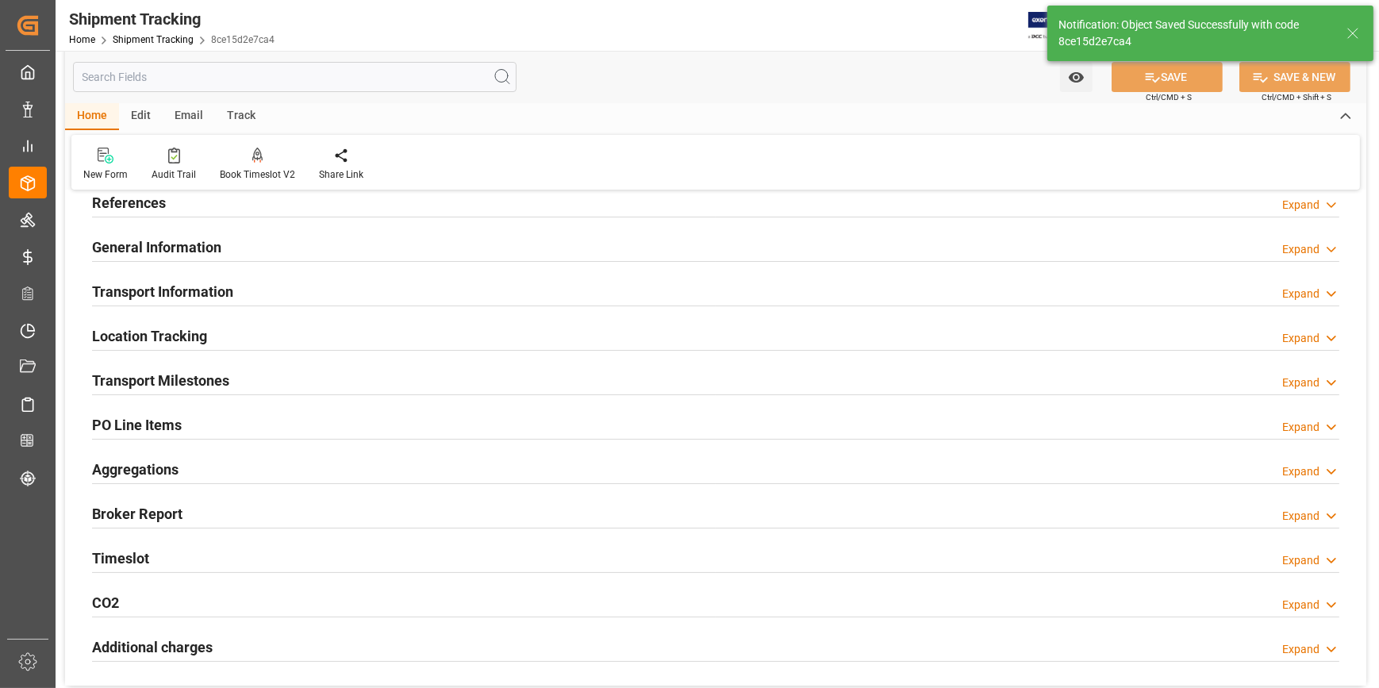
scroll to position [0, 0]
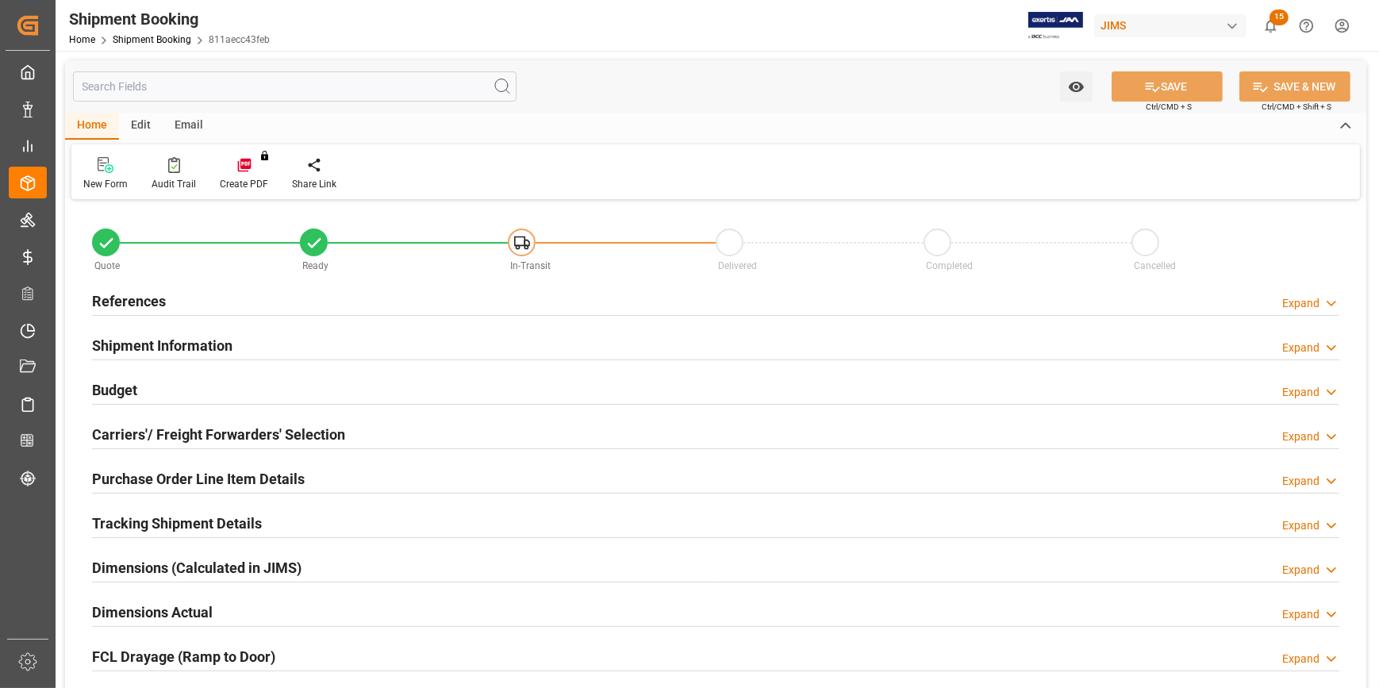
type input "0"
type input "[DATE]"
click at [294, 304] on div "References Expand" at bounding box center [715, 300] width 1247 height 30
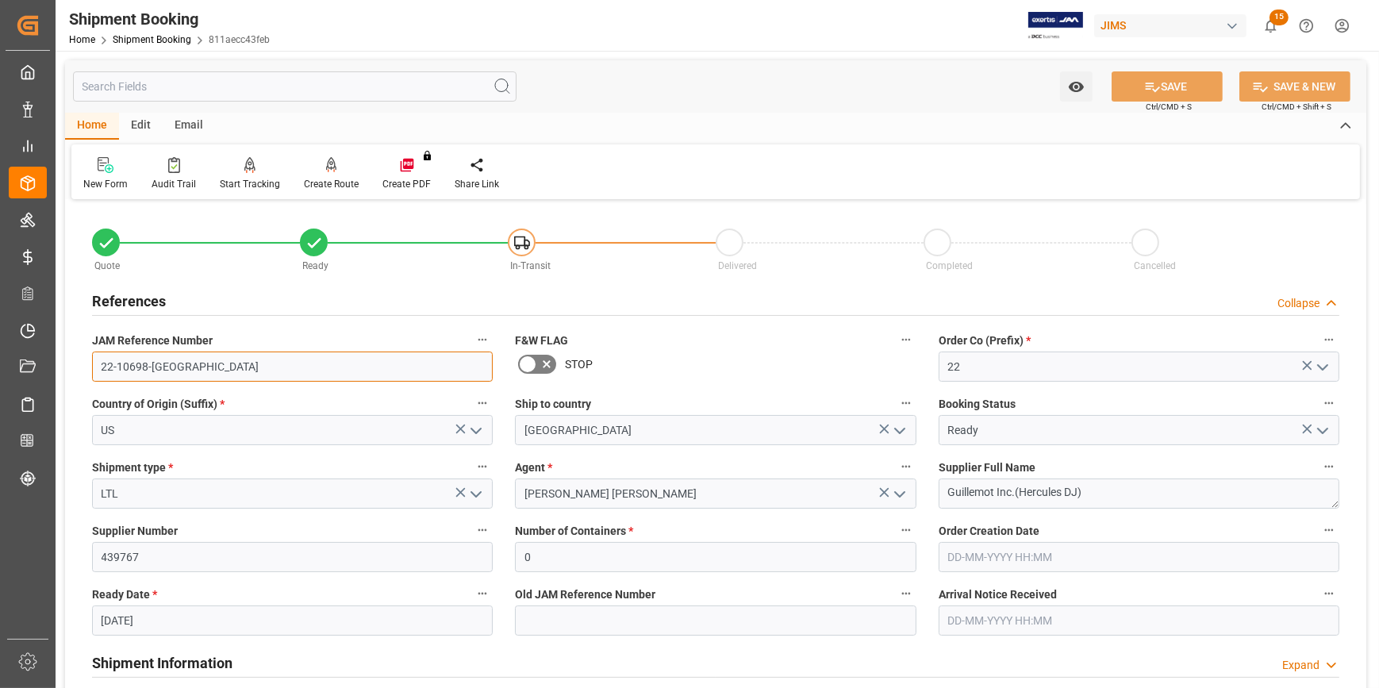
drag, startPoint x: 120, startPoint y: 365, endPoint x: 75, endPoint y: 364, distance: 45.2
click at [75, 364] on div "Quote Ready In-Transit Delivered Completed Cancelled References Collapse JAM Re…" at bounding box center [715, 697] width 1301 height 986
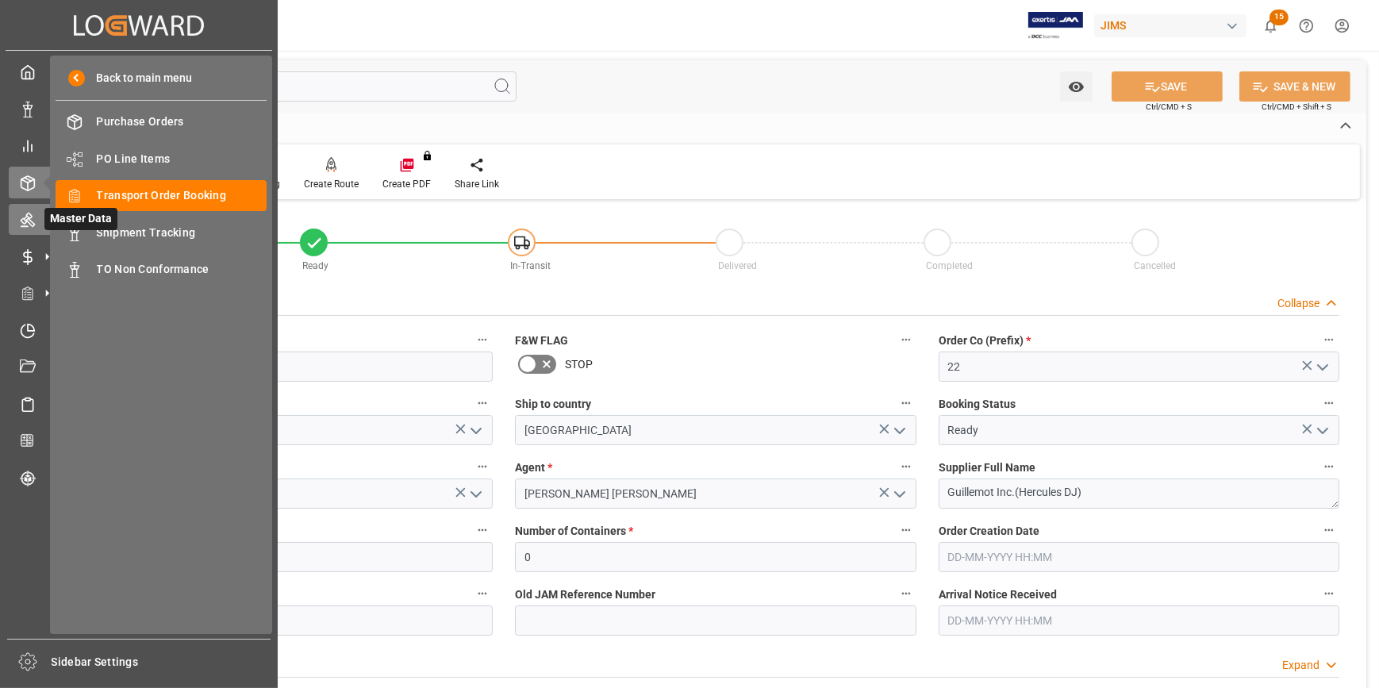
click at [29, 220] on icon at bounding box center [28, 220] width 14 height 14
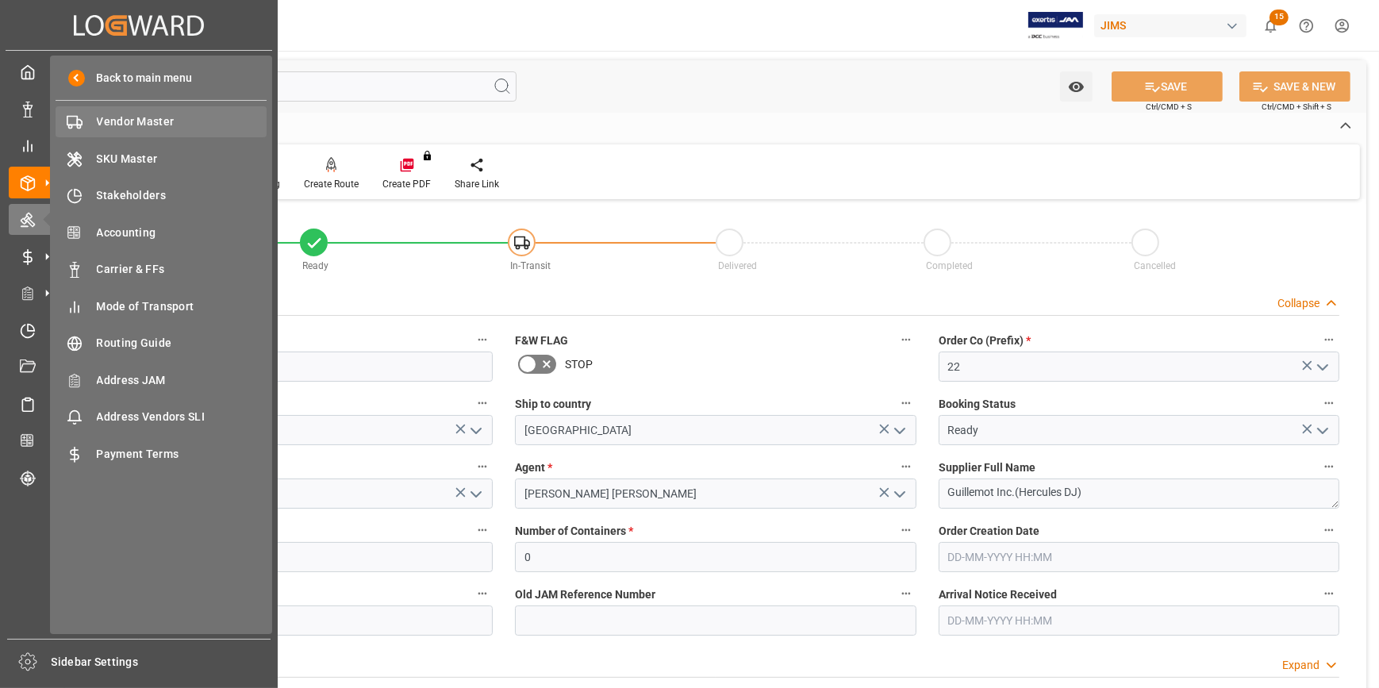
click at [140, 117] on span "Vendor Master" at bounding box center [182, 121] width 171 height 17
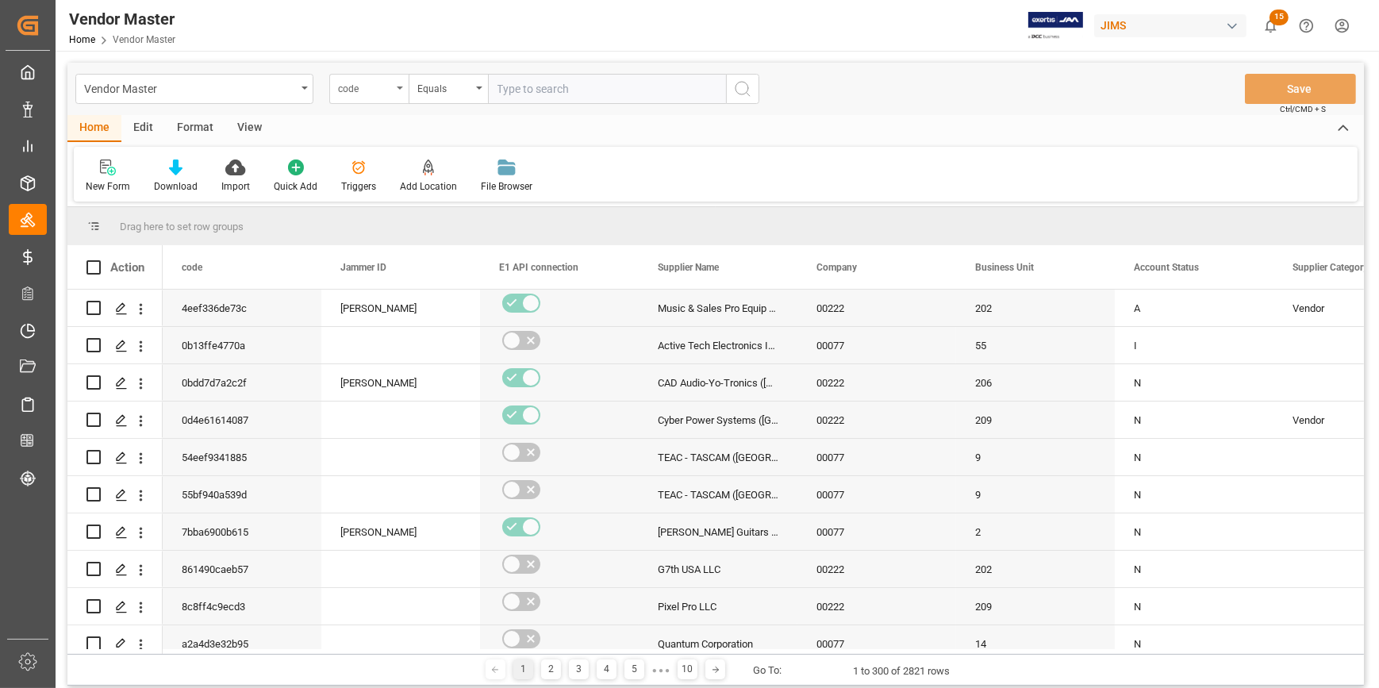
click at [371, 86] on div "code" at bounding box center [365, 87] width 54 height 18
type input "numb"
click at [402, 164] on div "Supplier Number" at bounding box center [448, 161] width 236 height 33
click at [540, 94] on input "text" at bounding box center [607, 89] width 238 height 30
paste input "731183"
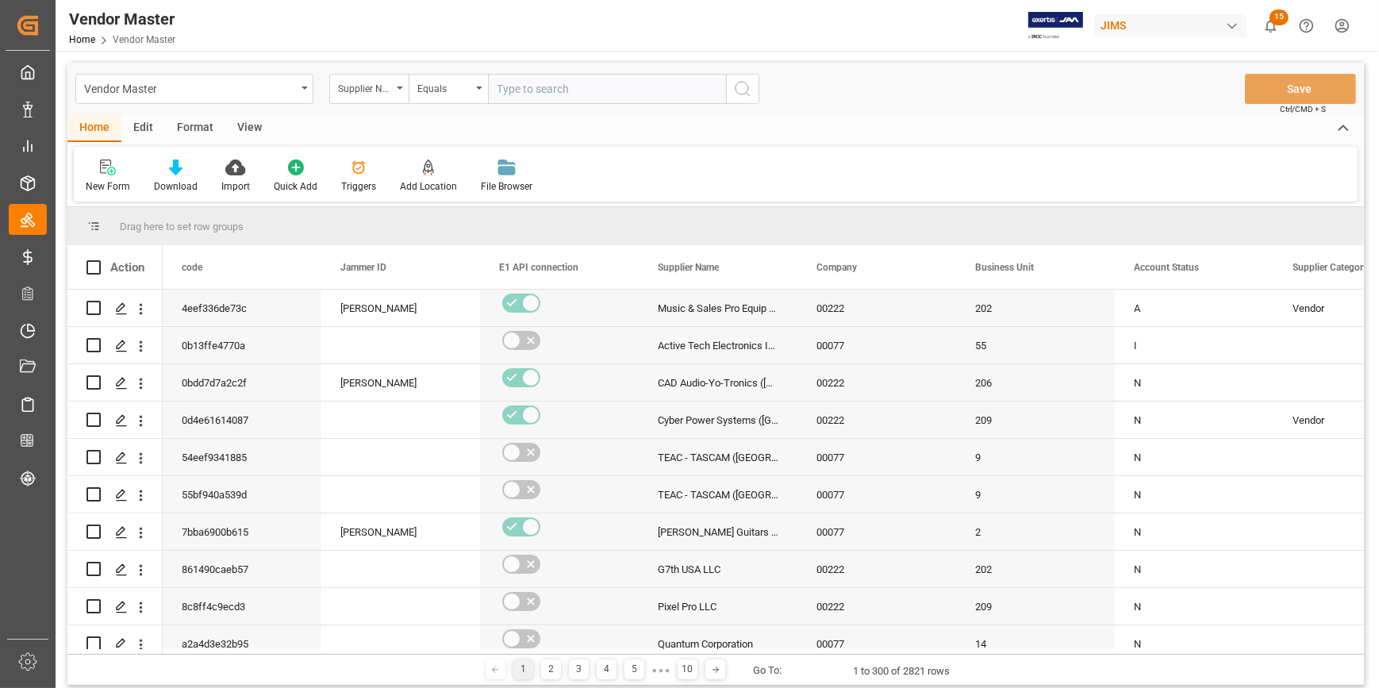
type input "731183"
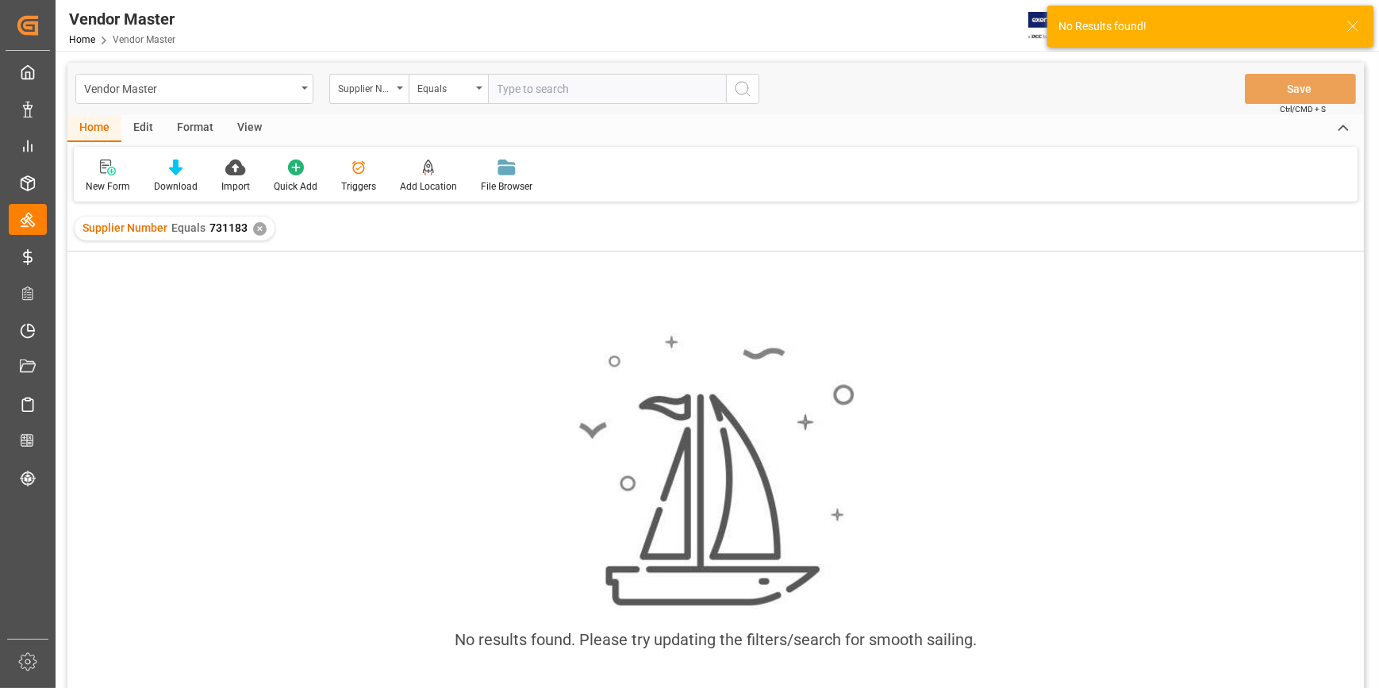
click at [260, 228] on div "✕" at bounding box center [259, 228] width 13 height 13
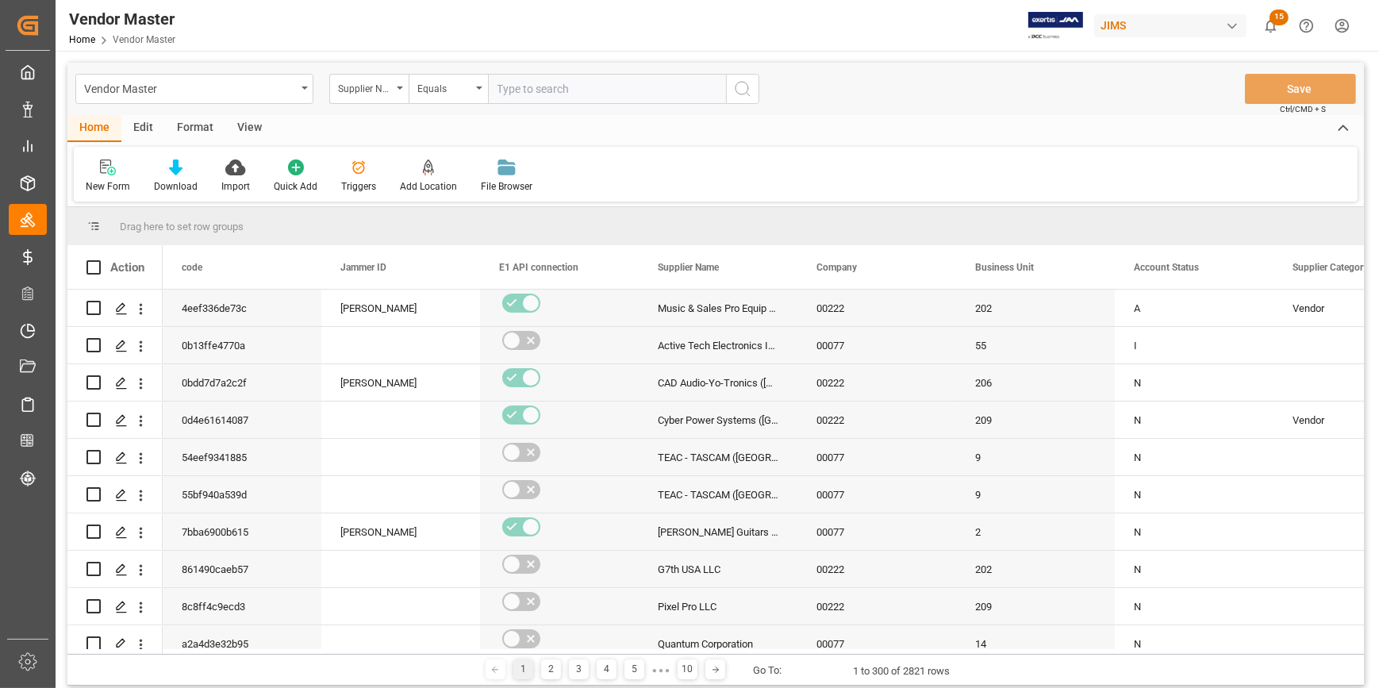
click at [515, 86] on input "text" at bounding box center [607, 89] width 238 height 30
paste input "731183"
type input "731183"
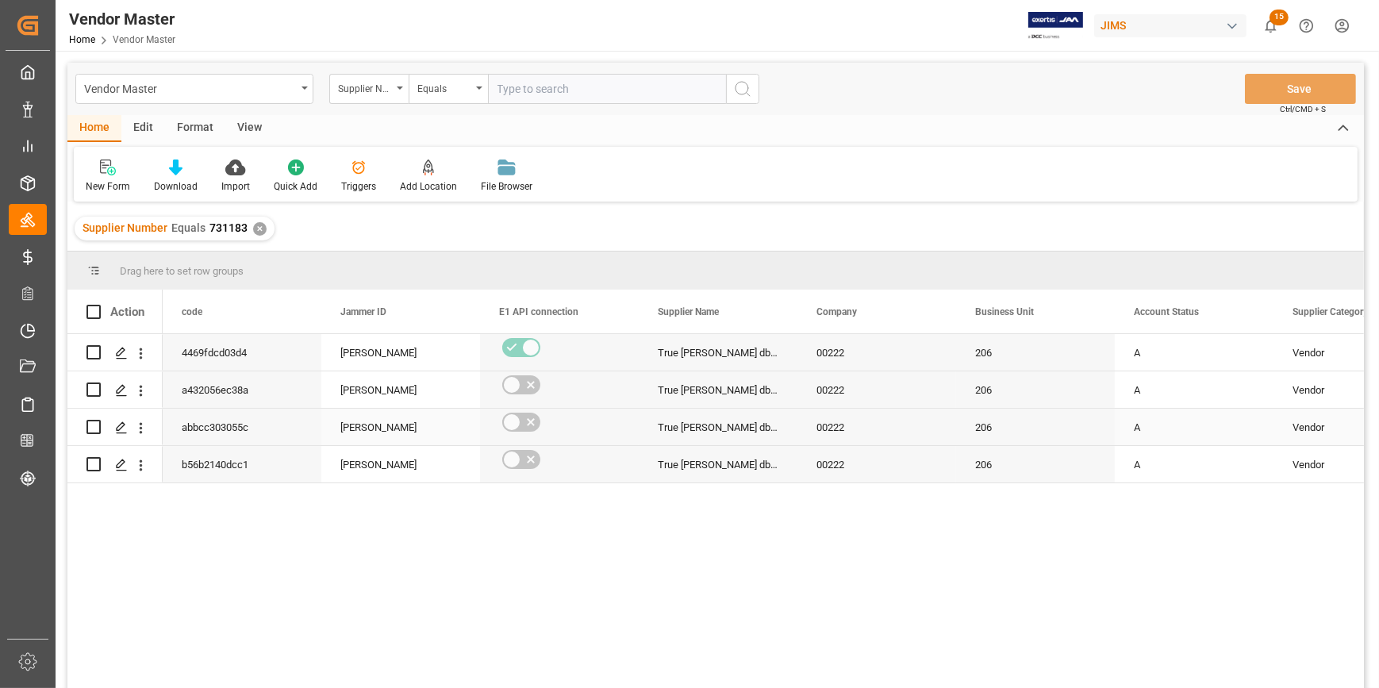
click at [619, 424] on div "Press SPACE to select this row." at bounding box center [559, 421] width 121 height 25
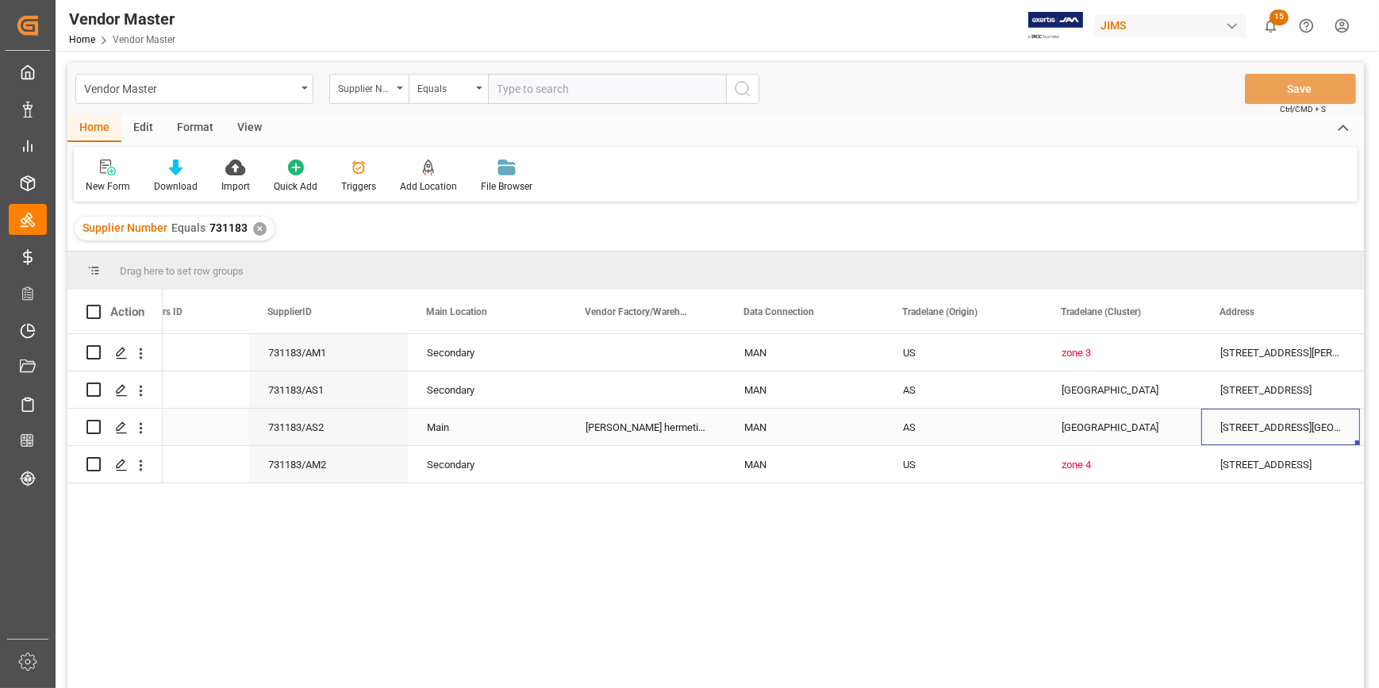
scroll to position [0, 2294]
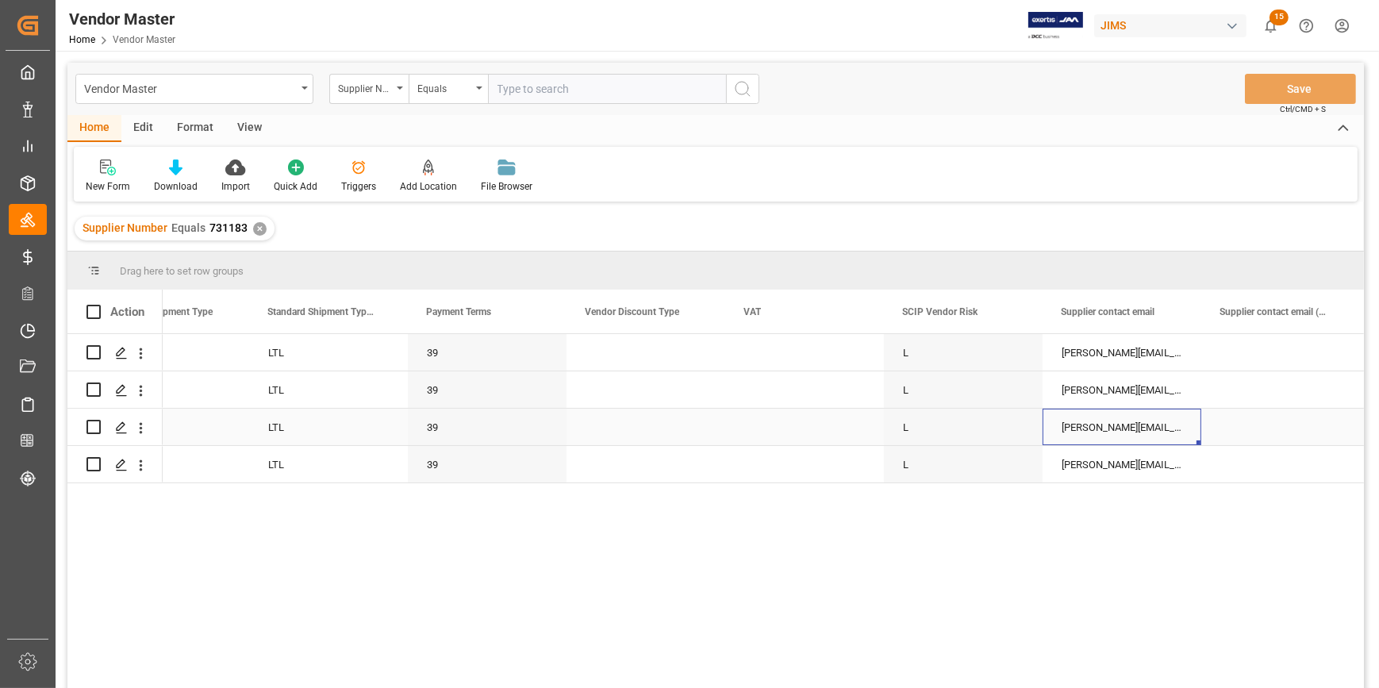
click at [1056, 429] on div "[PERSON_NAME][EMAIL_ADDRESS][DOMAIN_NAME];[EMAIL_ADDRESS][DOMAIN_NAME];[EMAIL_A…" at bounding box center [1122, 427] width 159 height 37
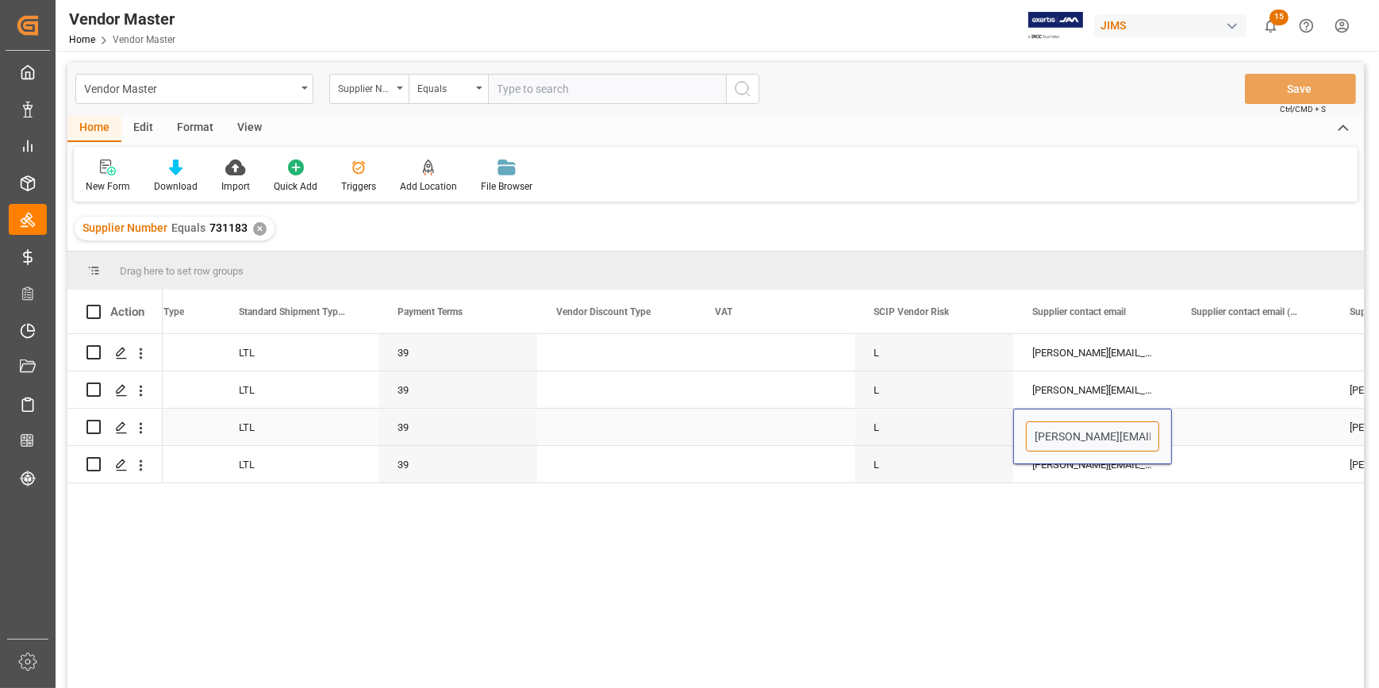
click at [1055, 434] on input "[PERSON_NAME][EMAIL_ADDRESS][DOMAIN_NAME];[EMAIL_ADDRESS][DOMAIN_NAME];[EMAIL_A…" at bounding box center [1092, 436] width 133 height 30
click at [1027, 602] on div "No FCL LTL 39 [PERSON_NAME] [PERSON_NAME][EMAIL_ADDRESS][DOMAIN_NAME];[EMAIL_AD…" at bounding box center [763, 516] width 1201 height 364
drag, startPoint x: 981, startPoint y: 554, endPoint x: 987, endPoint y: 560, distance: 9.0
click at [981, 555] on div "No FCL LTL 39 [PERSON_NAME] [PERSON_NAME][EMAIL_ADDRESS][DOMAIN_NAME];[EMAIL_AD…" at bounding box center [763, 516] width 1201 height 364
